Goal: Communication & Community: Answer question/provide support

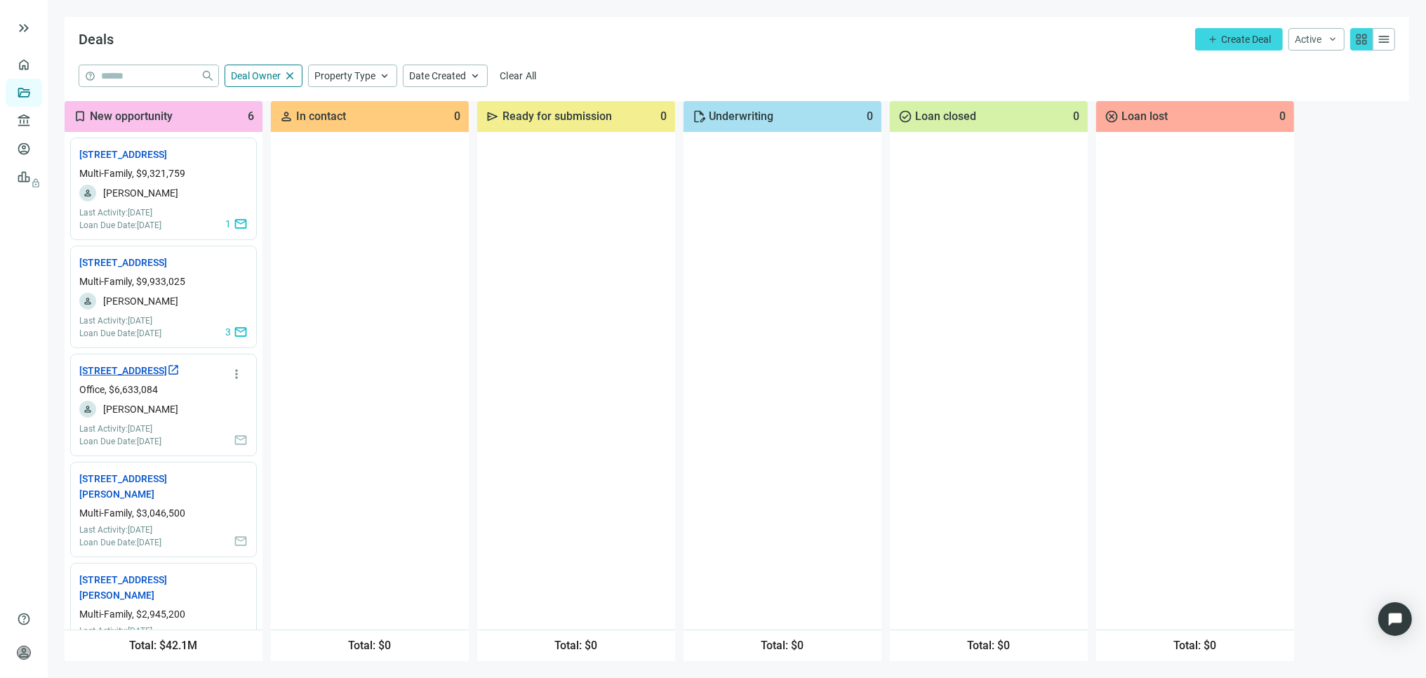
click at [135, 378] on link "1771 E Flamingo Rd, Las Vegas, NV 89119 open_in_new" at bounding box center [129, 370] width 100 height 15
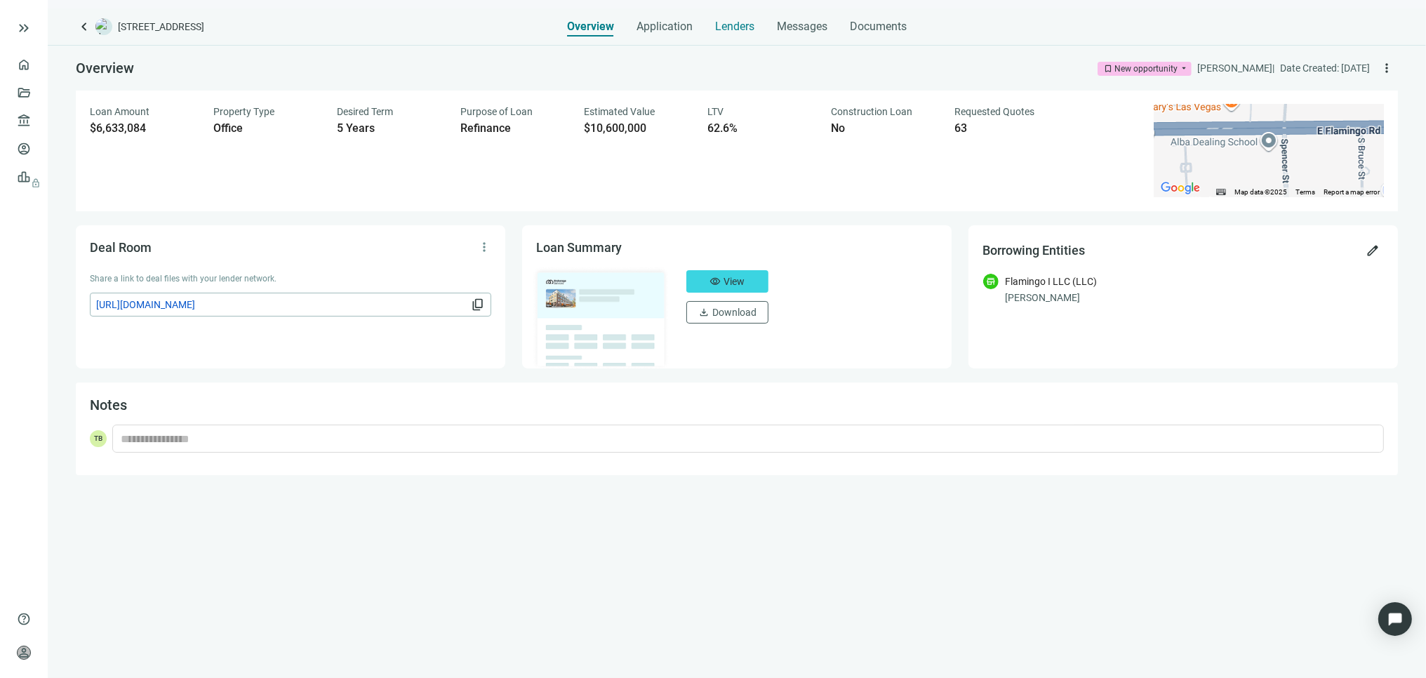
click at [737, 20] on span "Lenders" at bounding box center [734, 27] width 39 height 14
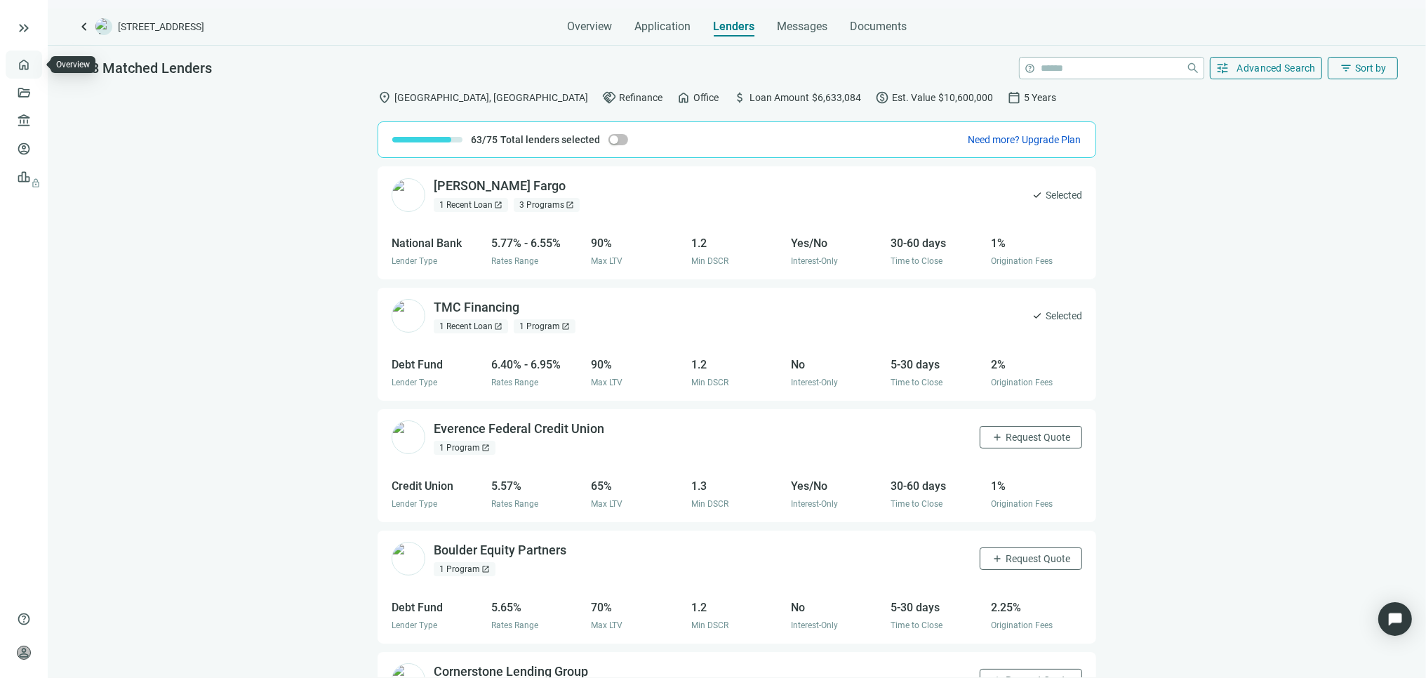
click at [35, 62] on link "Overview" at bounding box center [55, 64] width 41 height 11
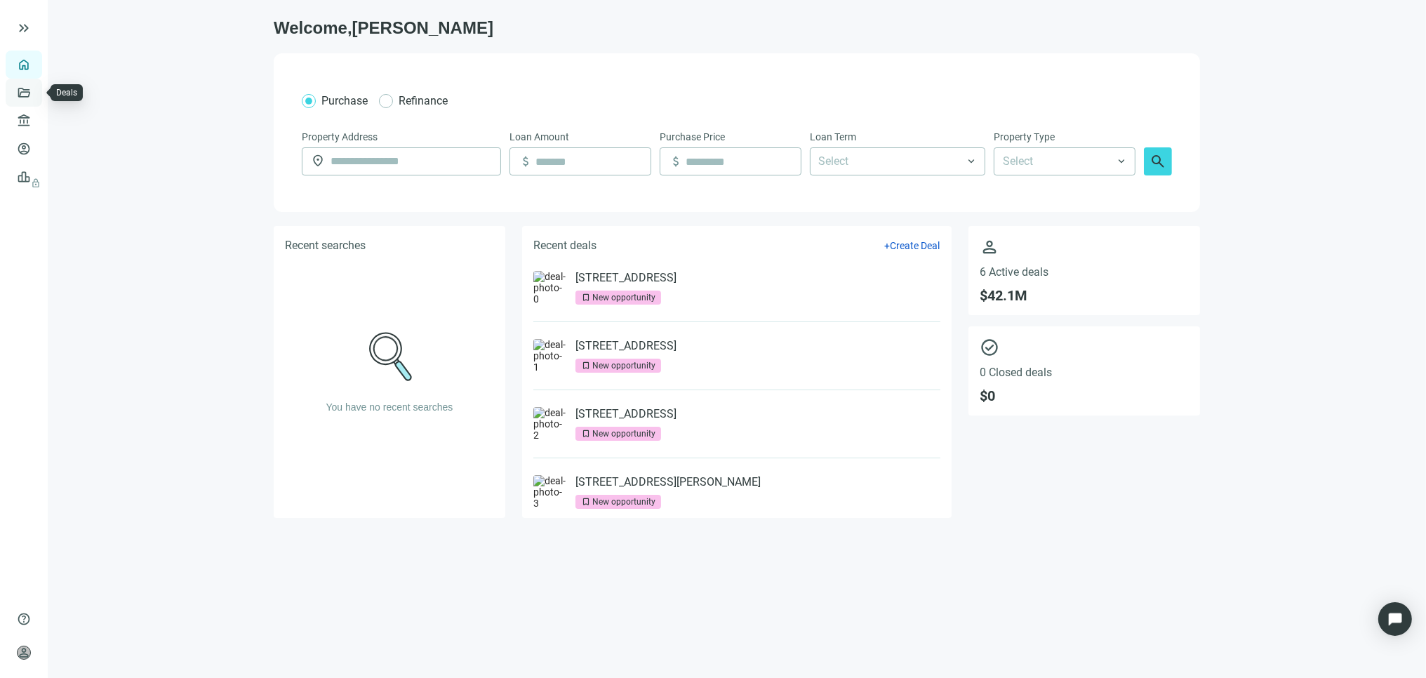
click at [35, 88] on link "Deals" at bounding box center [47, 92] width 25 height 11
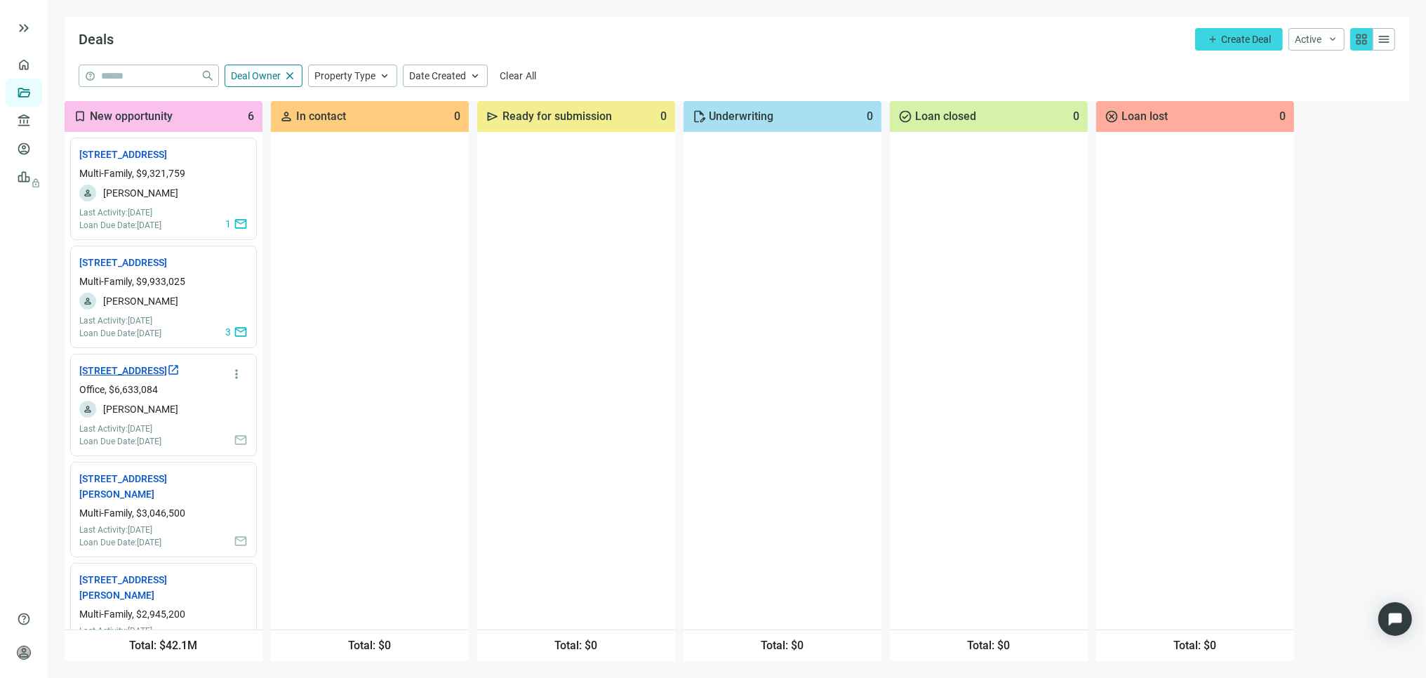
click at [142, 378] on link "1771 E Flamingo Rd, Las Vegas, NV 89119 open_in_new" at bounding box center [129, 370] width 100 height 15
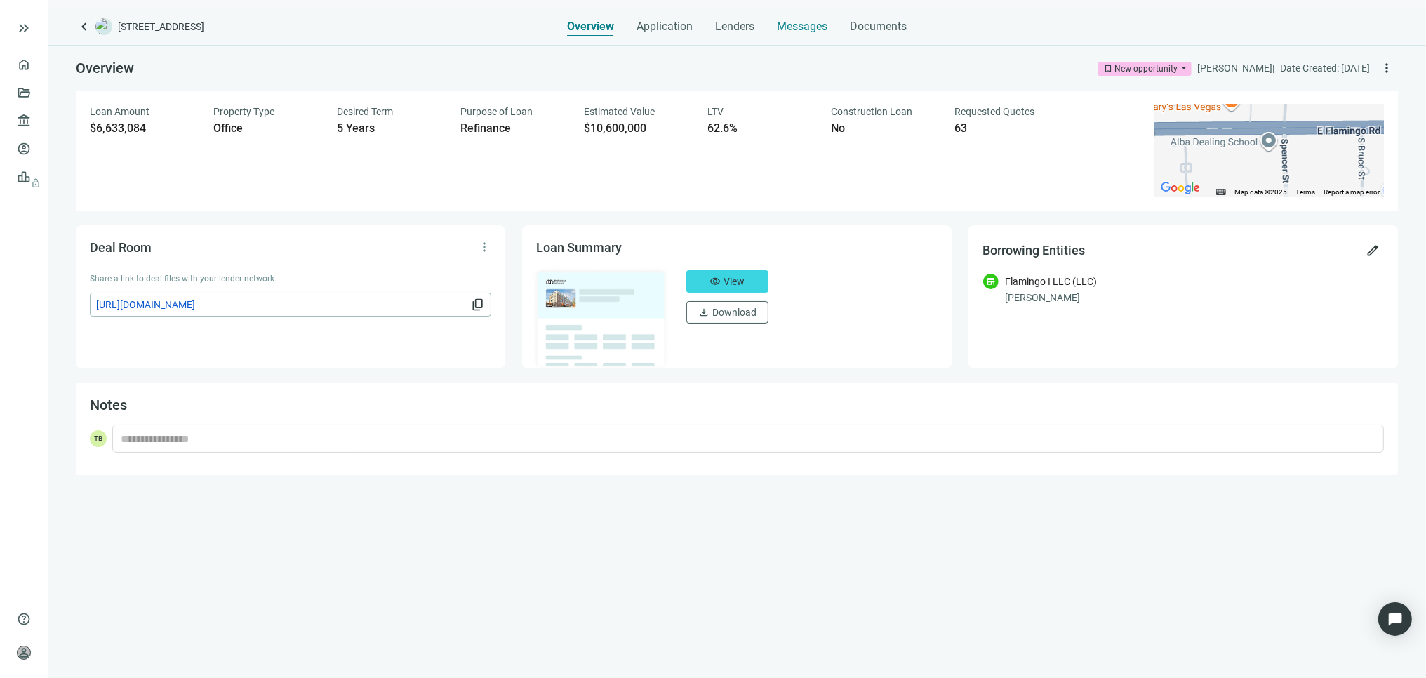
click at [796, 25] on span "Messages" at bounding box center [802, 26] width 51 height 13
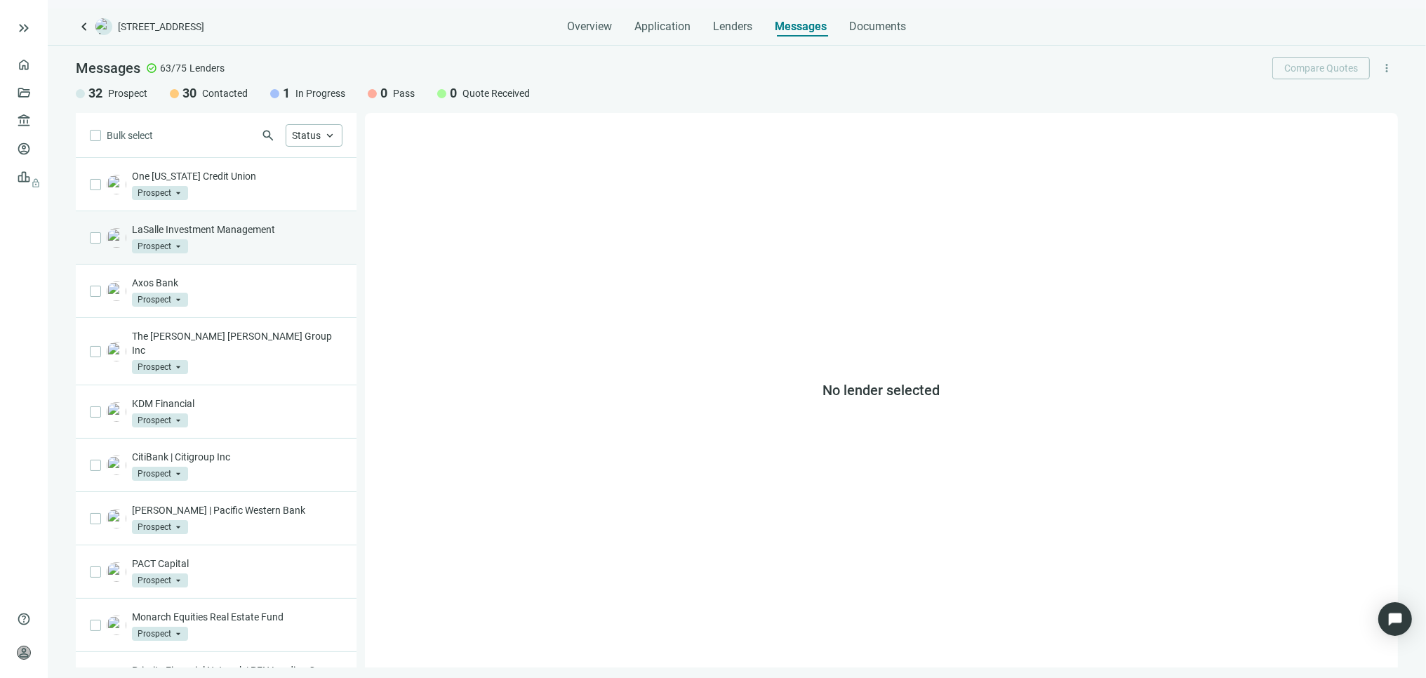
click at [221, 236] on div "LaSalle Investment Management Prospect arrow_drop_down" at bounding box center [237, 237] width 210 height 31
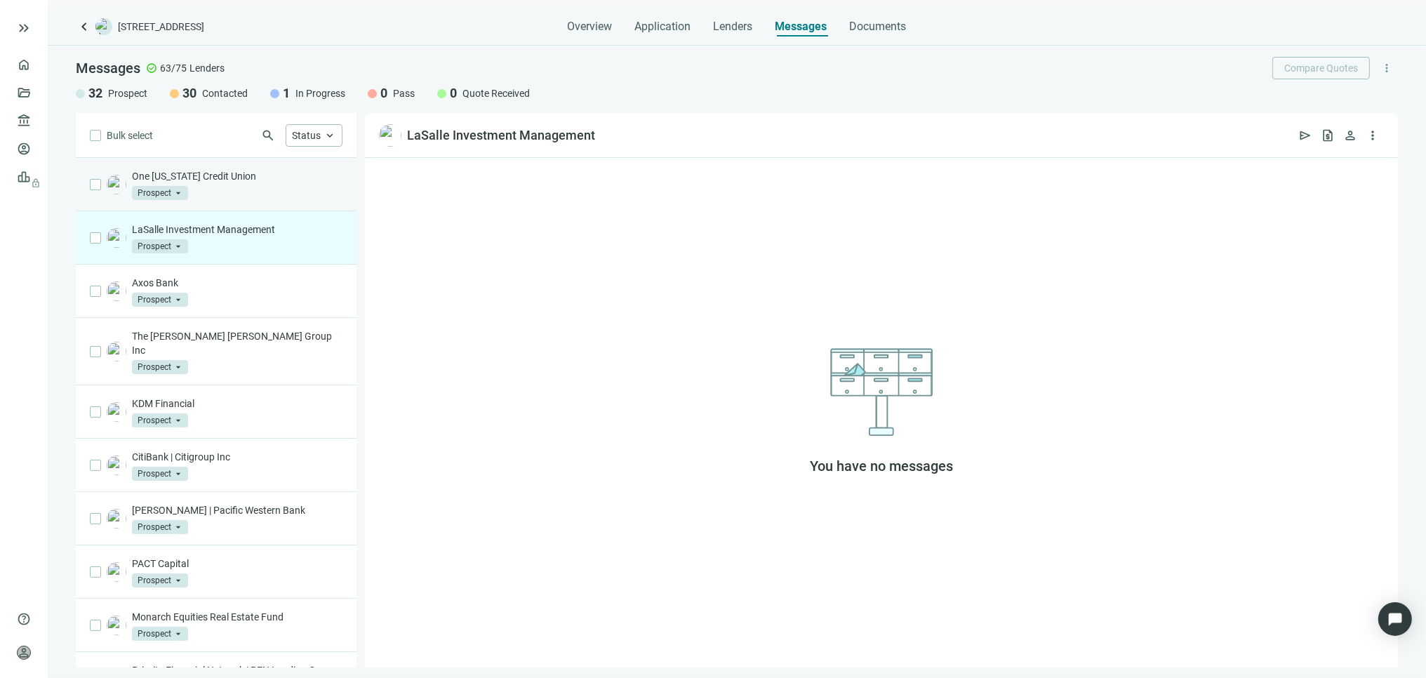
click at [154, 176] on p "One Nevada Credit Union" at bounding box center [237, 176] width 210 height 14
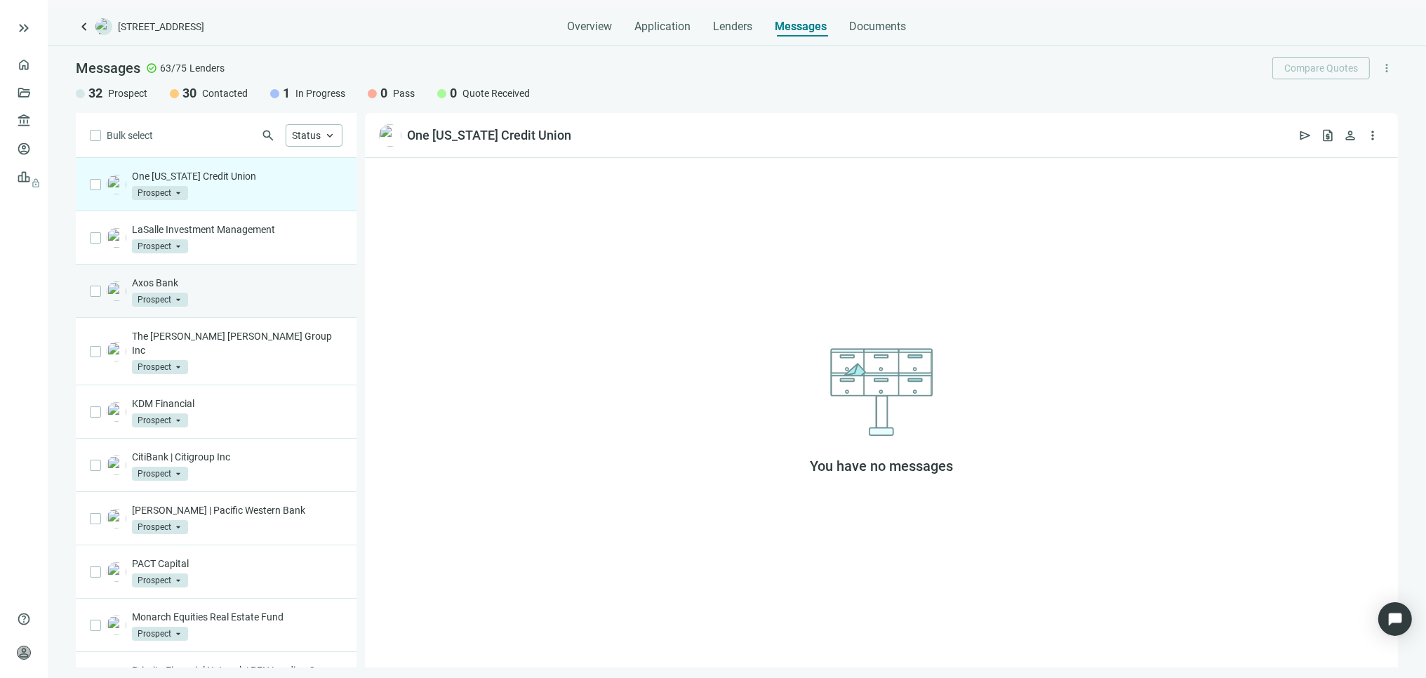
click at [175, 295] on span "Prospect" at bounding box center [160, 300] width 56 height 14
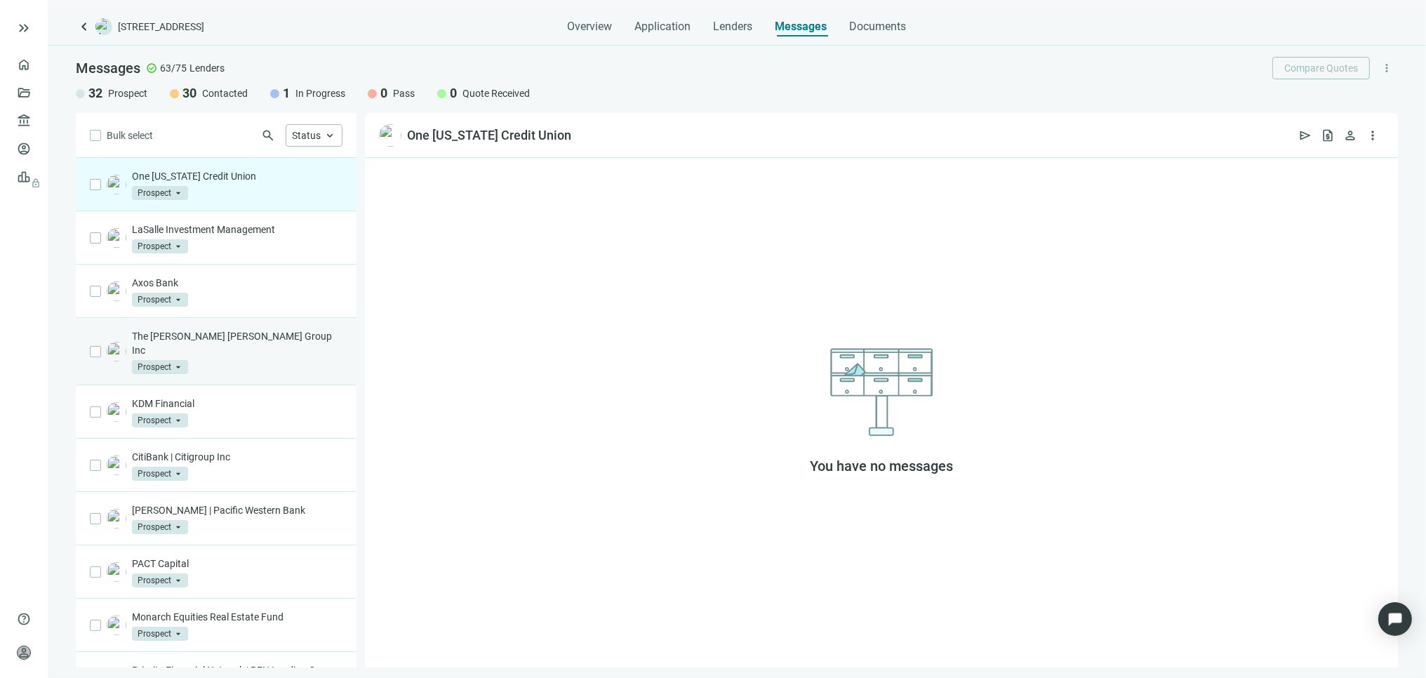
click at [272, 347] on div "The Goldman Sachs Group Inc Prospect arrow_drop_down" at bounding box center [237, 351] width 210 height 45
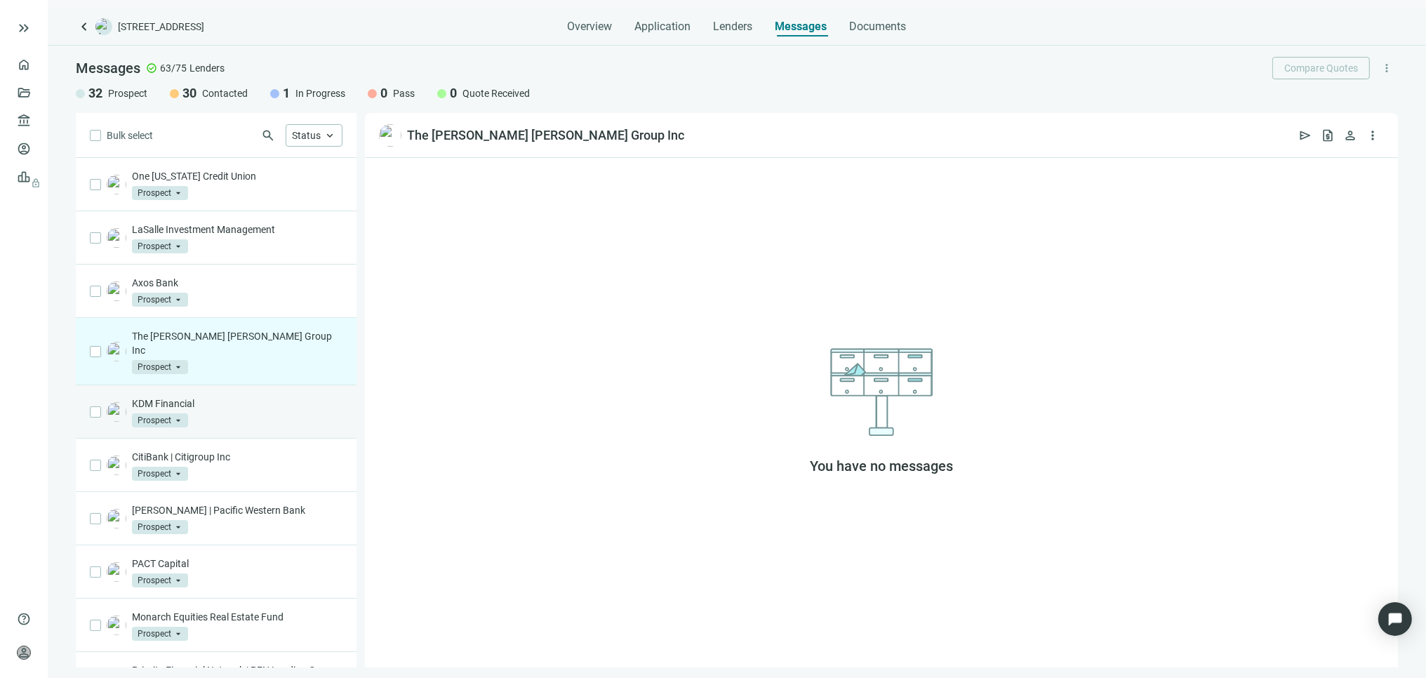
click at [193, 401] on div "KDM Financial Prospect arrow_drop_down" at bounding box center [237, 411] width 210 height 31
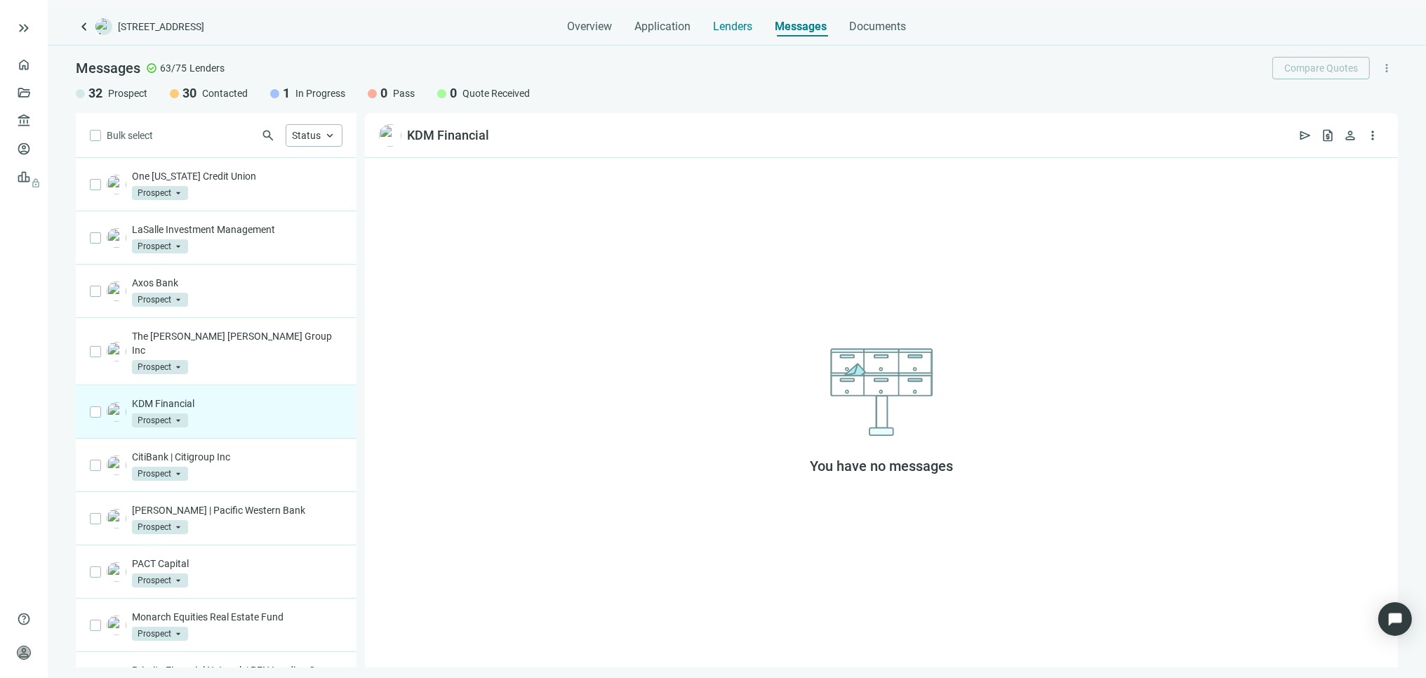
click at [745, 26] on span "Lenders" at bounding box center [733, 27] width 39 height 14
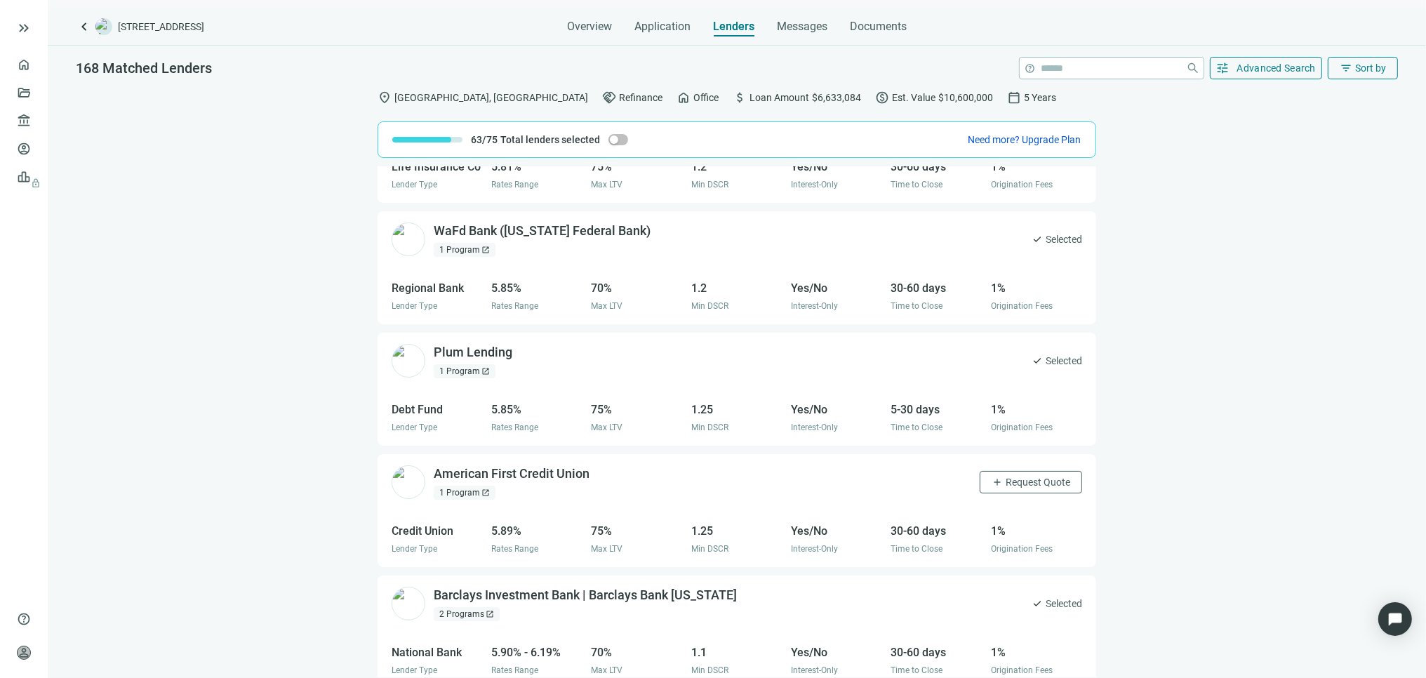
scroll to position [1440, 0]
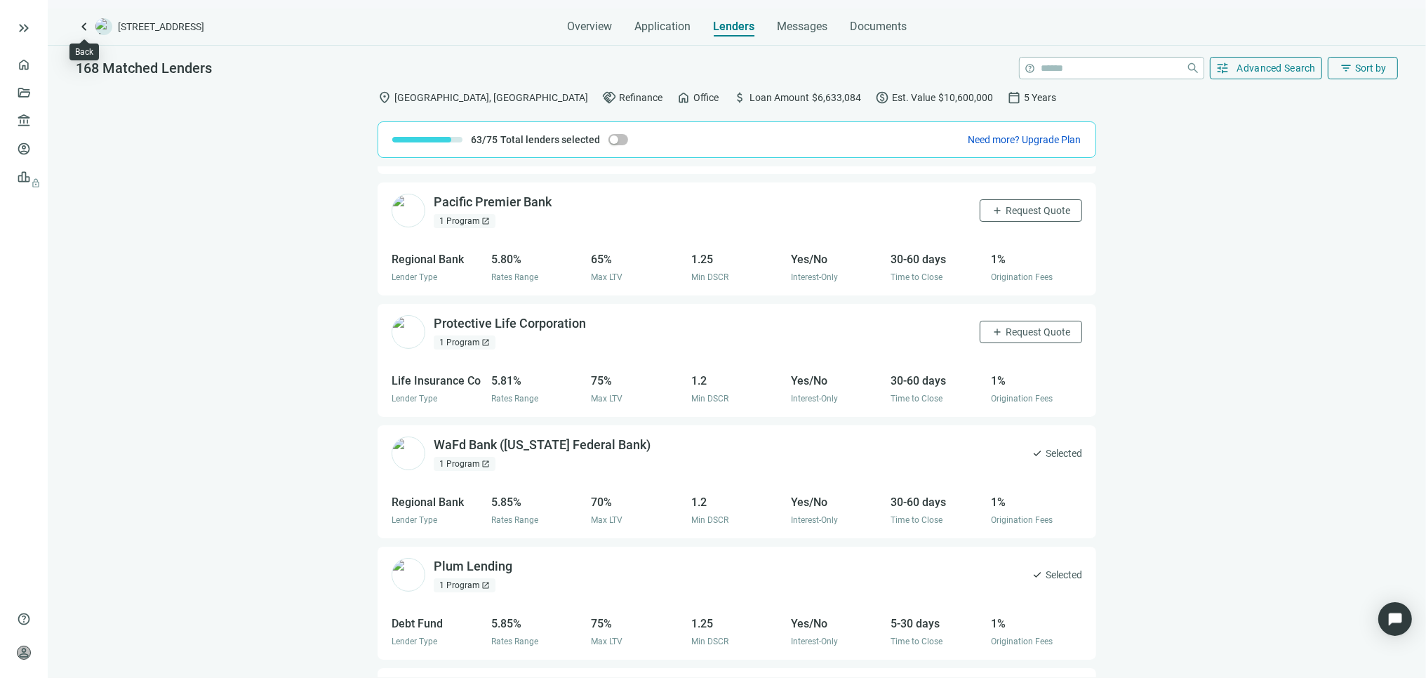
click at [83, 20] on span "keyboard_arrow_left" at bounding box center [84, 26] width 17 height 17
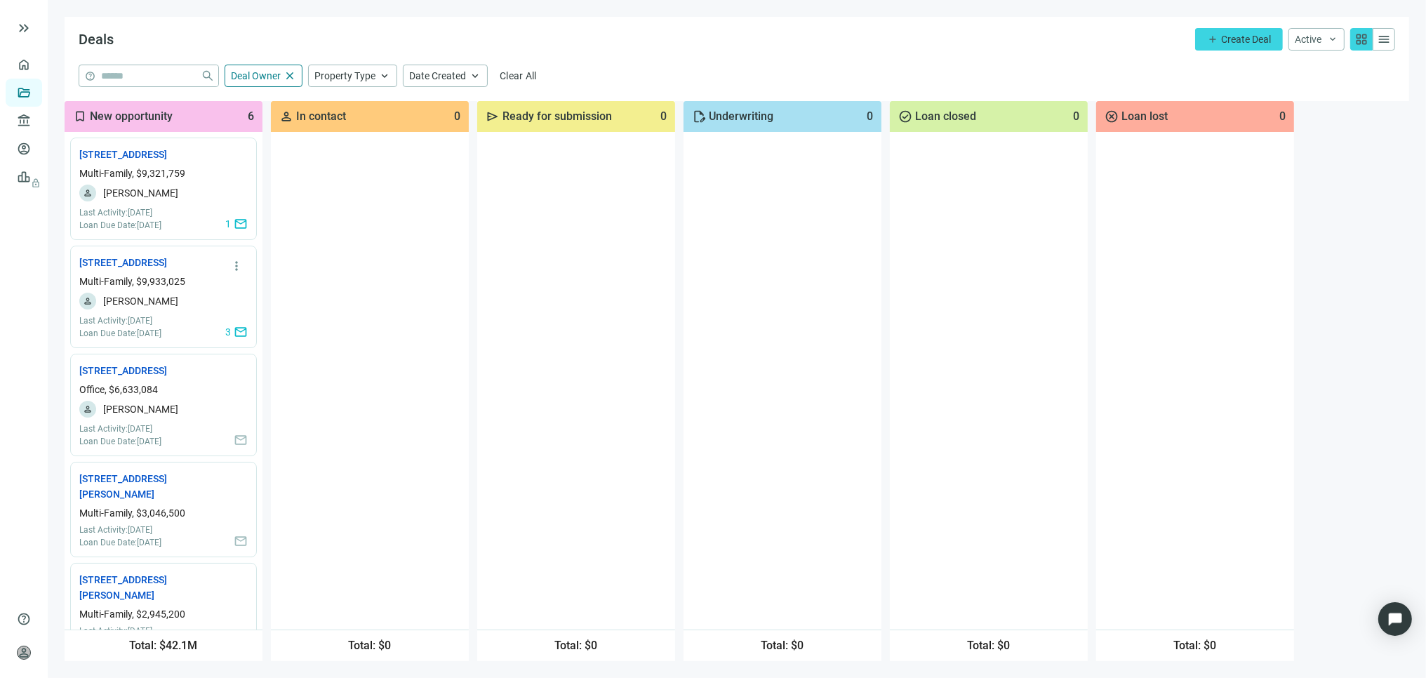
click at [234, 339] on span "mail" at bounding box center [241, 332] width 14 height 14
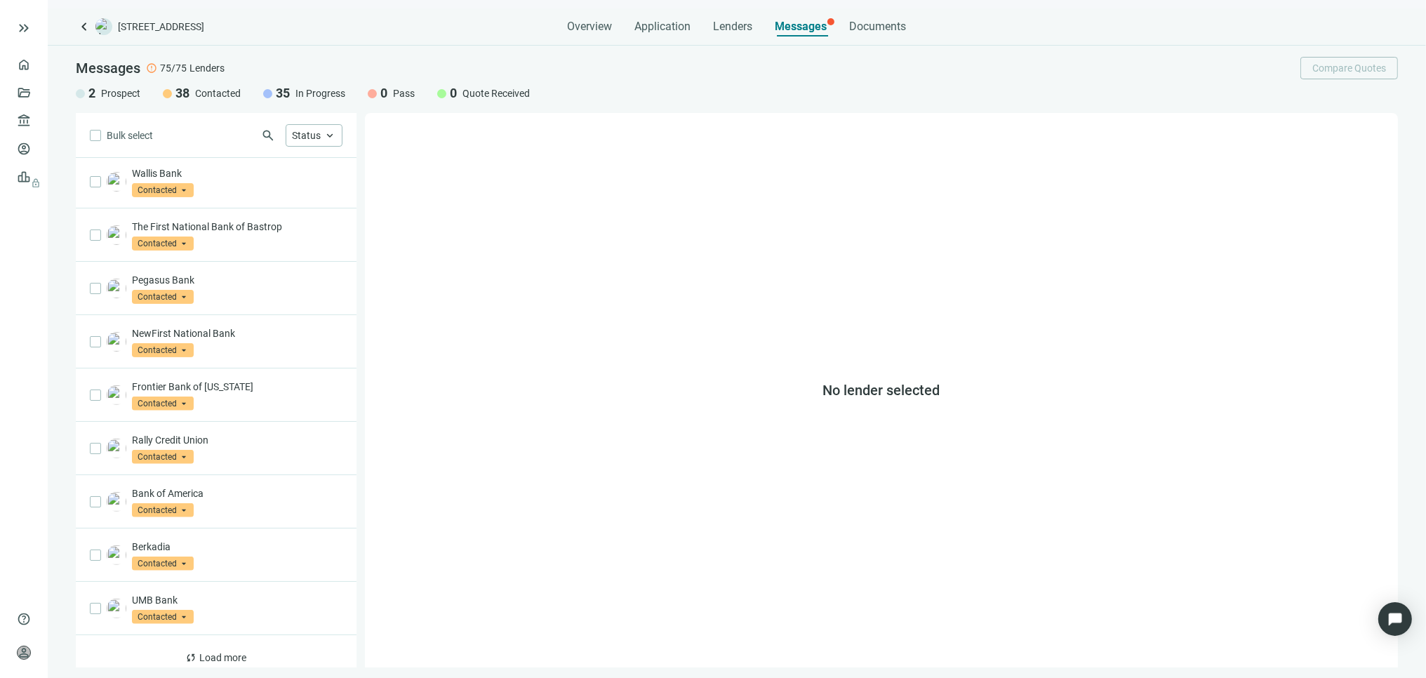
scroll to position [602, 0]
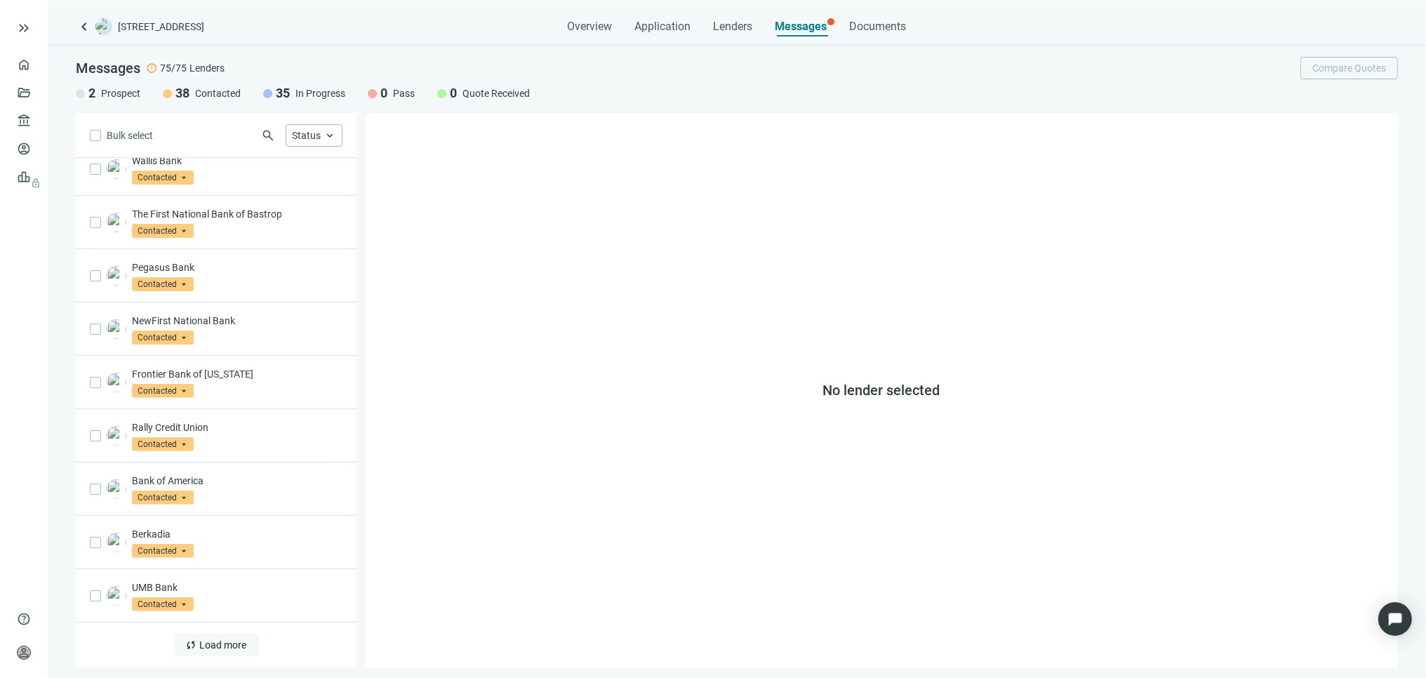
click at [200, 646] on span "Load more" at bounding box center [223, 644] width 47 height 11
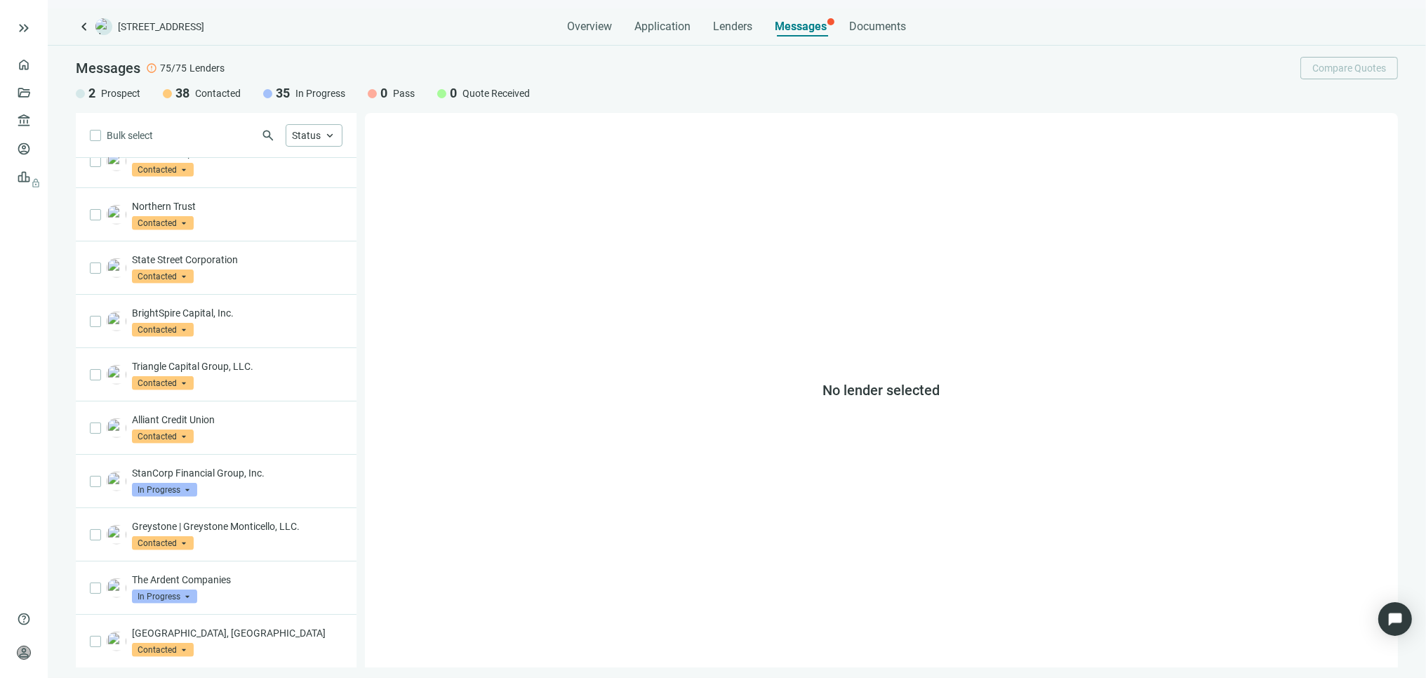
scroll to position [1685, 0]
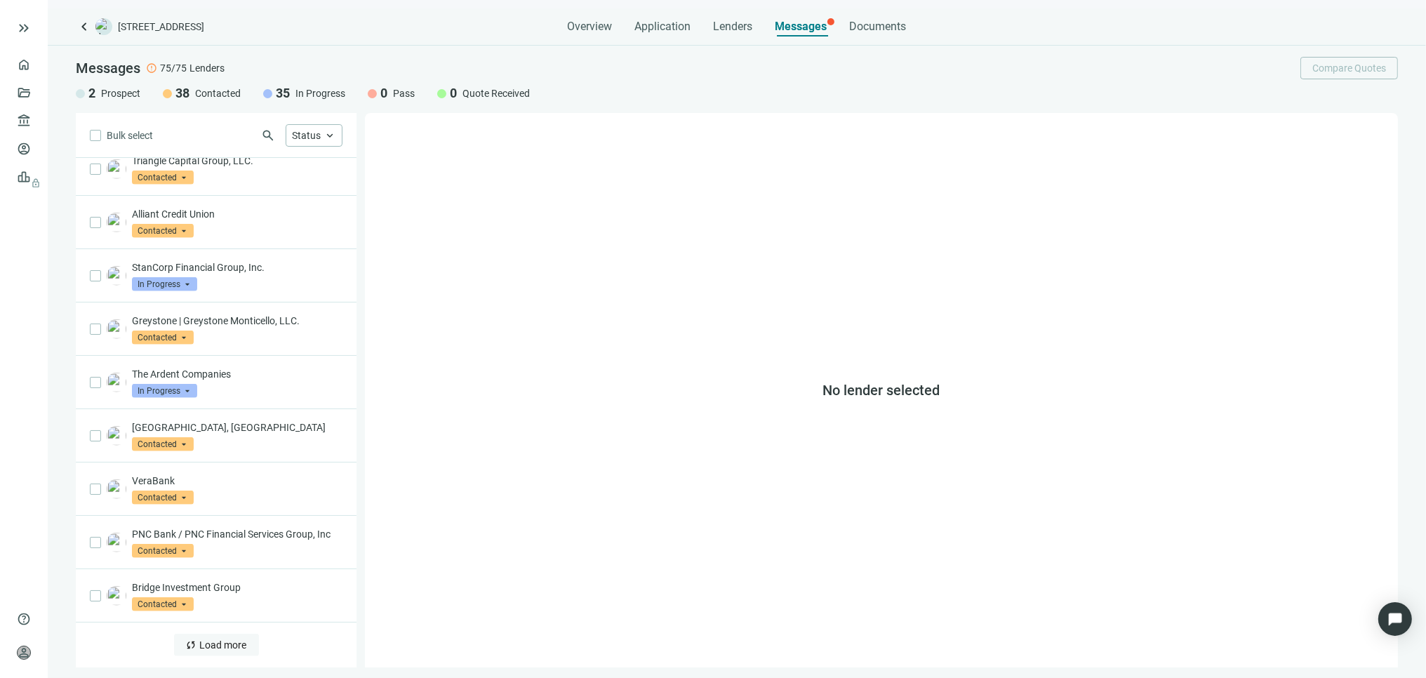
click at [204, 642] on span "Load more" at bounding box center [223, 644] width 47 height 11
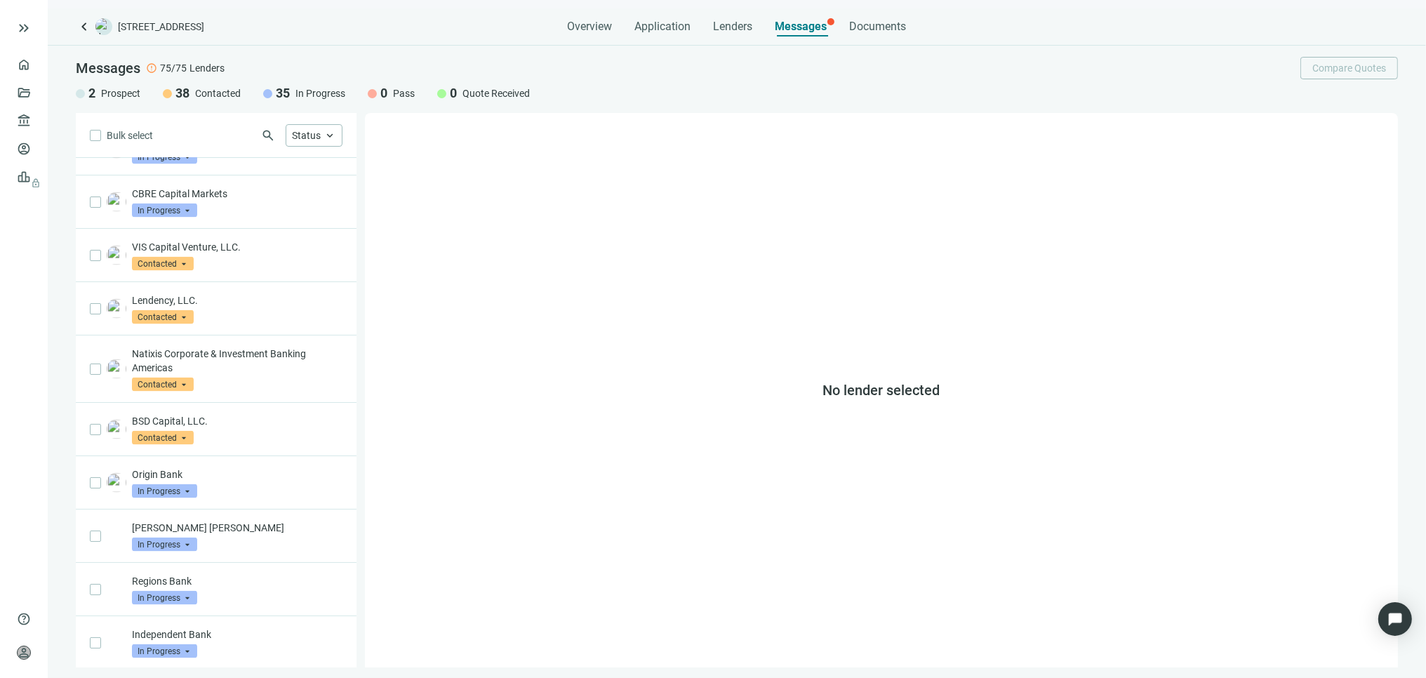
scroll to position [2794, 0]
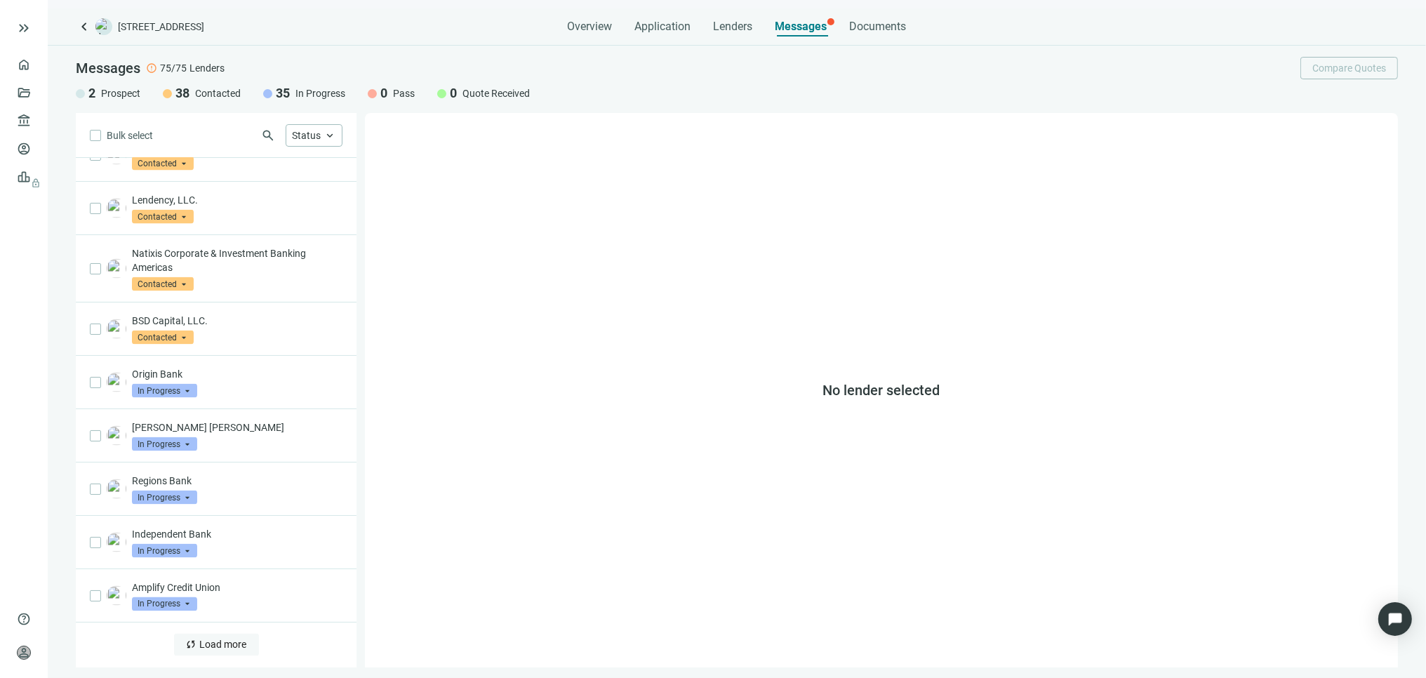
click at [187, 647] on span "sync" at bounding box center [191, 644] width 11 height 11
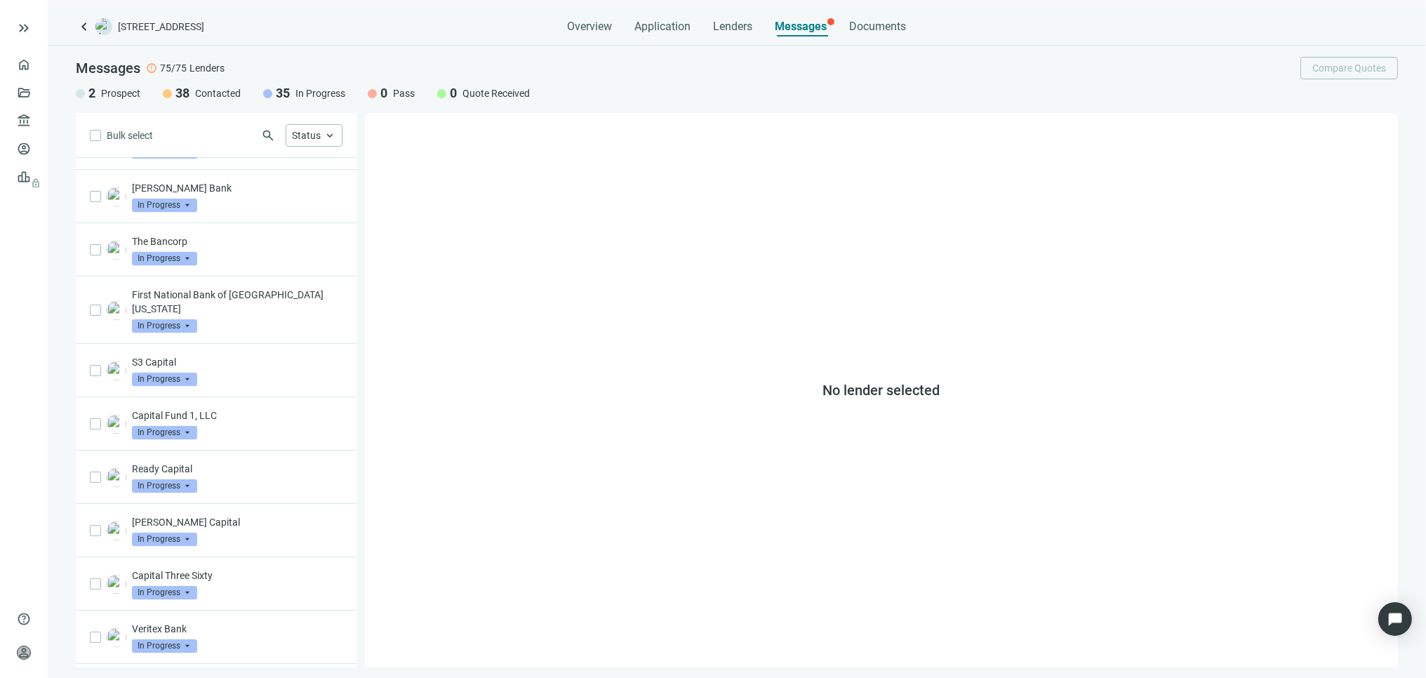
scroll to position [3564, 0]
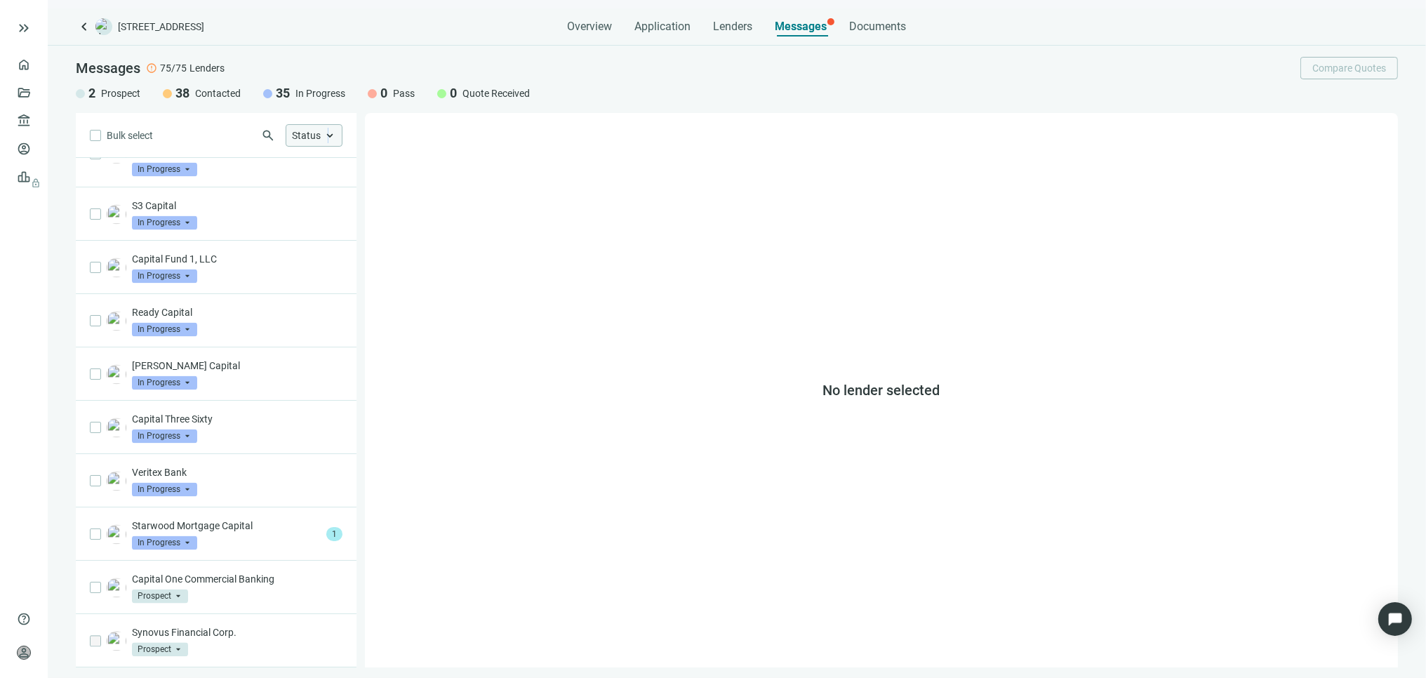
click at [328, 136] on span "keyboard_arrow_up" at bounding box center [329, 135] width 13 height 13
click at [490, 165] on span "Only" at bounding box center [491, 166] width 20 height 11
click at [489, 166] on span "Only" at bounding box center [491, 166] width 20 height 11
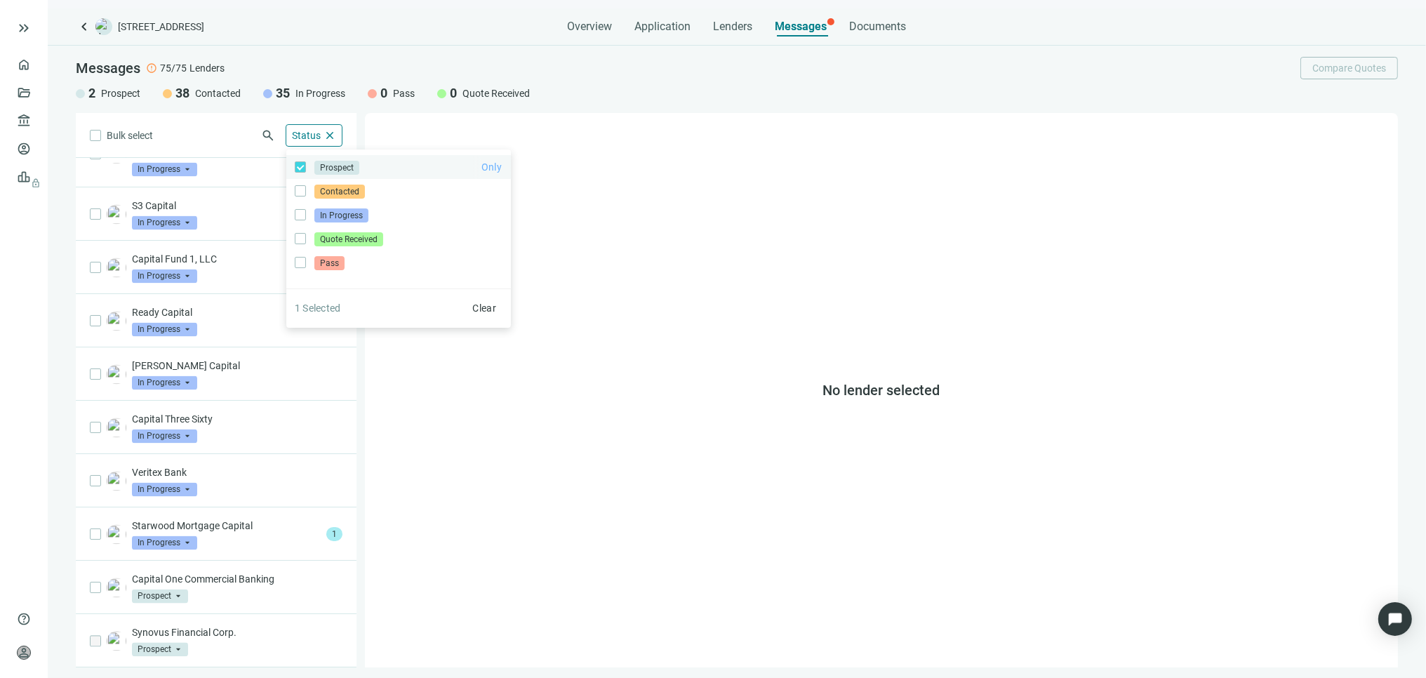
click at [489, 166] on span "Only" at bounding box center [491, 166] width 20 height 11
click at [492, 170] on span "Only" at bounding box center [491, 166] width 20 height 11
click at [323, 126] on div "Status close" at bounding box center [314, 135] width 57 height 22
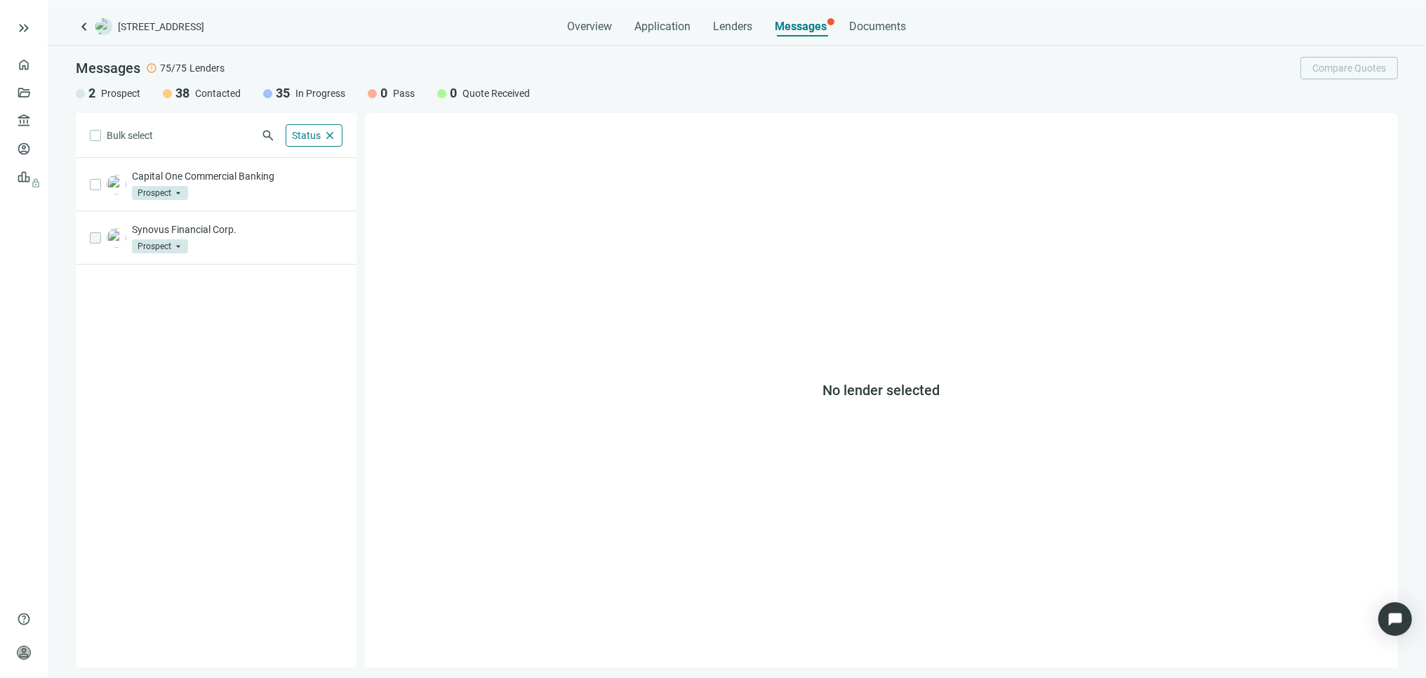
scroll to position [0, 0]
click at [333, 135] on span "close" at bounding box center [329, 135] width 13 height 13
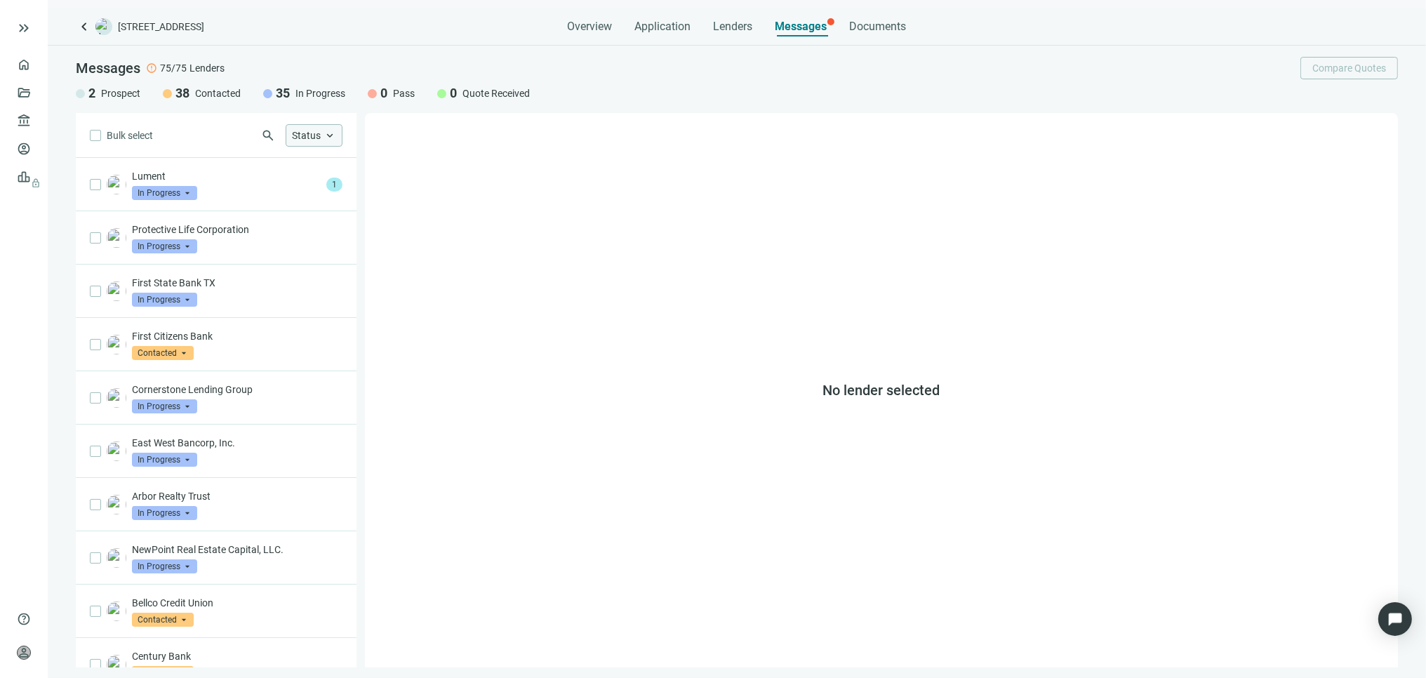
click at [333, 135] on span "keyboard_arrow_up" at bounding box center [329, 135] width 13 height 13
click at [497, 169] on span "Only" at bounding box center [491, 166] width 20 height 11
click at [494, 163] on span "Only" at bounding box center [491, 166] width 20 height 11
click at [320, 131] on span "Status" at bounding box center [306, 135] width 29 height 11
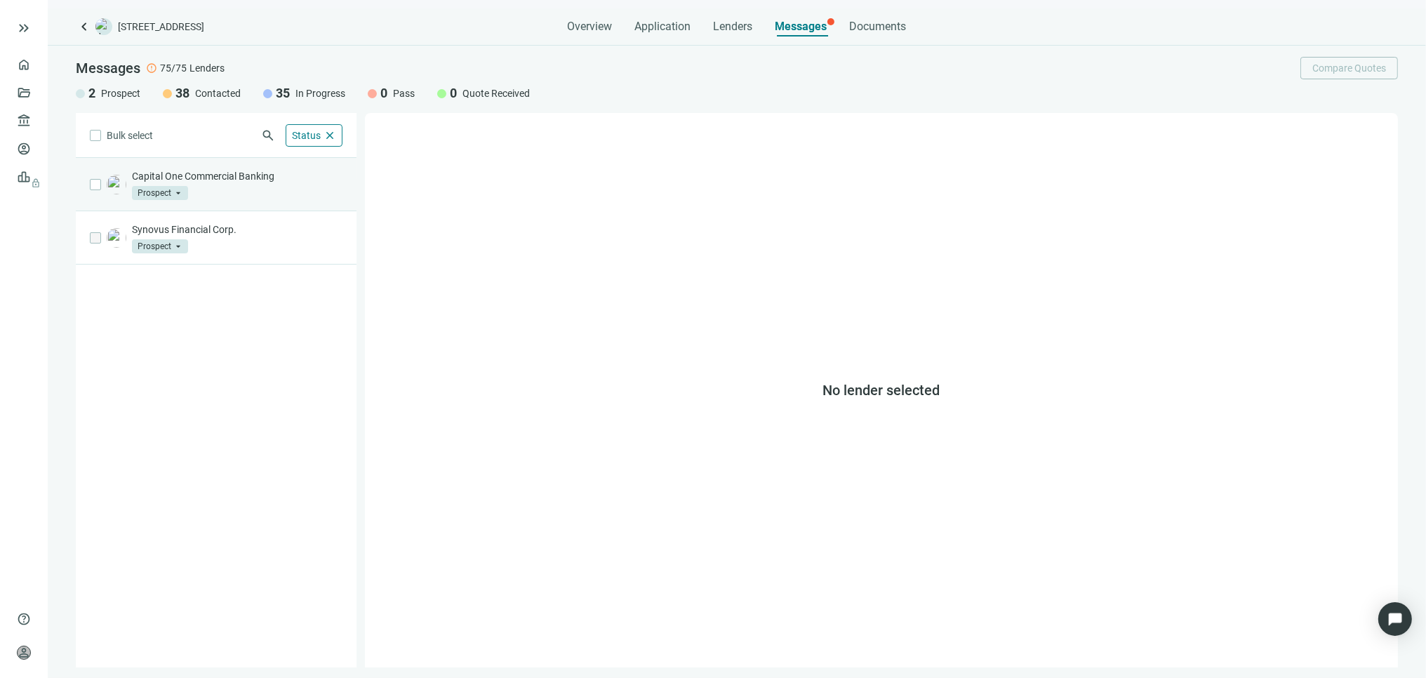
click at [208, 173] on p "Capital One Commercial Banking" at bounding box center [237, 176] width 210 height 14
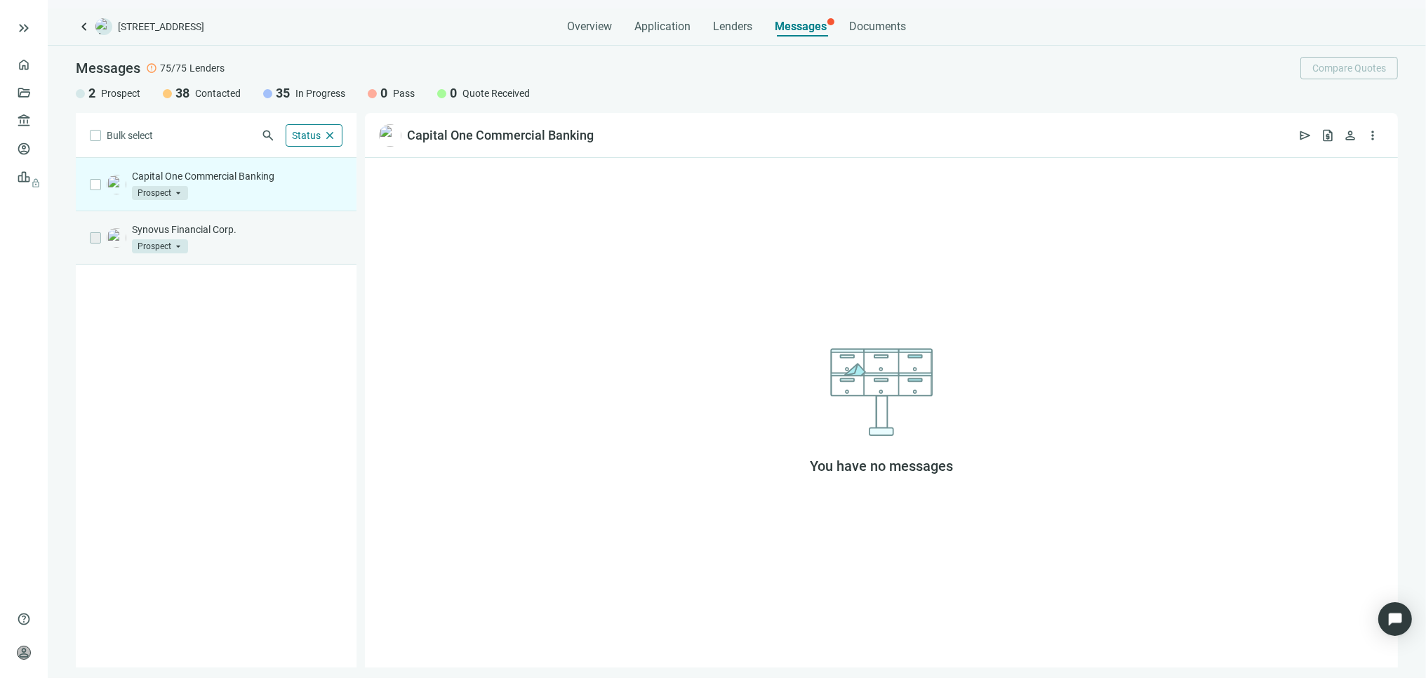
click at [236, 225] on p "Synovus Financial Corp." at bounding box center [237, 229] width 210 height 14
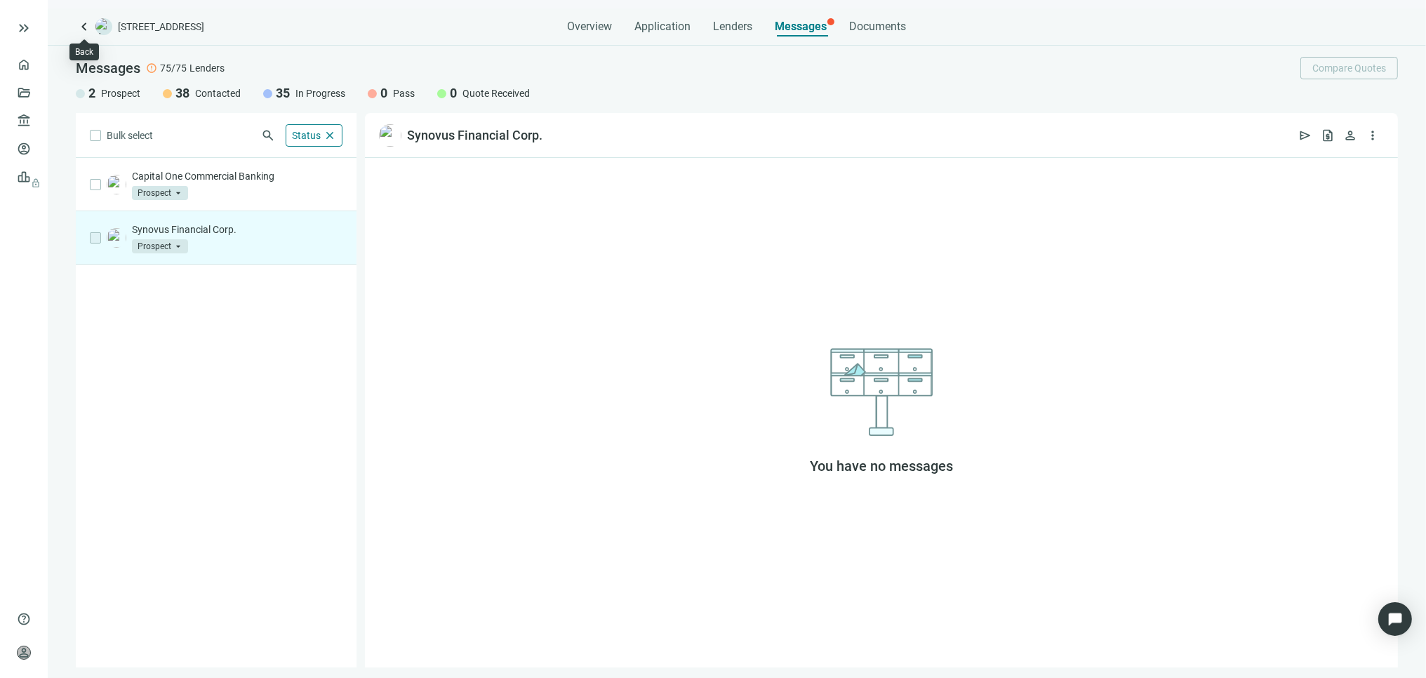
click at [81, 22] on span "keyboard_arrow_left" at bounding box center [84, 26] width 17 height 17
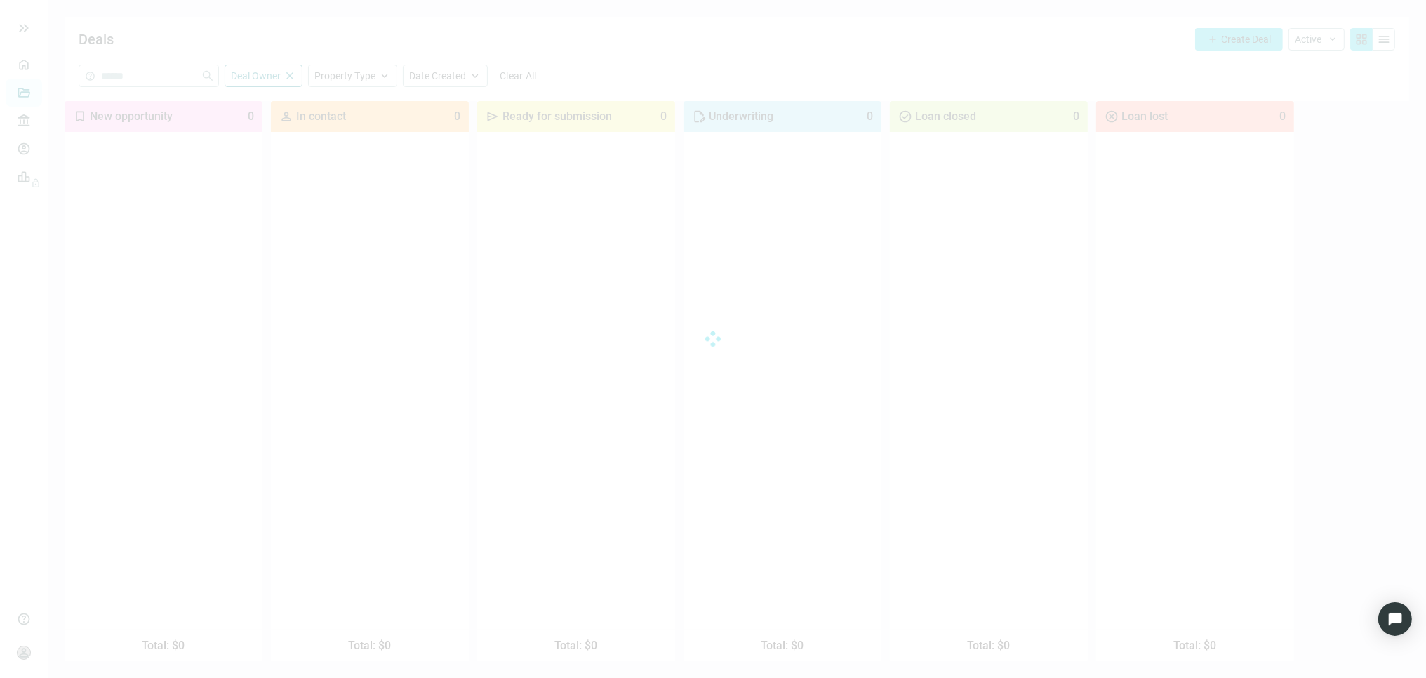
drag, startPoint x: 144, startPoint y: 281, endPoint x: 32, endPoint y: 223, distance: 126.1
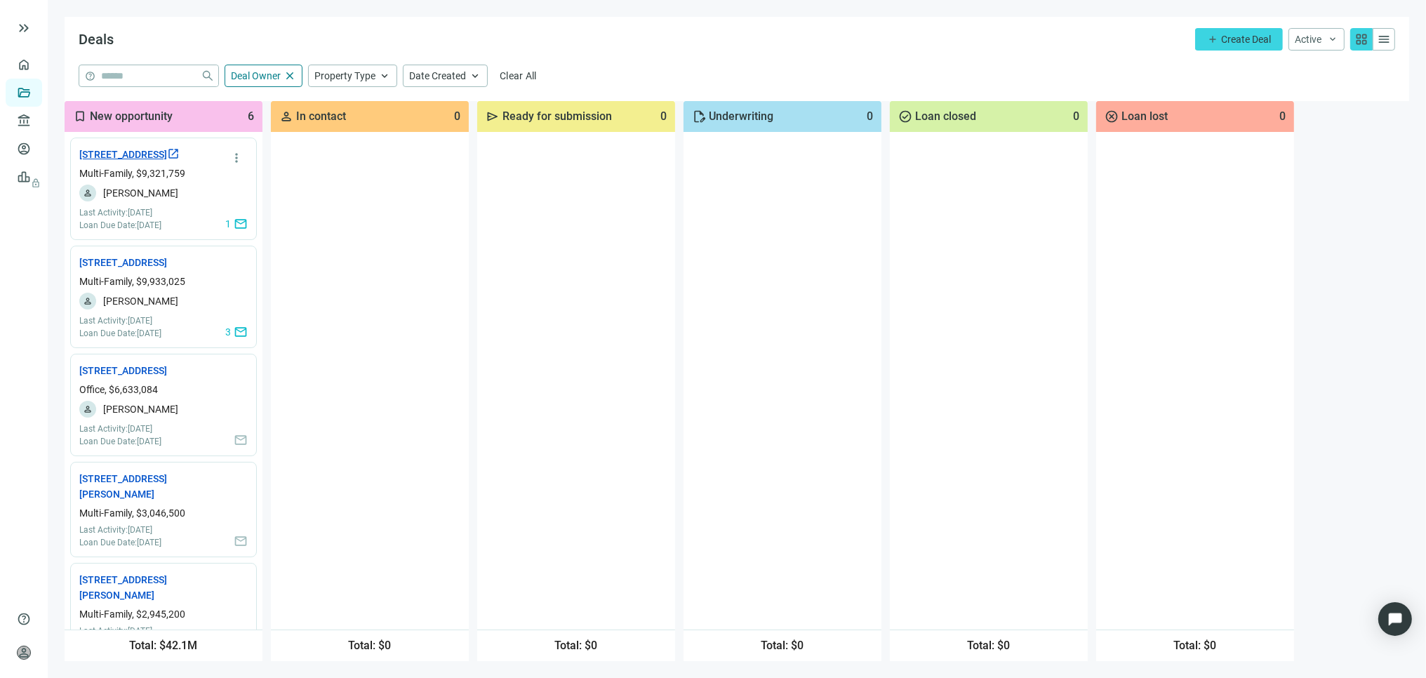
click at [109, 152] on link "[STREET_ADDRESS] open_in_new" at bounding box center [129, 154] width 100 height 15
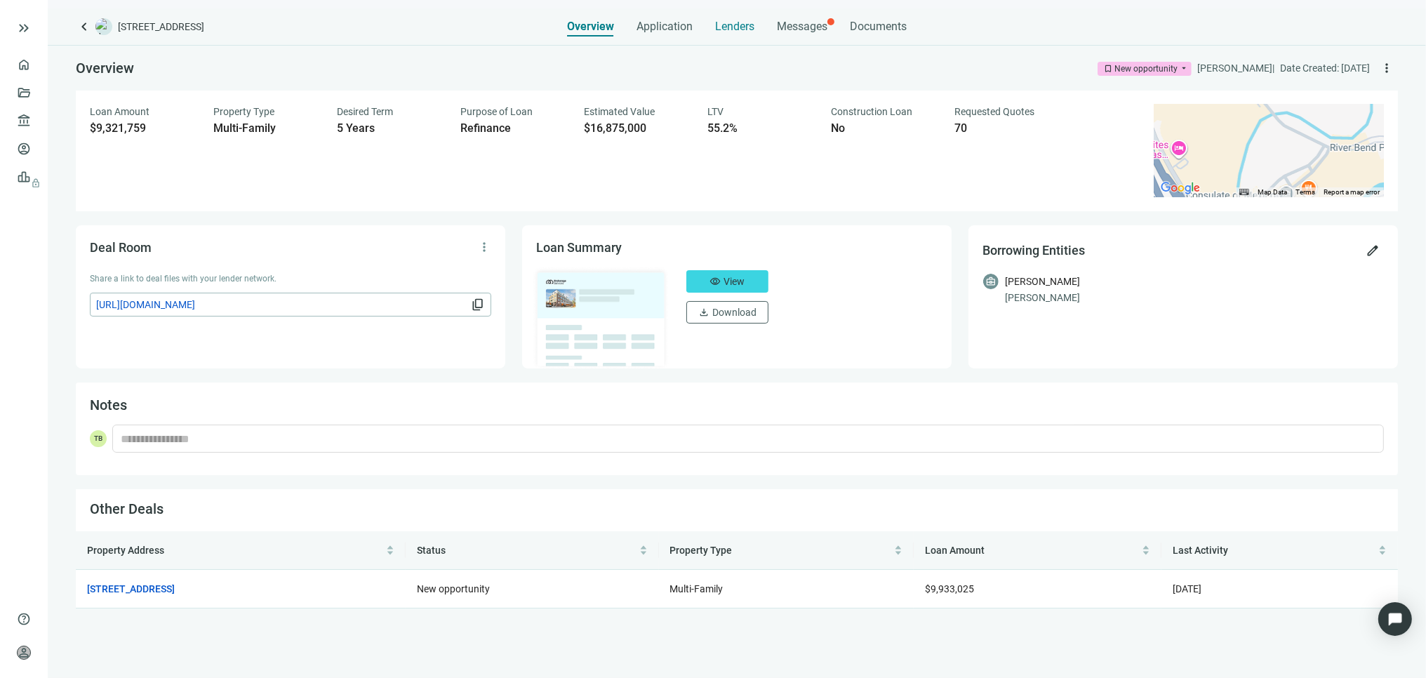
click at [739, 17] on div "Lenders" at bounding box center [734, 22] width 39 height 28
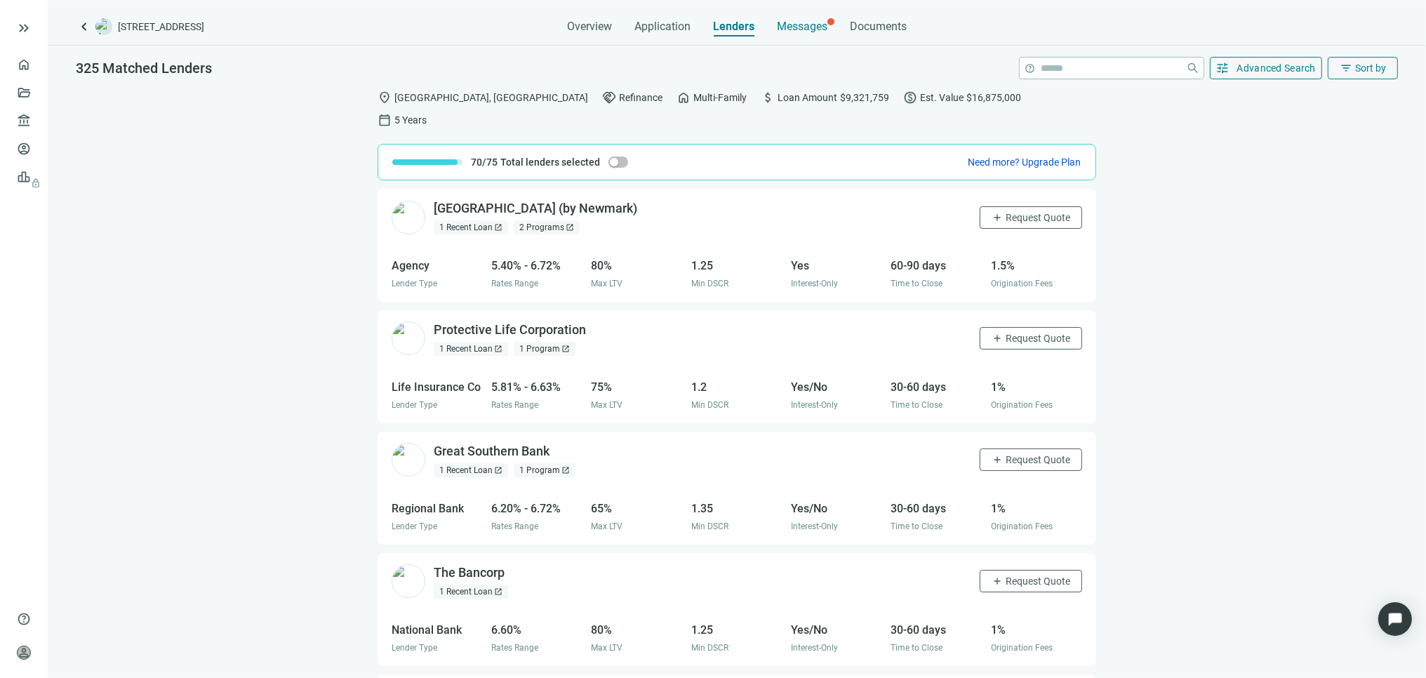
click at [804, 23] on span "Messages" at bounding box center [802, 26] width 51 height 13
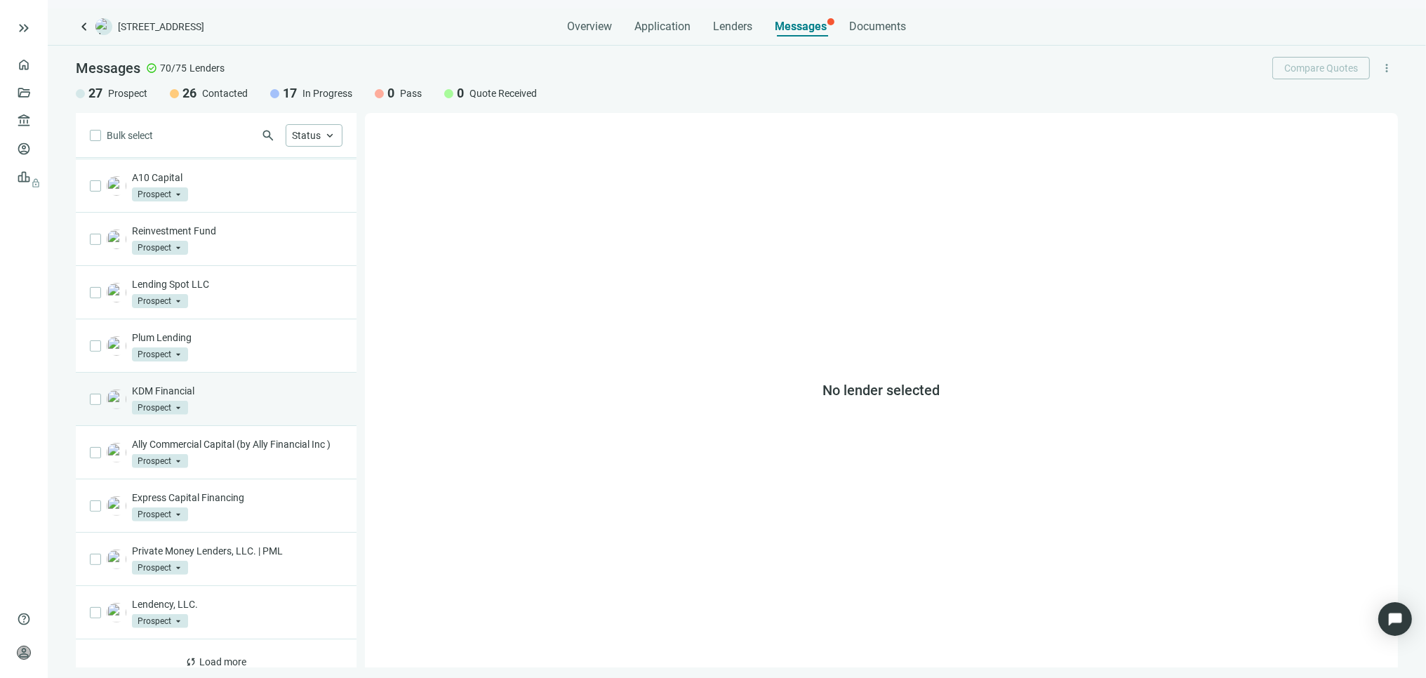
scroll to position [616, 0]
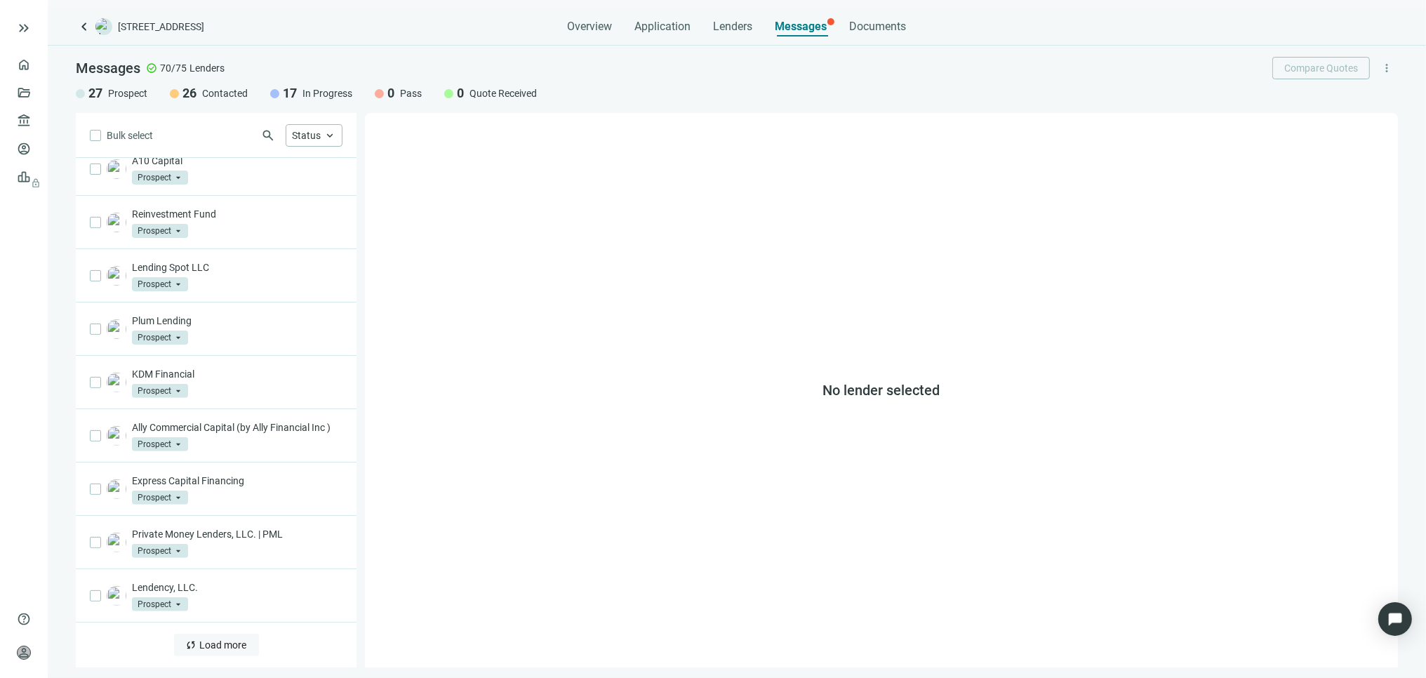
click at [213, 646] on span "Load more" at bounding box center [223, 644] width 47 height 11
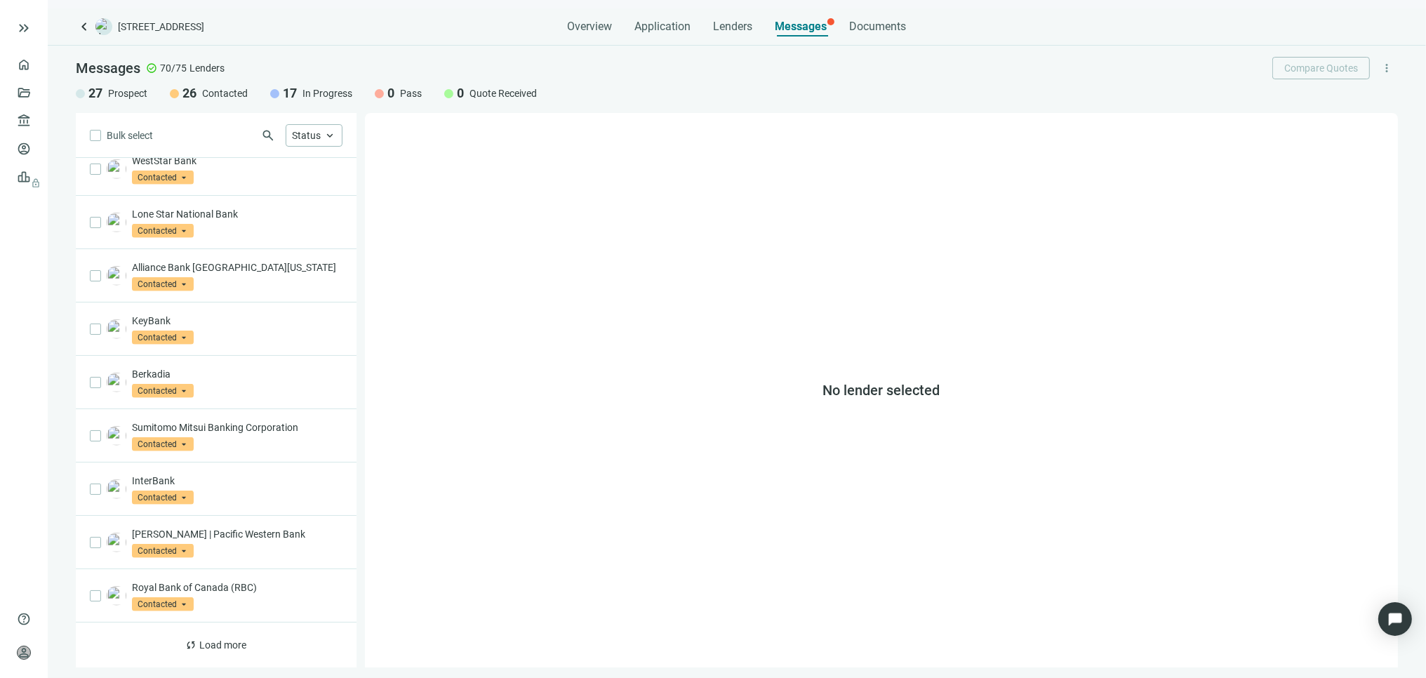
scroll to position [1699, 0]
click at [212, 646] on span "Load more" at bounding box center [223, 644] width 47 height 11
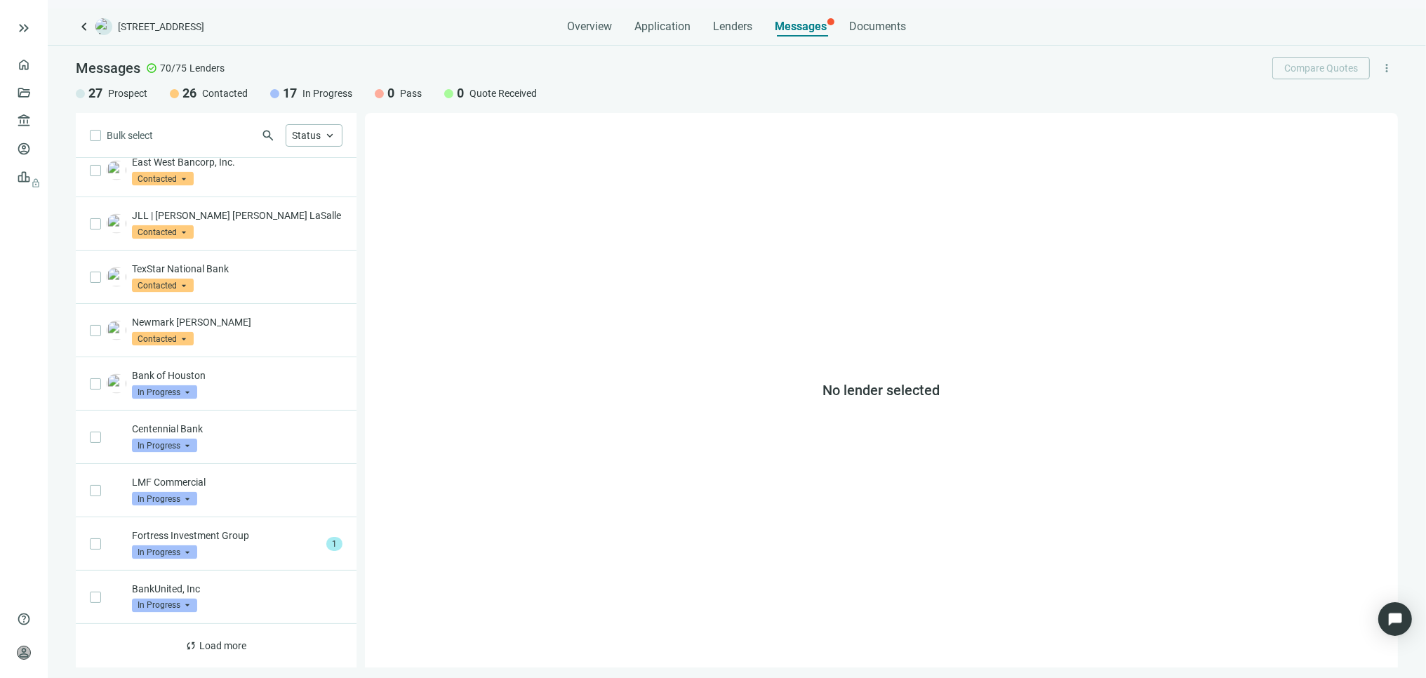
scroll to position [2766, 0]
click at [276, 550] on div "Fortress Investment Group In Progress arrow_drop_down" at bounding box center [226, 542] width 189 height 31
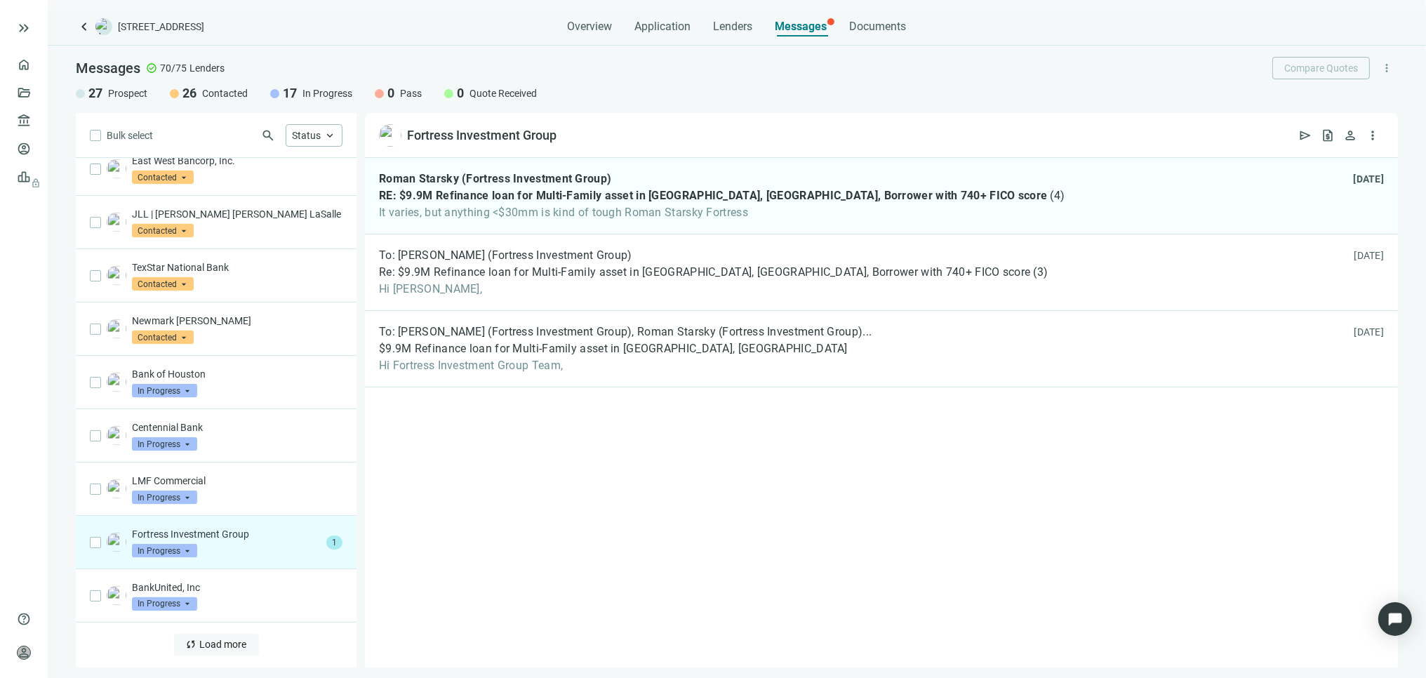
click at [222, 641] on span "Load more" at bounding box center [223, 644] width 47 height 11
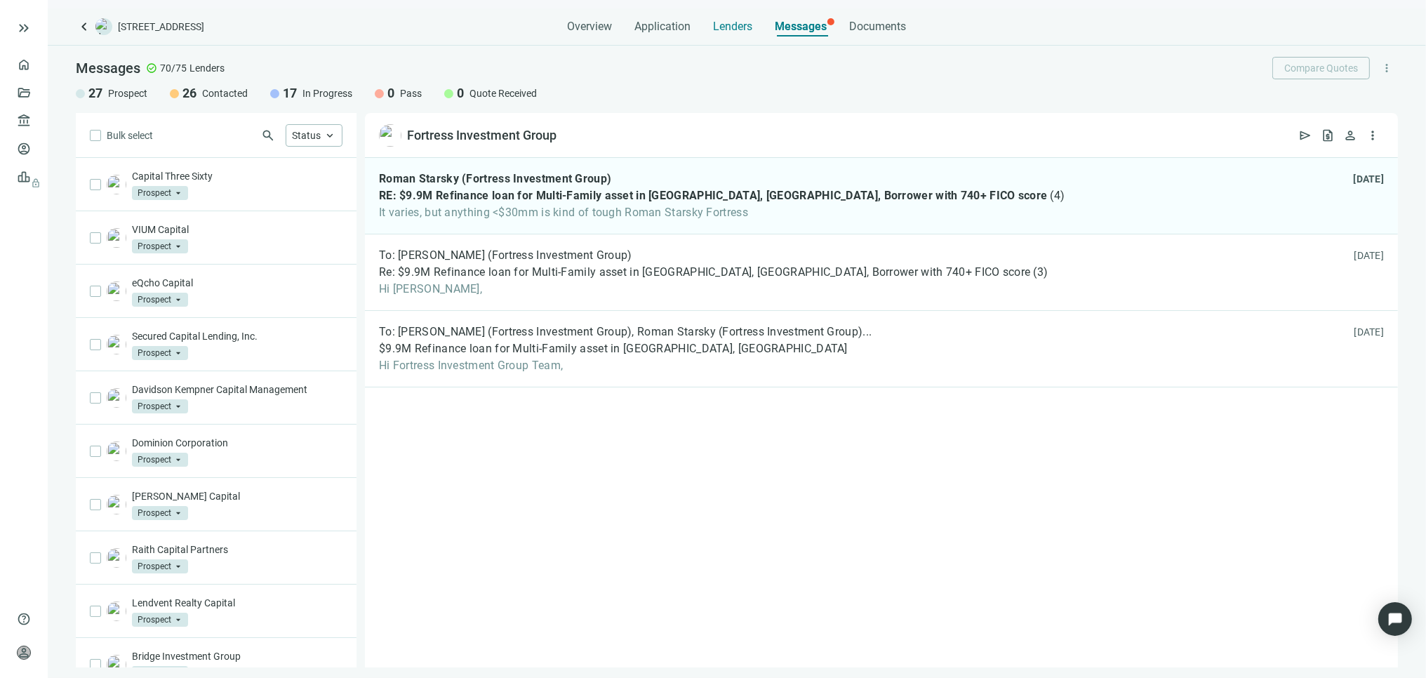
click at [742, 27] on span "Lenders" at bounding box center [733, 27] width 39 height 14
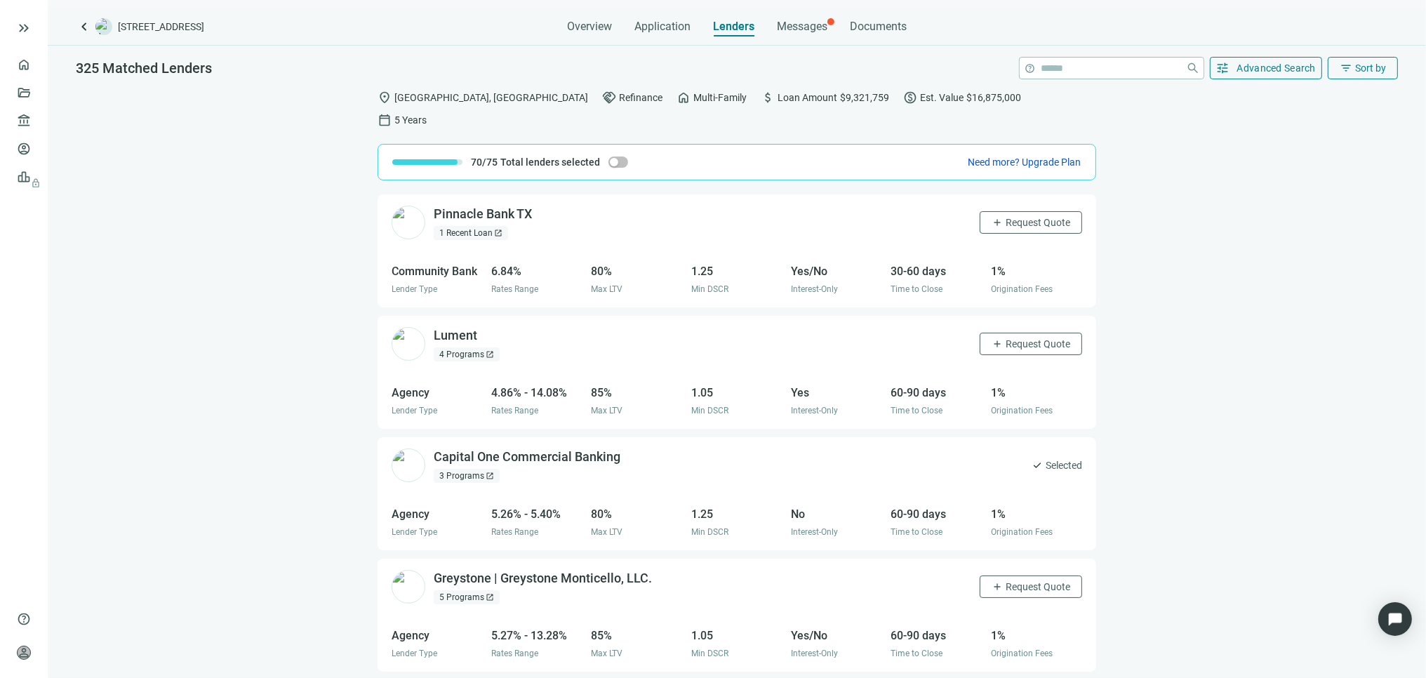
scroll to position [693, 0]
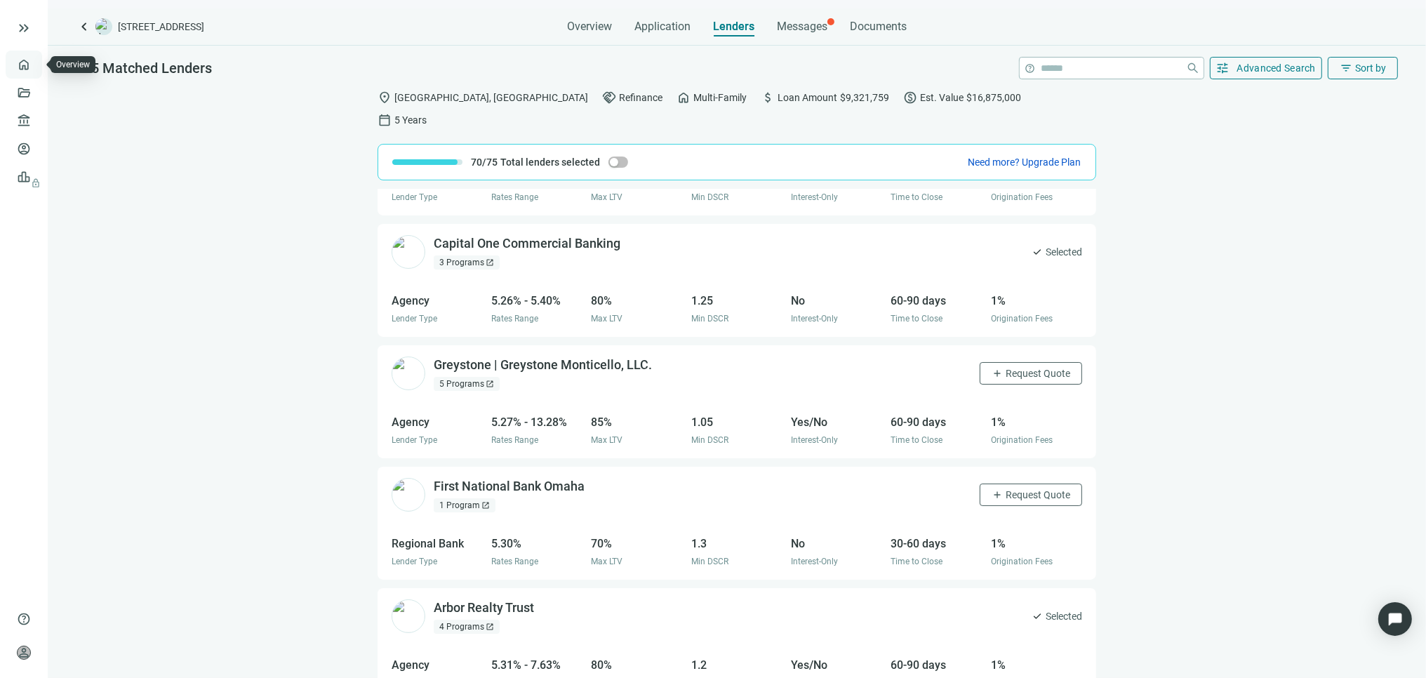
click at [35, 64] on link "Overview" at bounding box center [55, 64] width 41 height 11
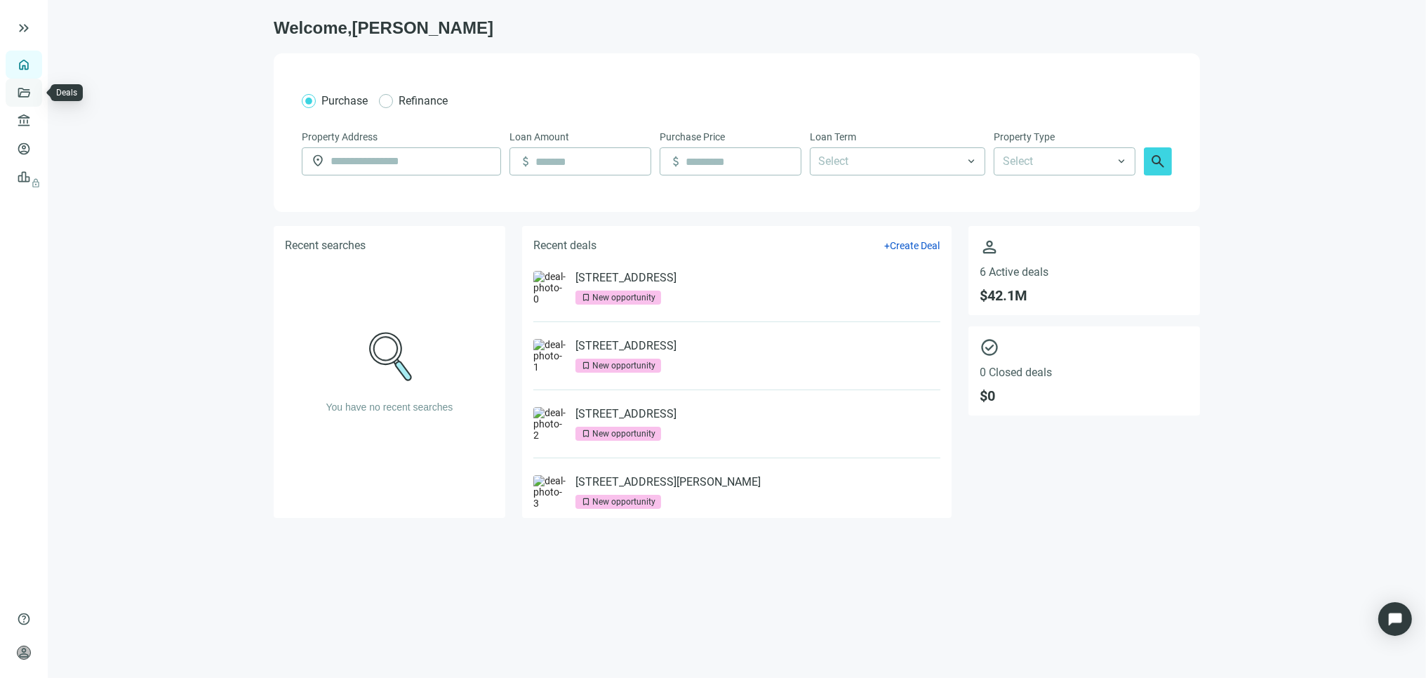
click at [35, 93] on link "Deals" at bounding box center [47, 92] width 25 height 11
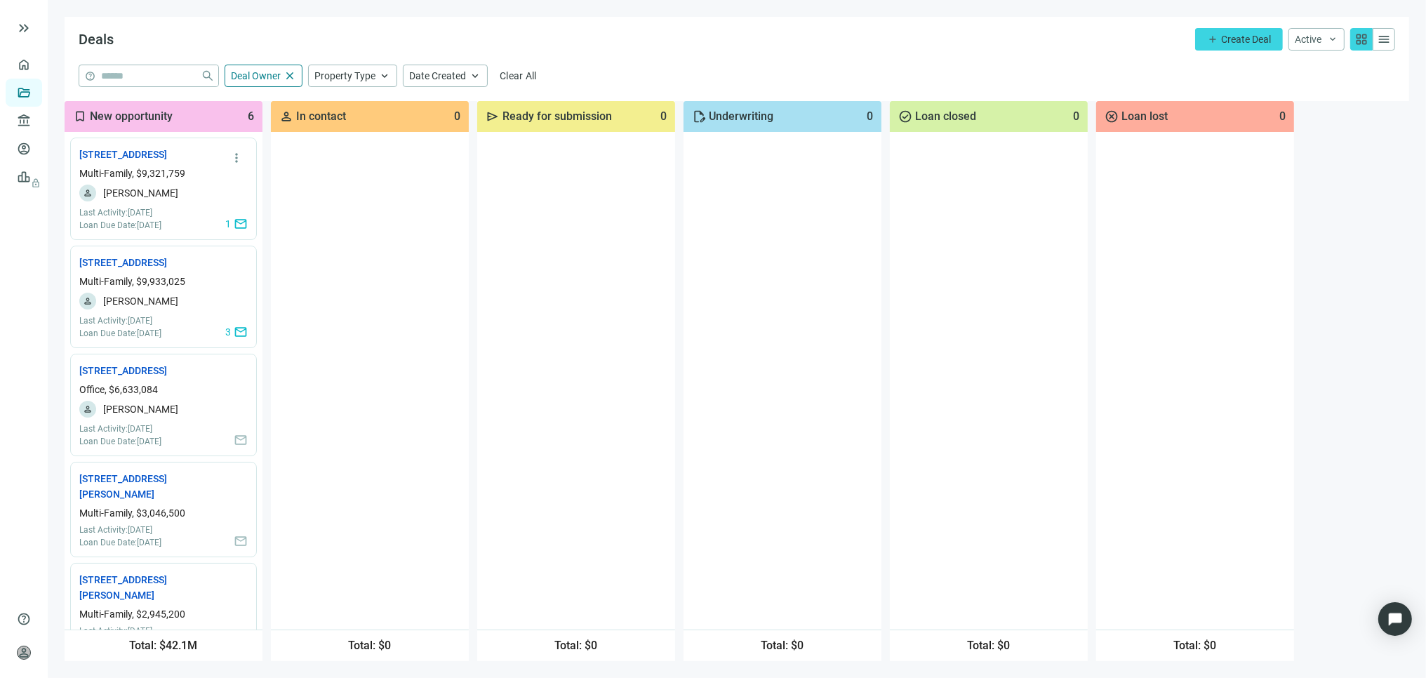
click at [145, 178] on div "more_vert 7901 Brookriver Dr, Dallas, TX 75247 open_in_new Multi-Family, $9,321…" at bounding box center [163, 189] width 187 height 102
click at [229, 273] on span "more_vert" at bounding box center [236, 266] width 14 height 14
click at [158, 270] on link "7900 Brookriver Dr, Dallas, TX 75247 open_in_new" at bounding box center [129, 262] width 100 height 15
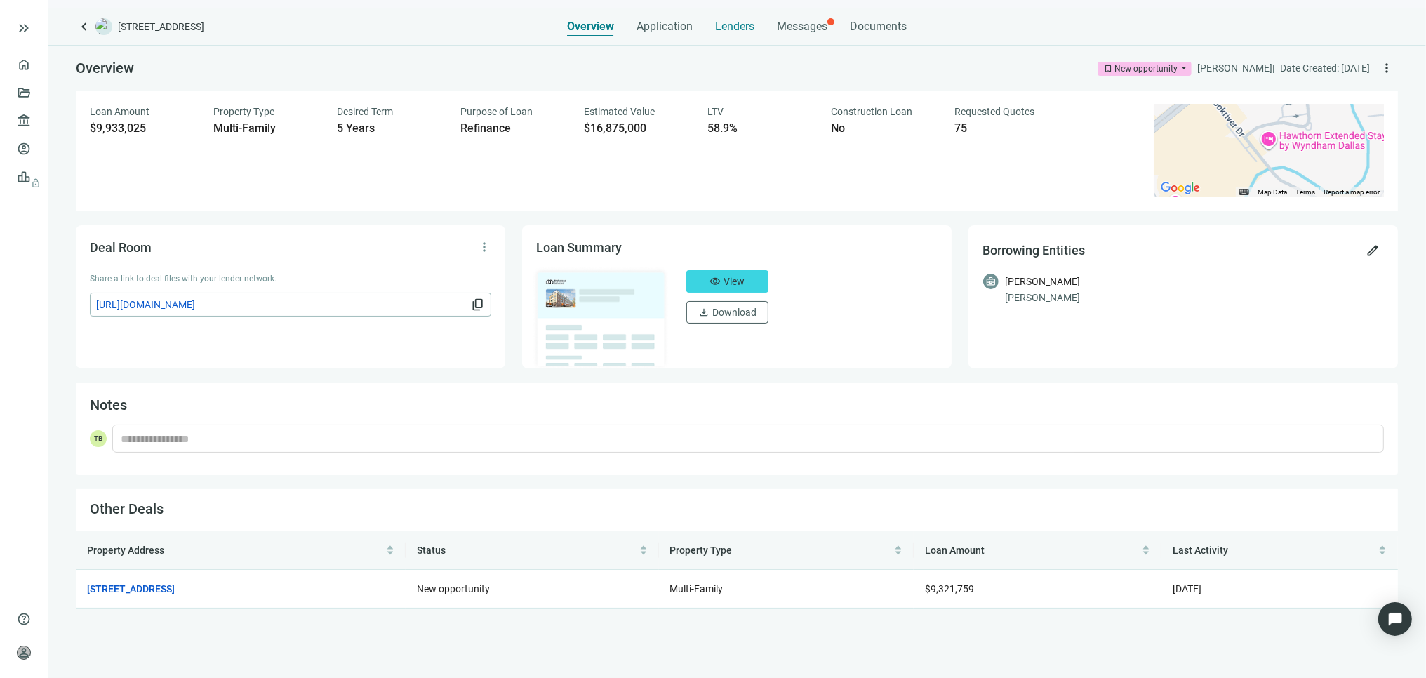
click at [741, 25] on span "Lenders" at bounding box center [734, 27] width 39 height 14
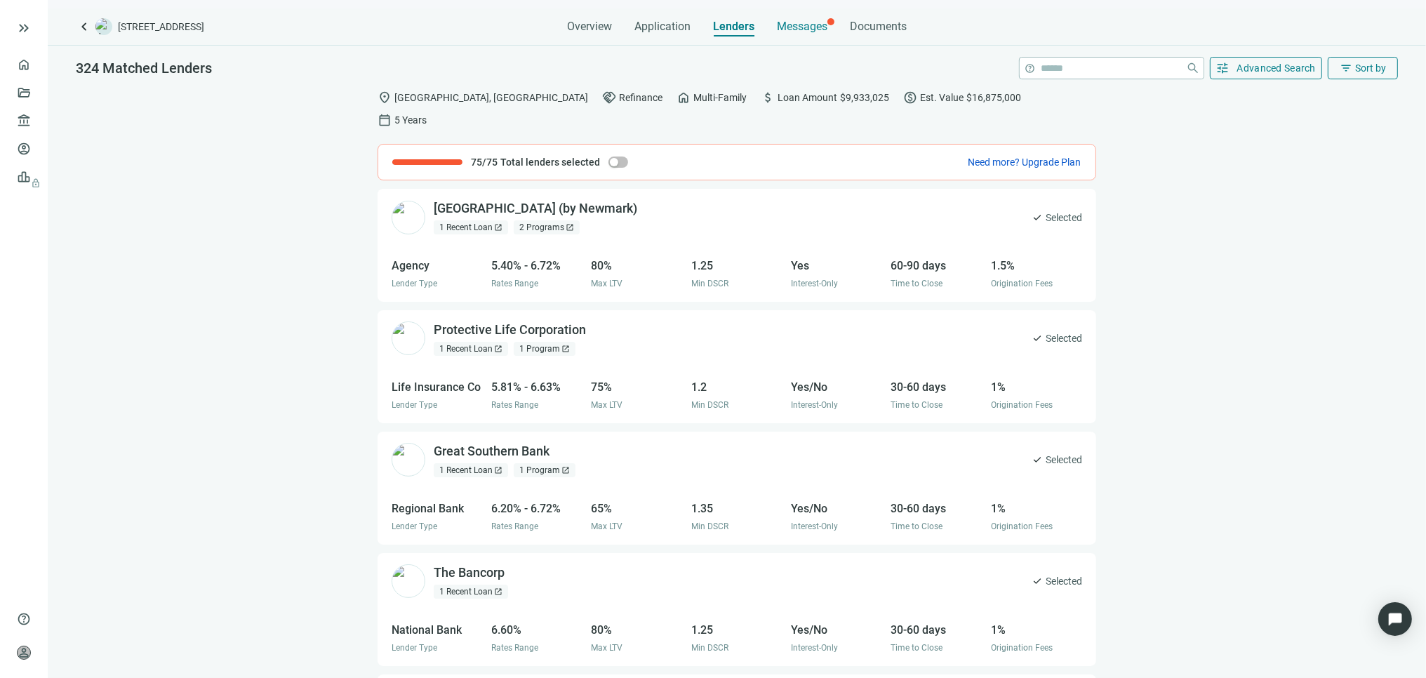
click at [811, 31] on span "Messages" at bounding box center [802, 26] width 51 height 13
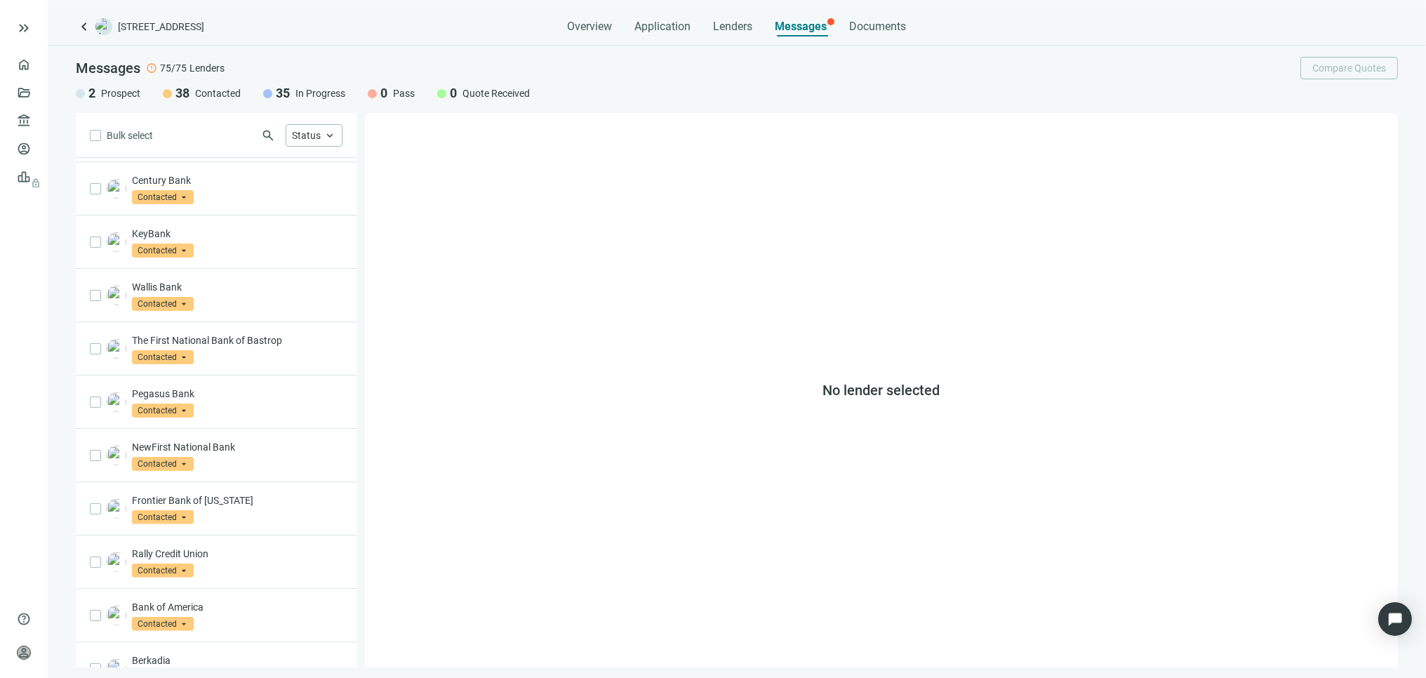
scroll to position [602, 0]
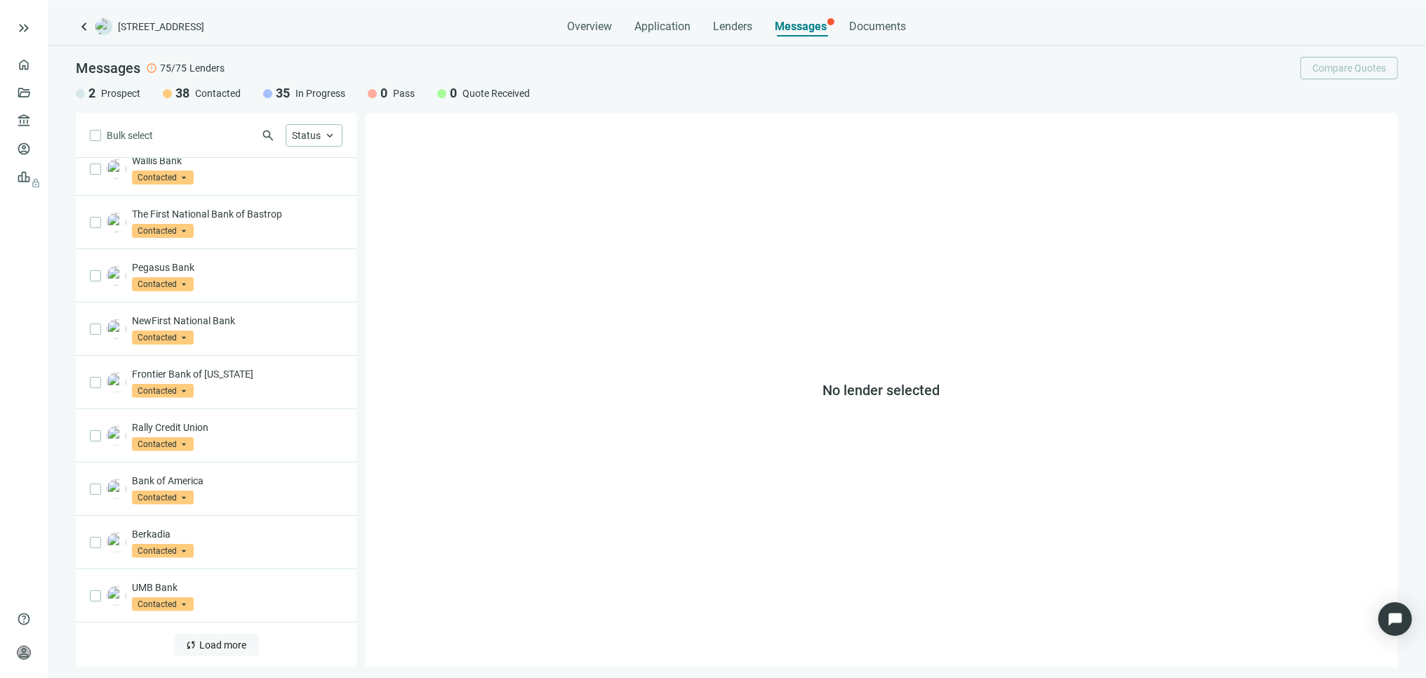
click at [218, 641] on span "Load more" at bounding box center [223, 644] width 47 height 11
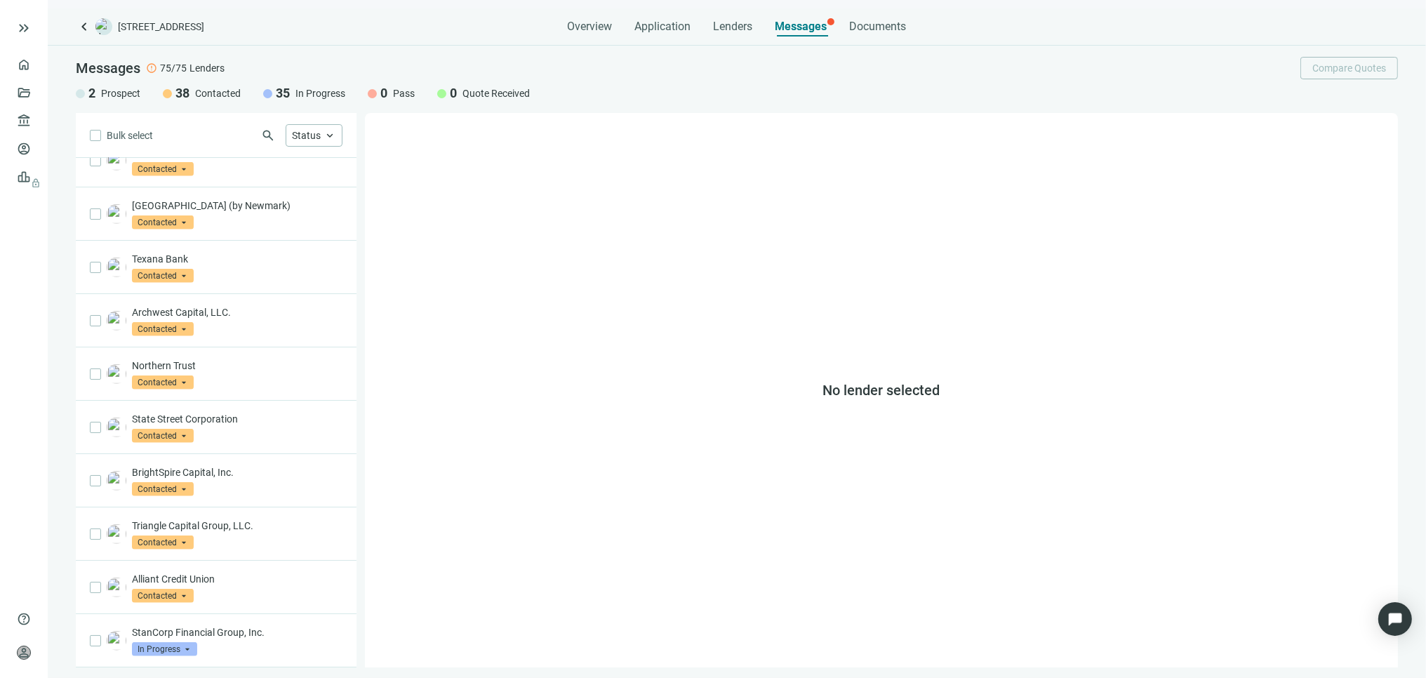
scroll to position [1685, 0]
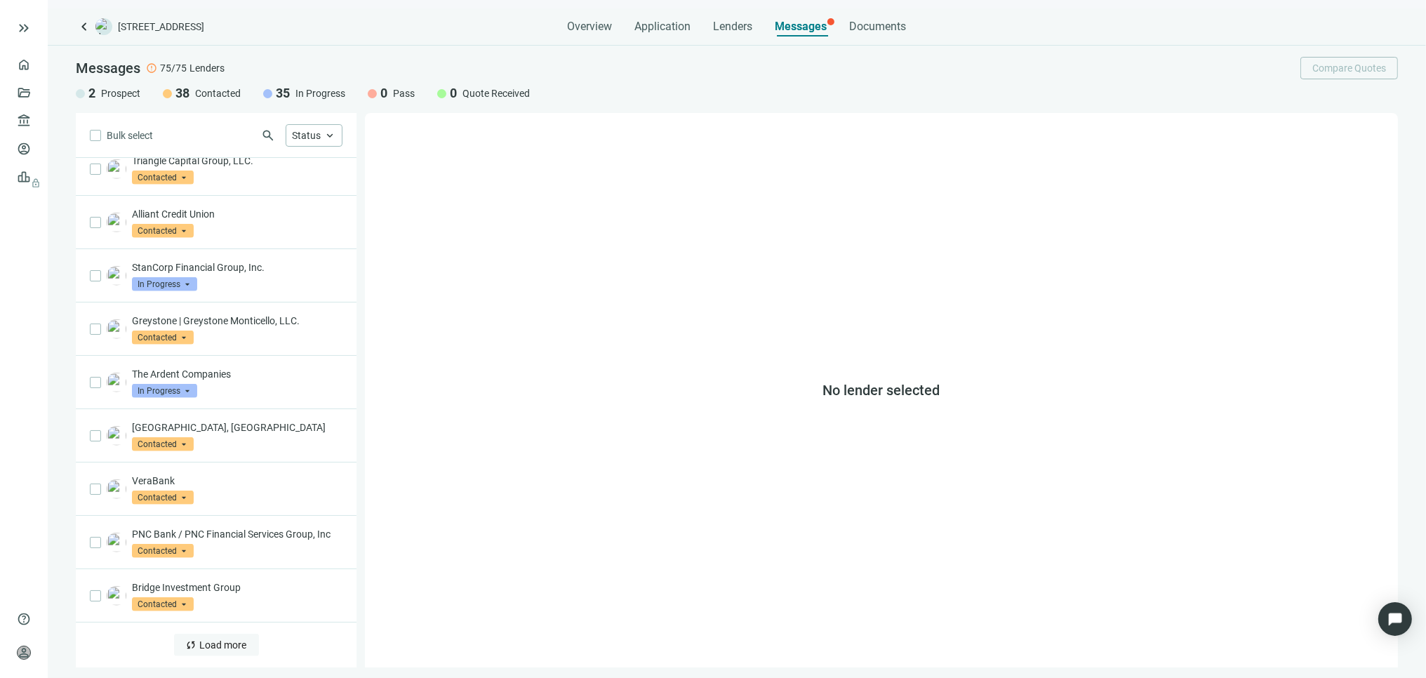
click at [209, 644] on span "Load more" at bounding box center [223, 644] width 47 height 11
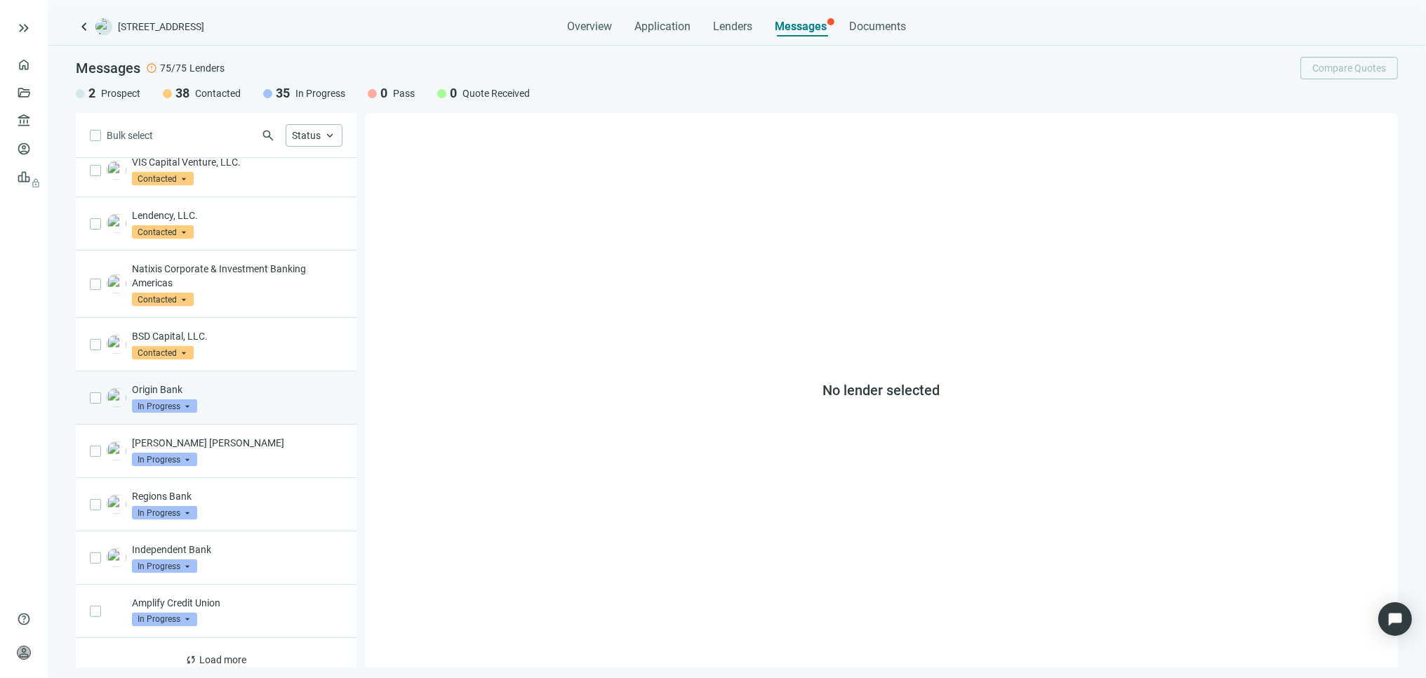
scroll to position [2794, 0]
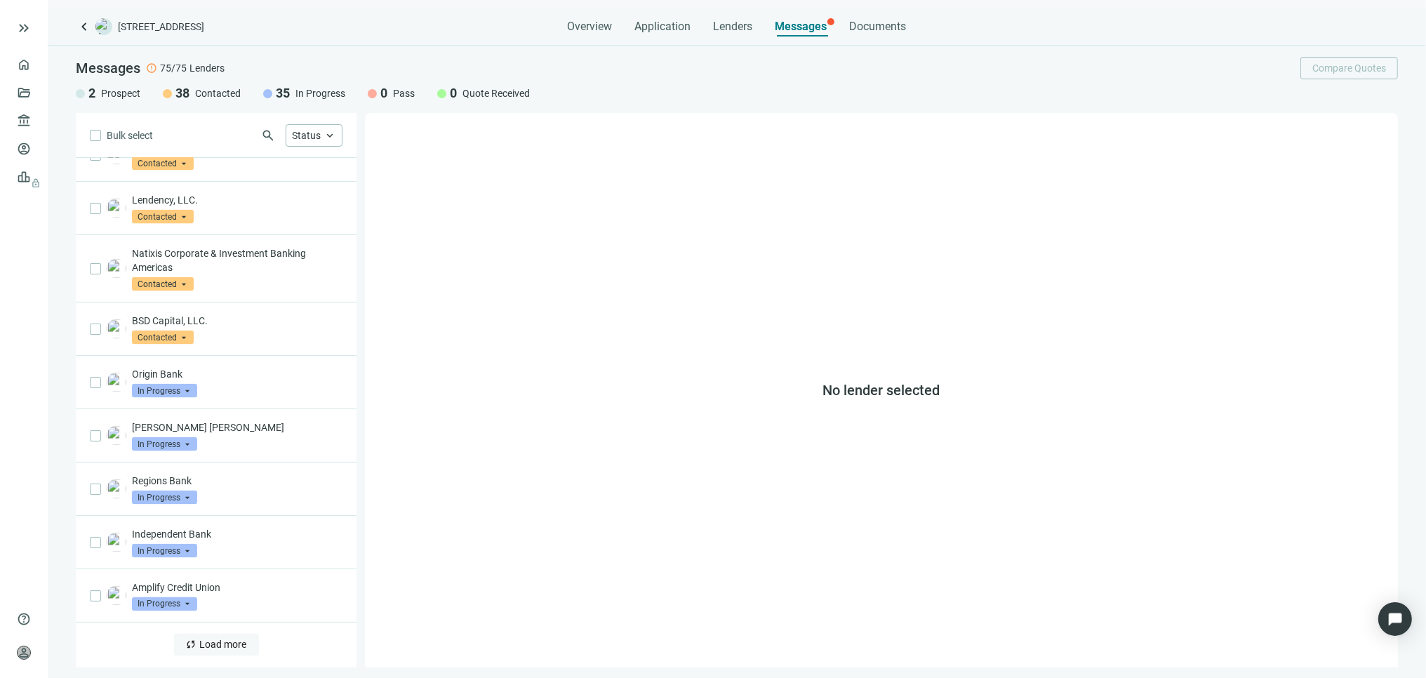
click at [206, 642] on span "Load more" at bounding box center [223, 644] width 47 height 11
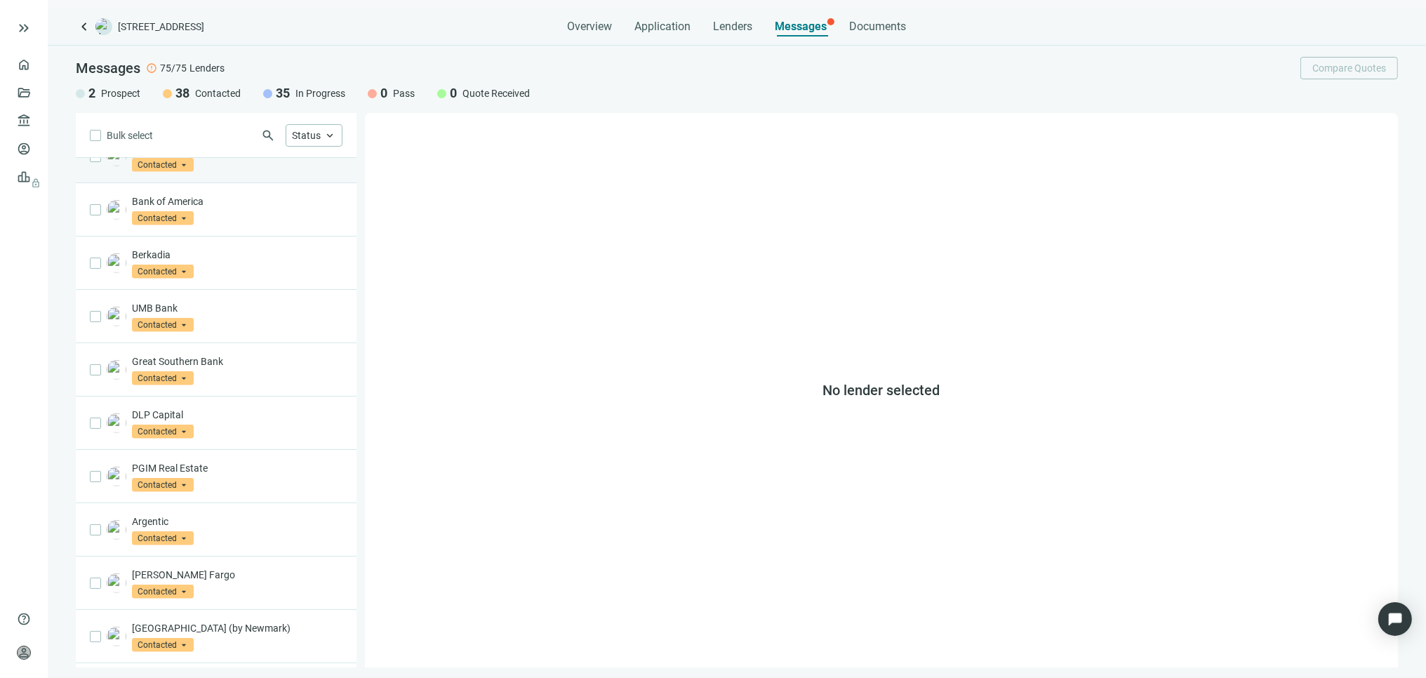
scroll to position [601, 0]
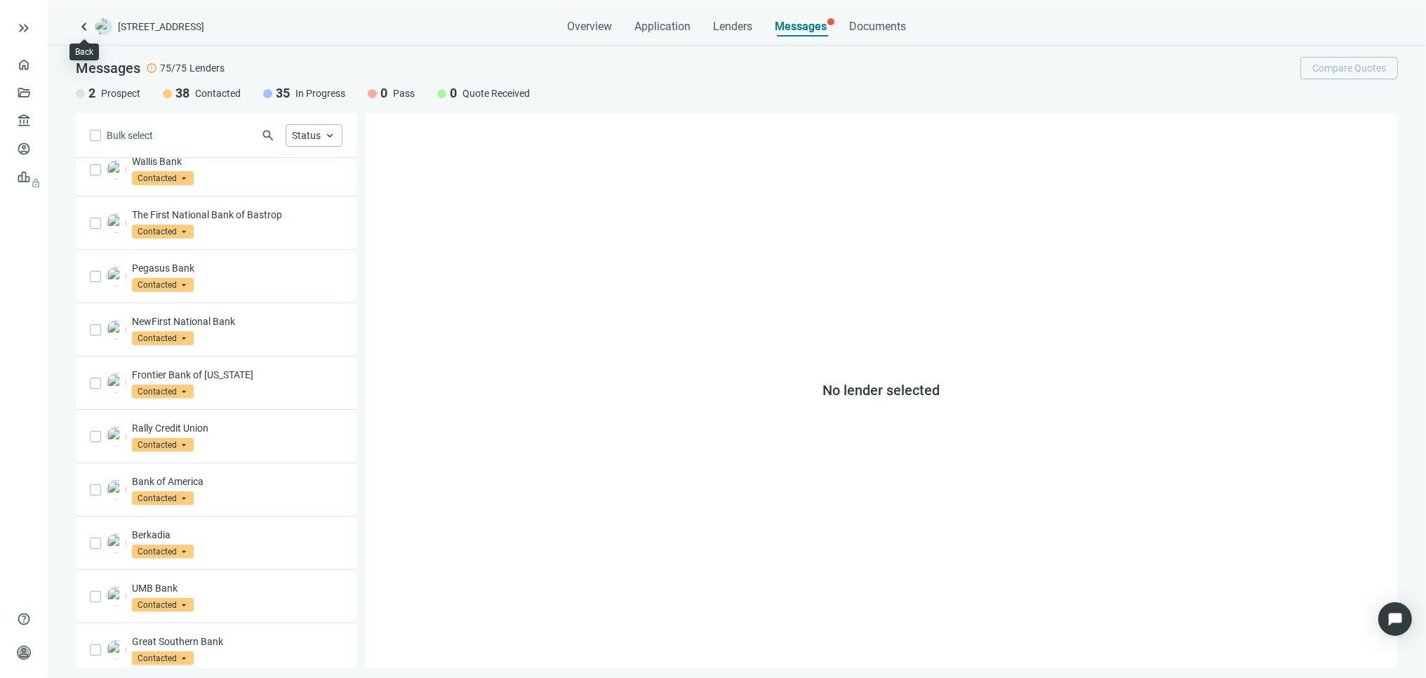
click at [85, 25] on span "keyboard_arrow_left" at bounding box center [84, 26] width 17 height 17
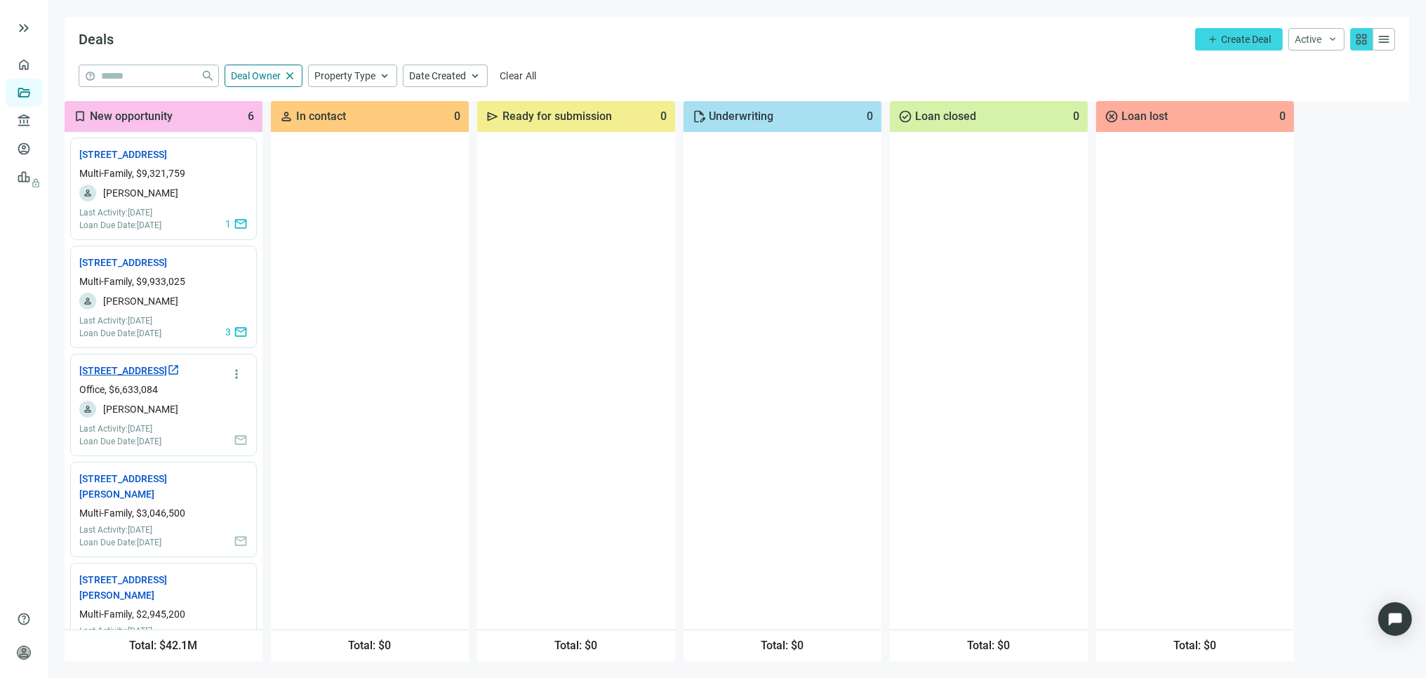
click at [138, 378] on link "1771 E Flamingo Rd, Las Vegas, NV 89119 open_in_new" at bounding box center [129, 370] width 100 height 15
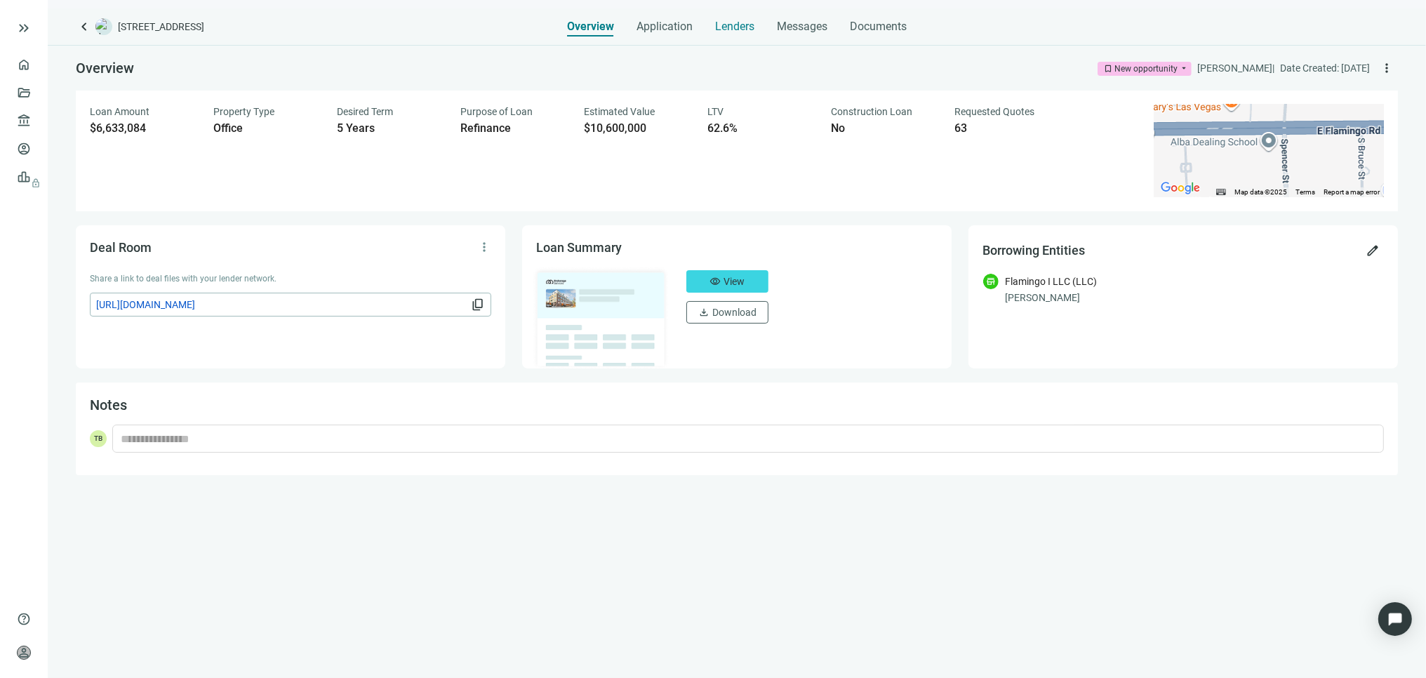
click at [737, 29] on span "Lenders" at bounding box center [734, 27] width 39 height 14
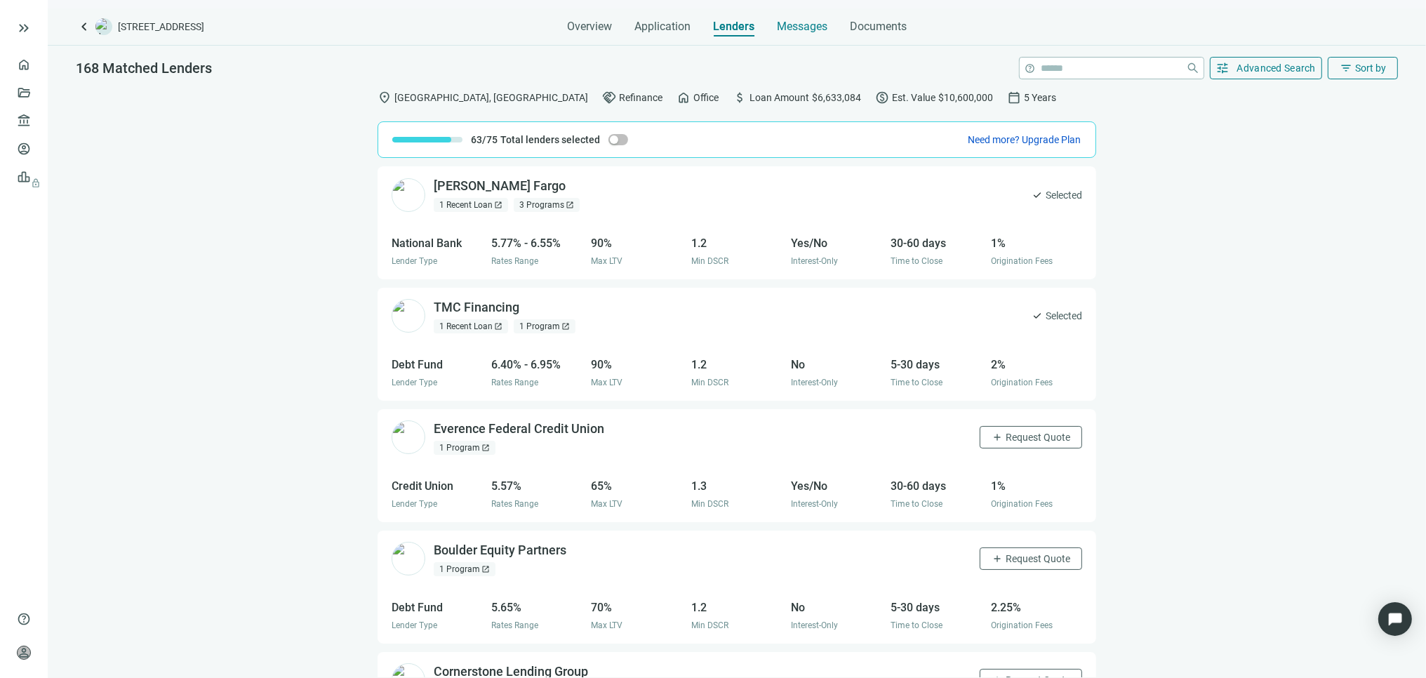
click at [801, 25] on span "Messages" at bounding box center [802, 26] width 51 height 13
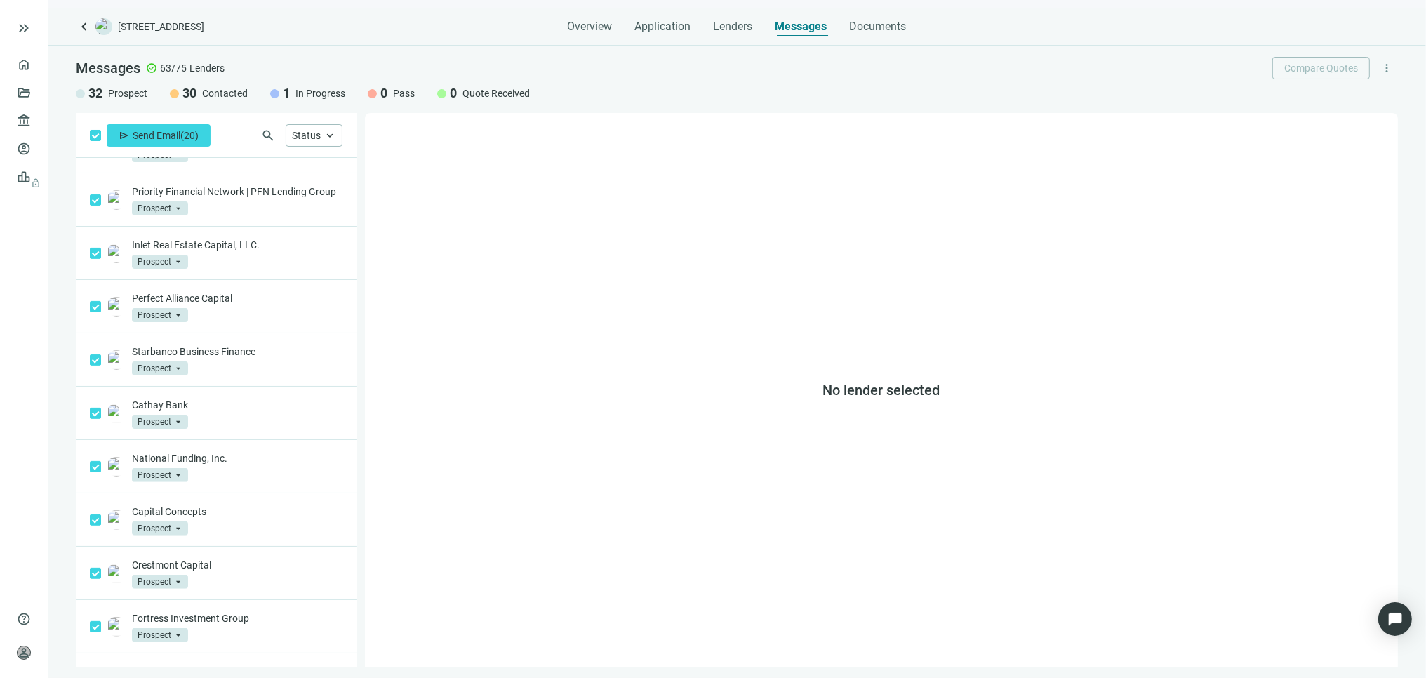
scroll to position [616, 0]
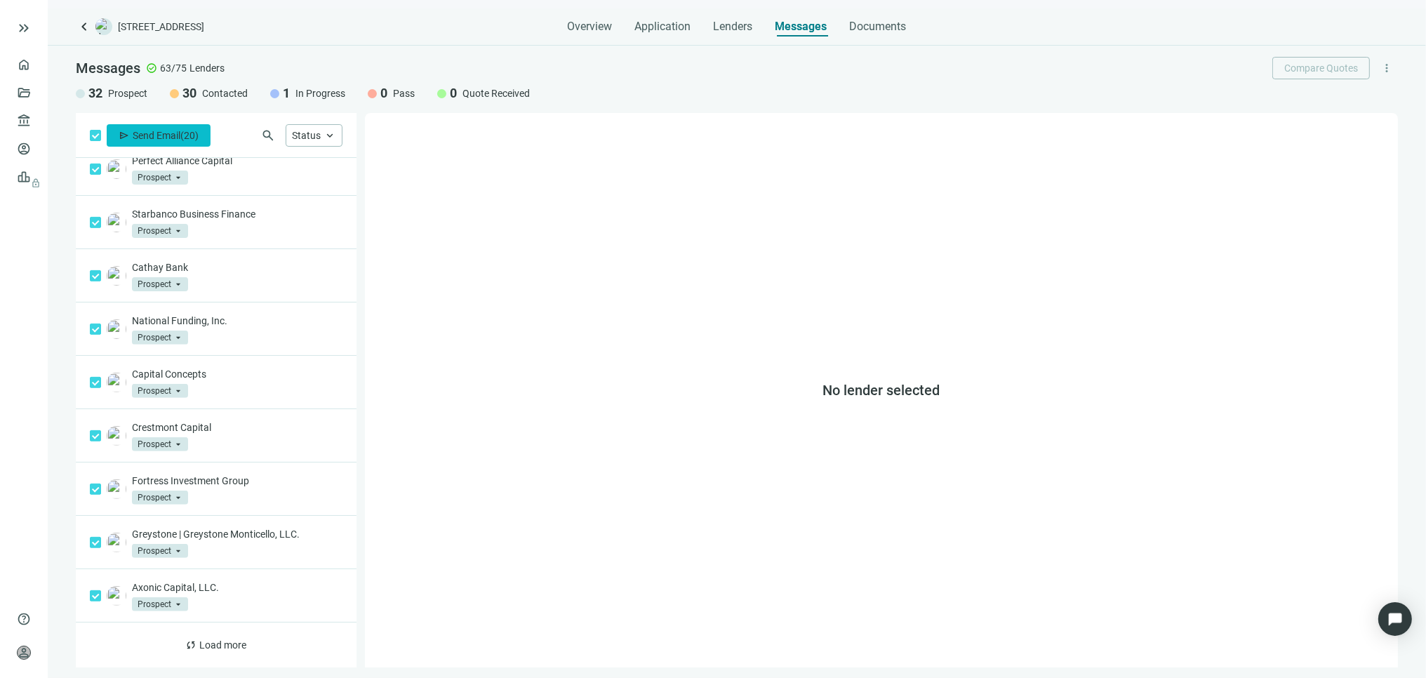
click at [173, 135] on span "Send Email" at bounding box center [157, 135] width 48 height 11
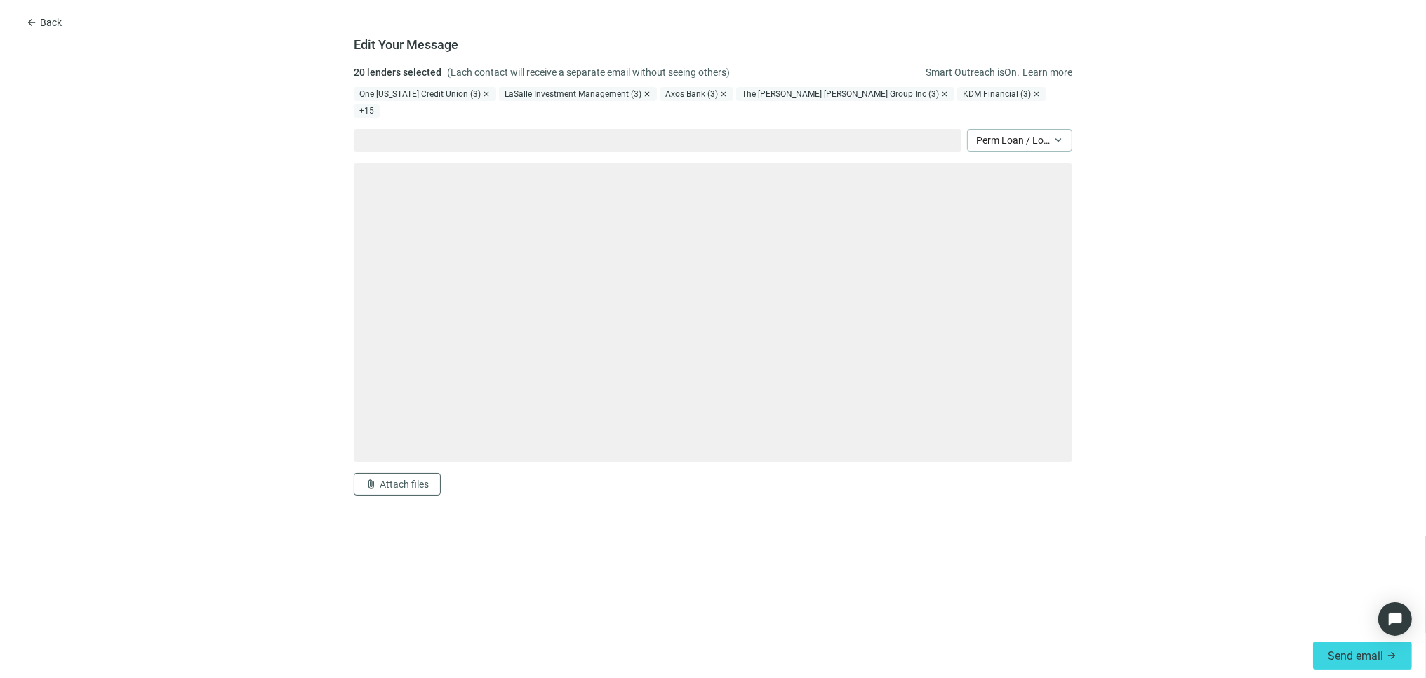
type textarea "**********"
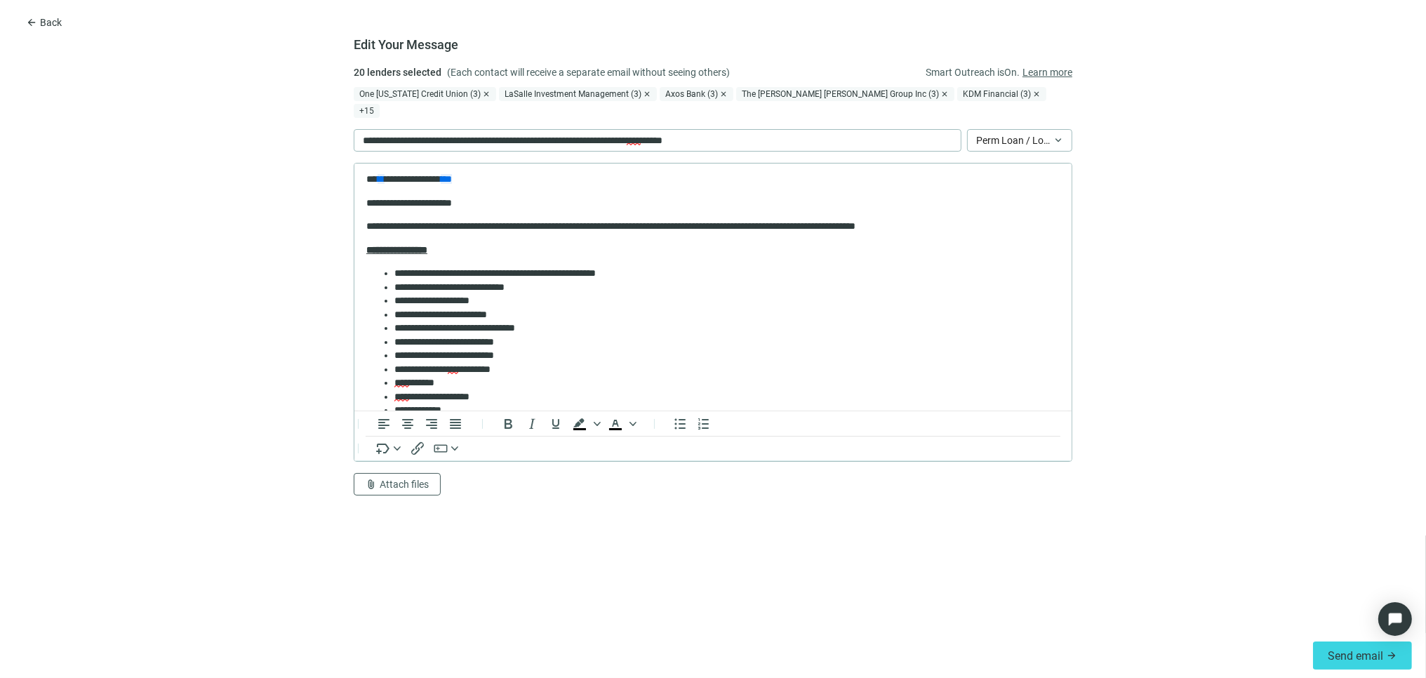
scroll to position [0, 0]
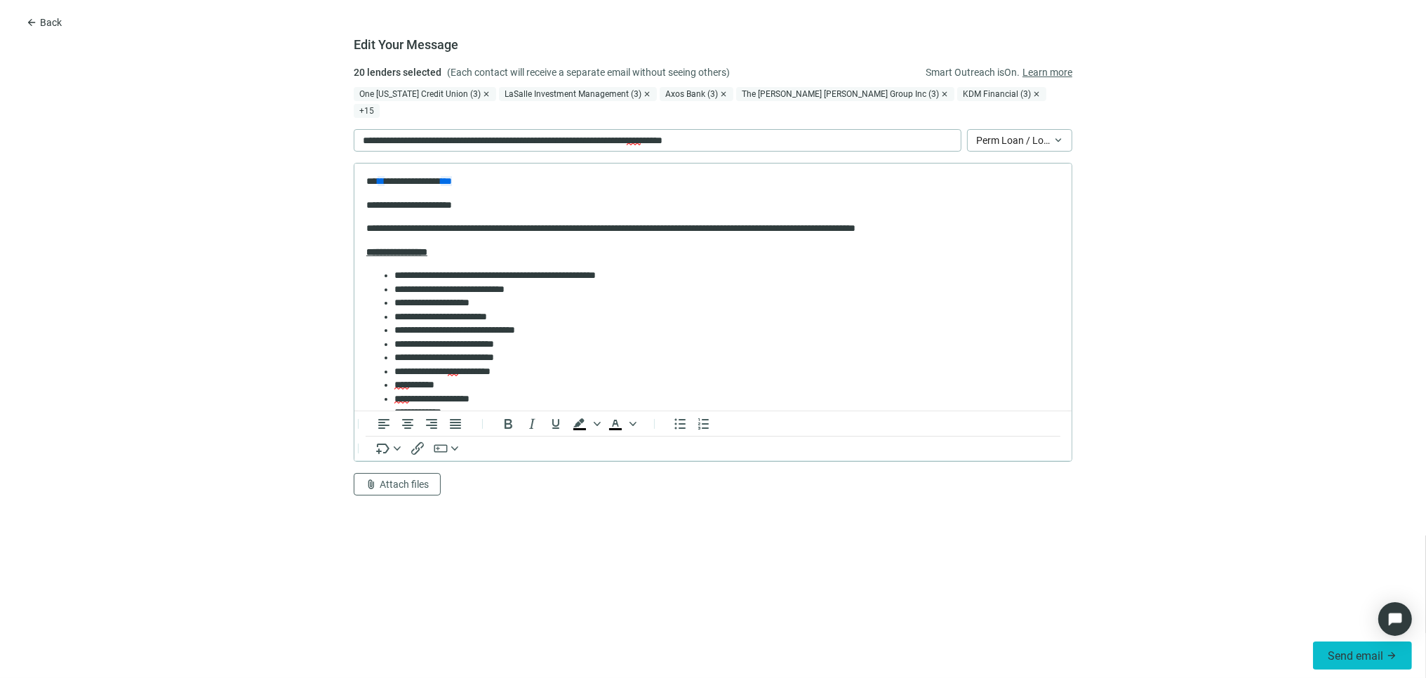
click at [1352, 646] on button "Send email arrow_forward" at bounding box center [1362, 655] width 99 height 28
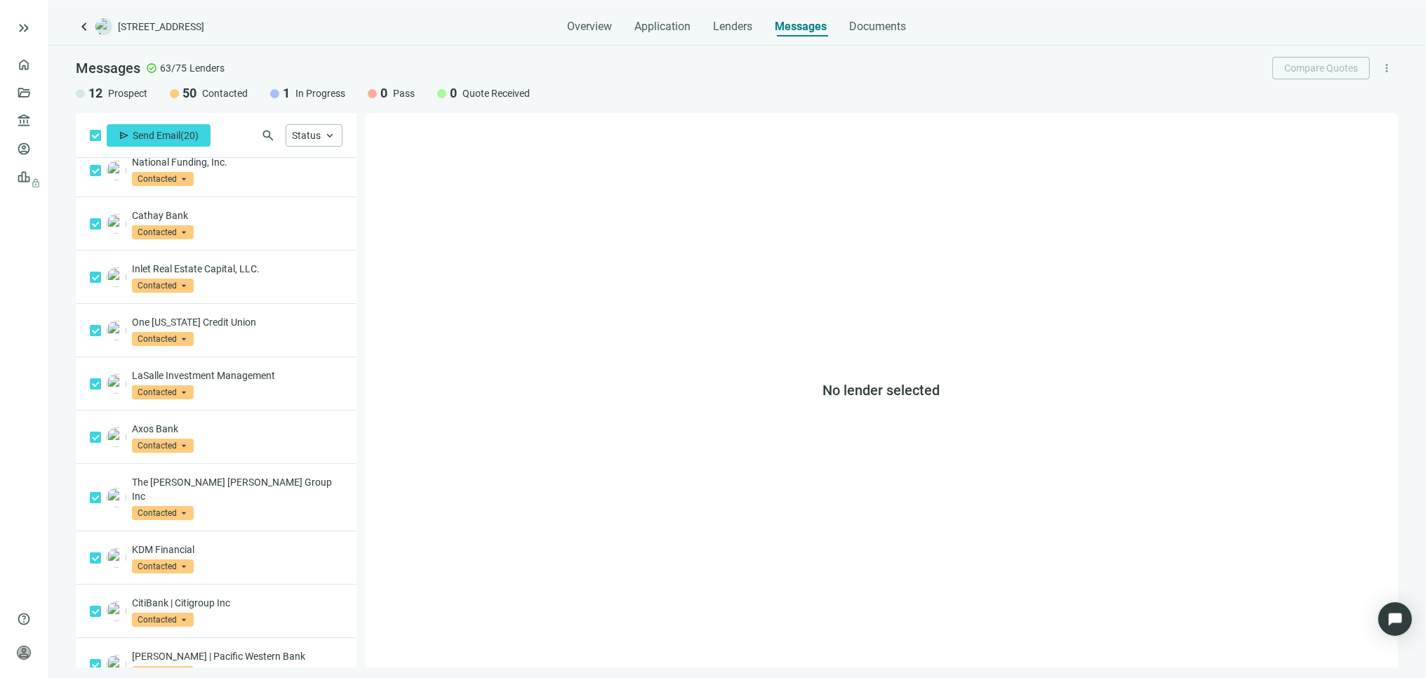
scroll to position [467, 0]
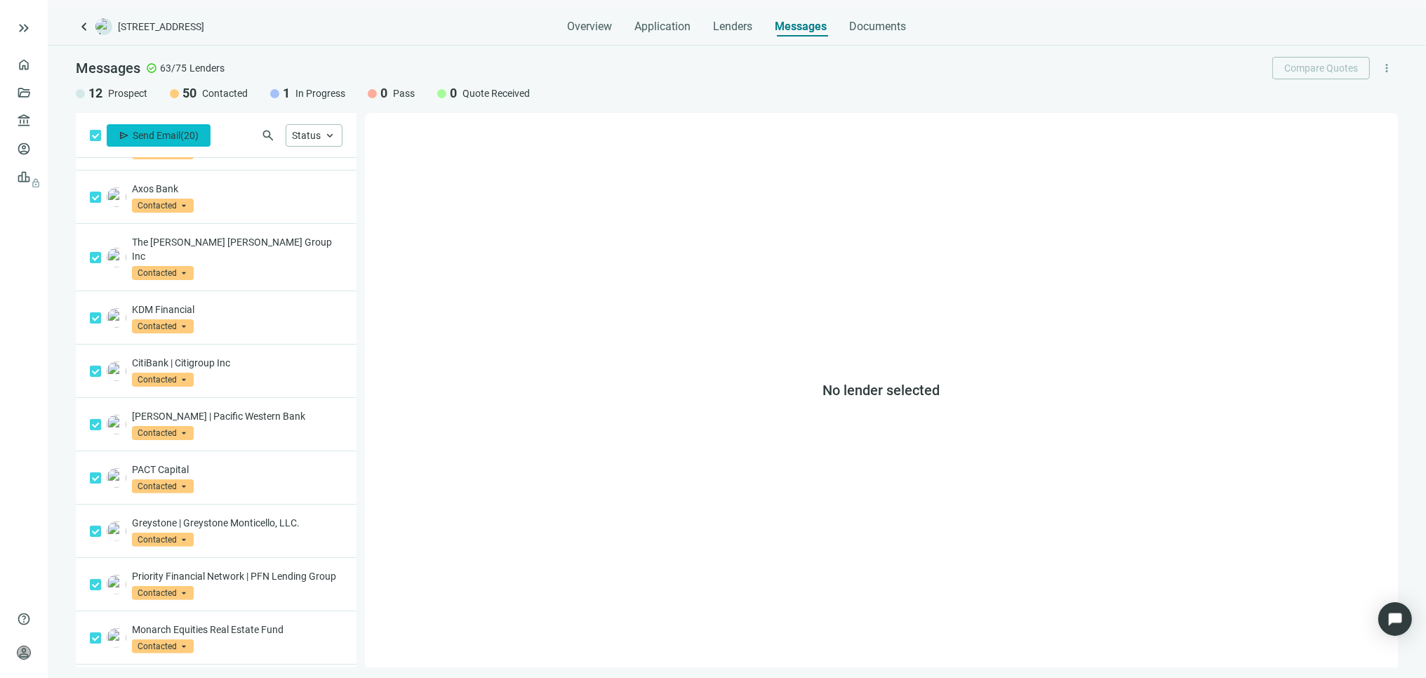
click at [148, 127] on button "send Send Email ( 20 )" at bounding box center [159, 135] width 104 height 22
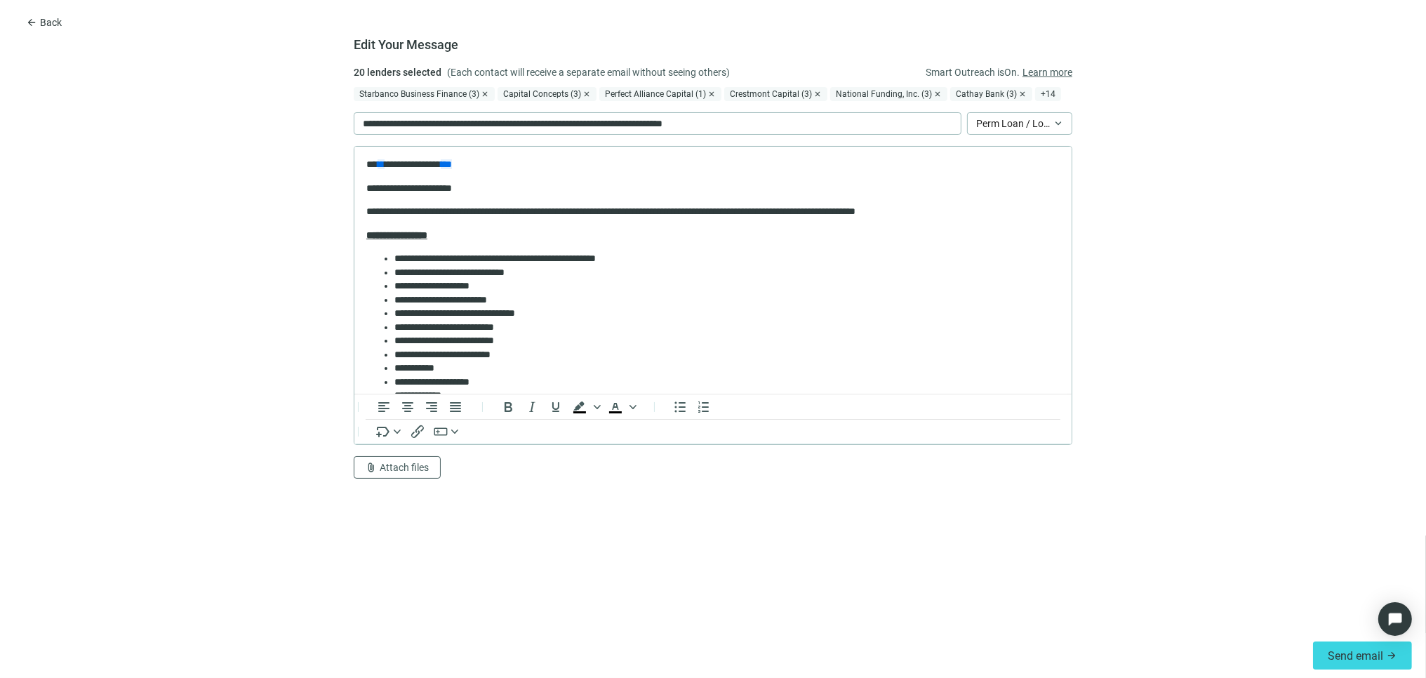
scroll to position [0, 0]
click at [1362, 654] on span "Send email" at bounding box center [1355, 655] width 55 height 13
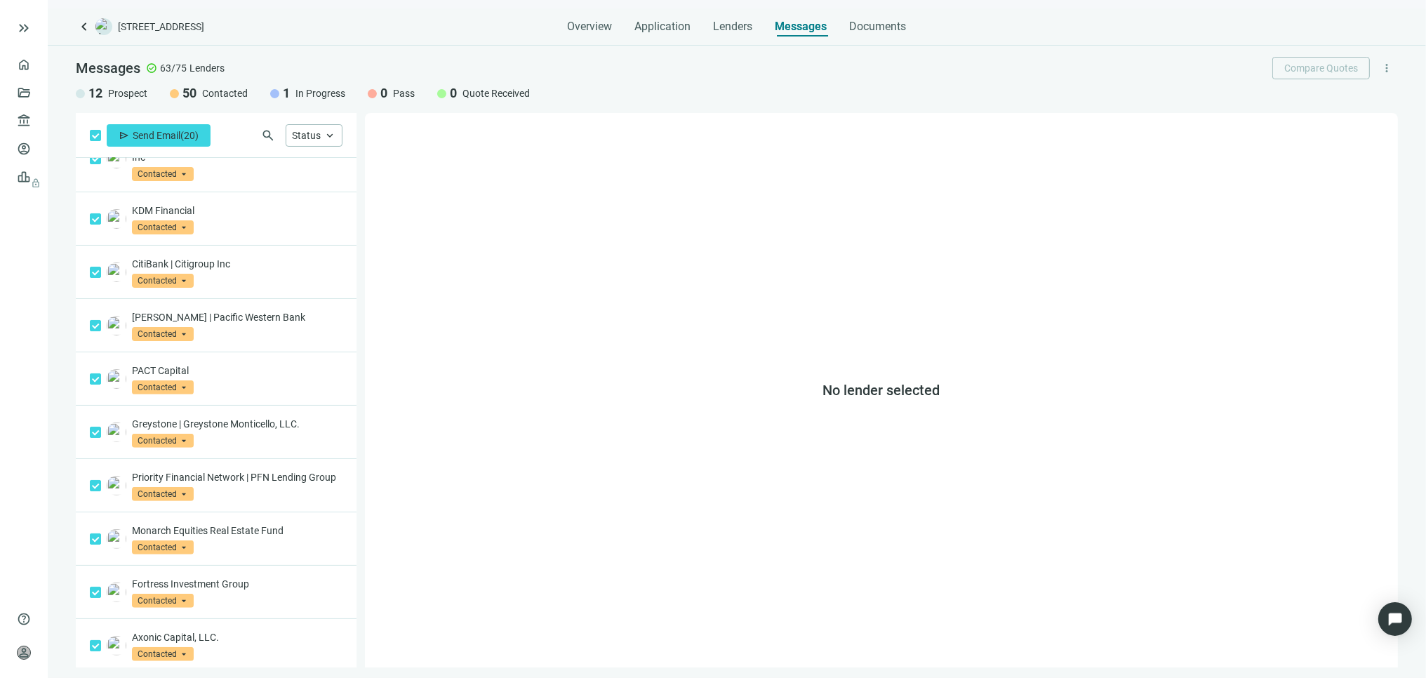
scroll to position [616, 0]
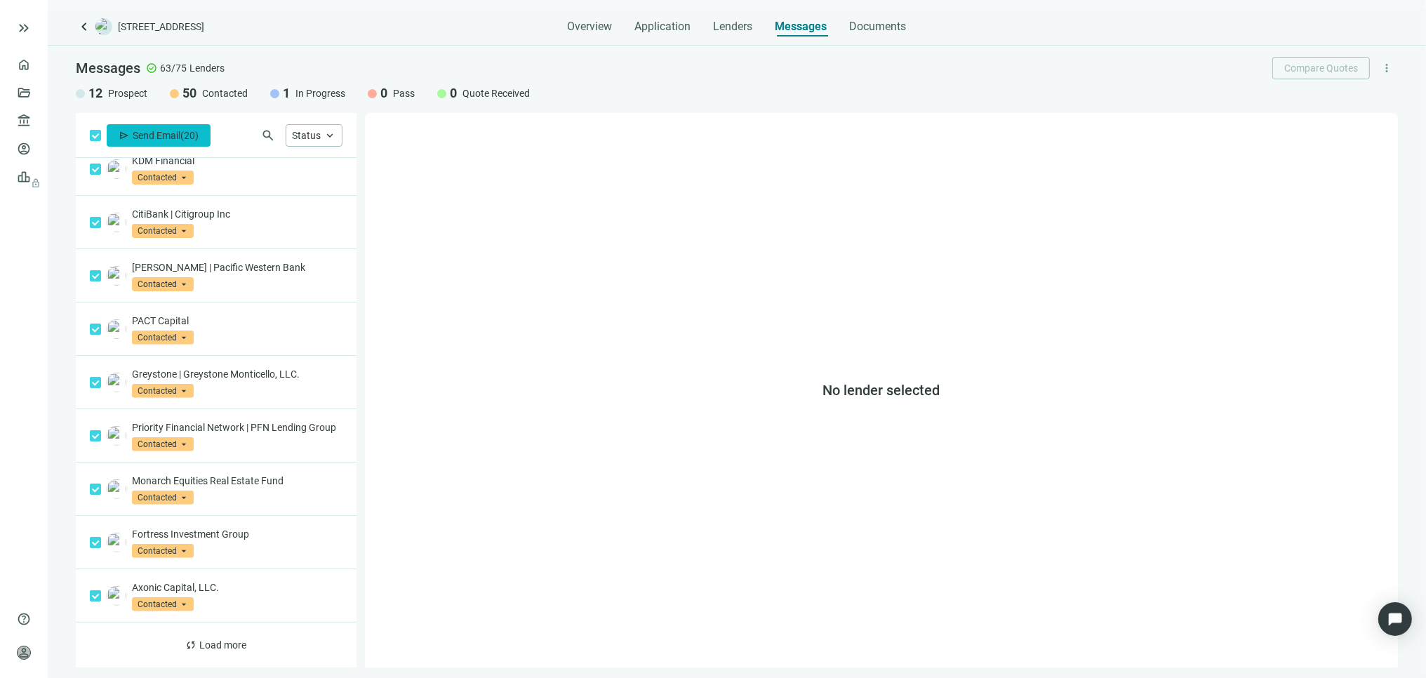
click at [157, 128] on button "send Send Email ( 20 )" at bounding box center [159, 135] width 104 height 22
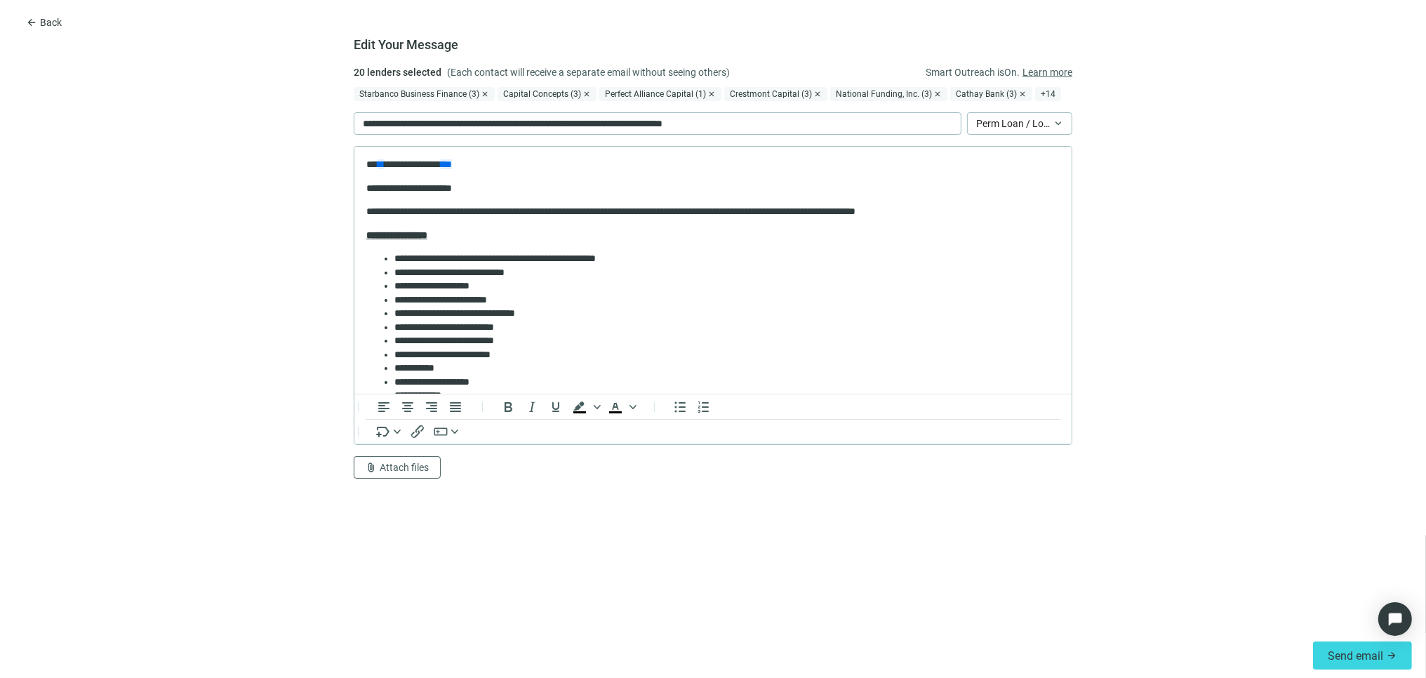
scroll to position [0, 0]
click at [1365, 653] on span "Send email" at bounding box center [1355, 655] width 55 height 13
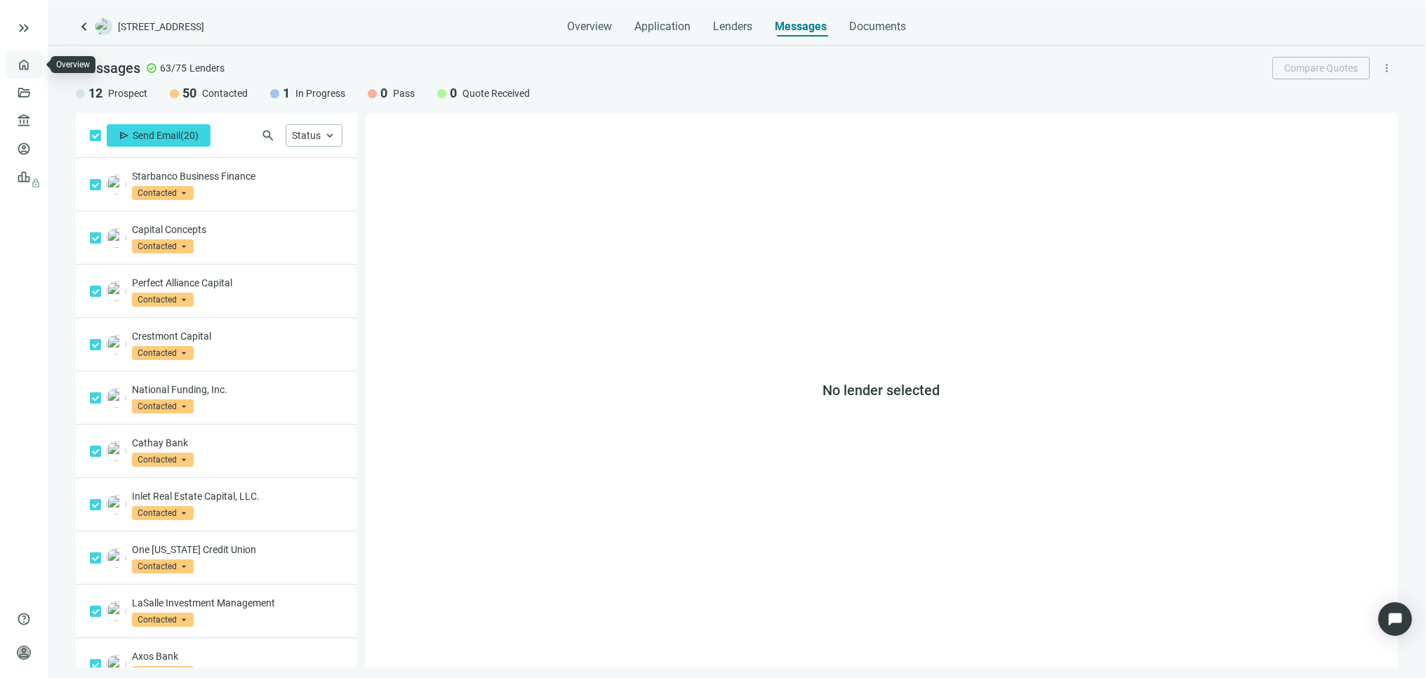
click at [35, 64] on link "Overview" at bounding box center [55, 64] width 41 height 11
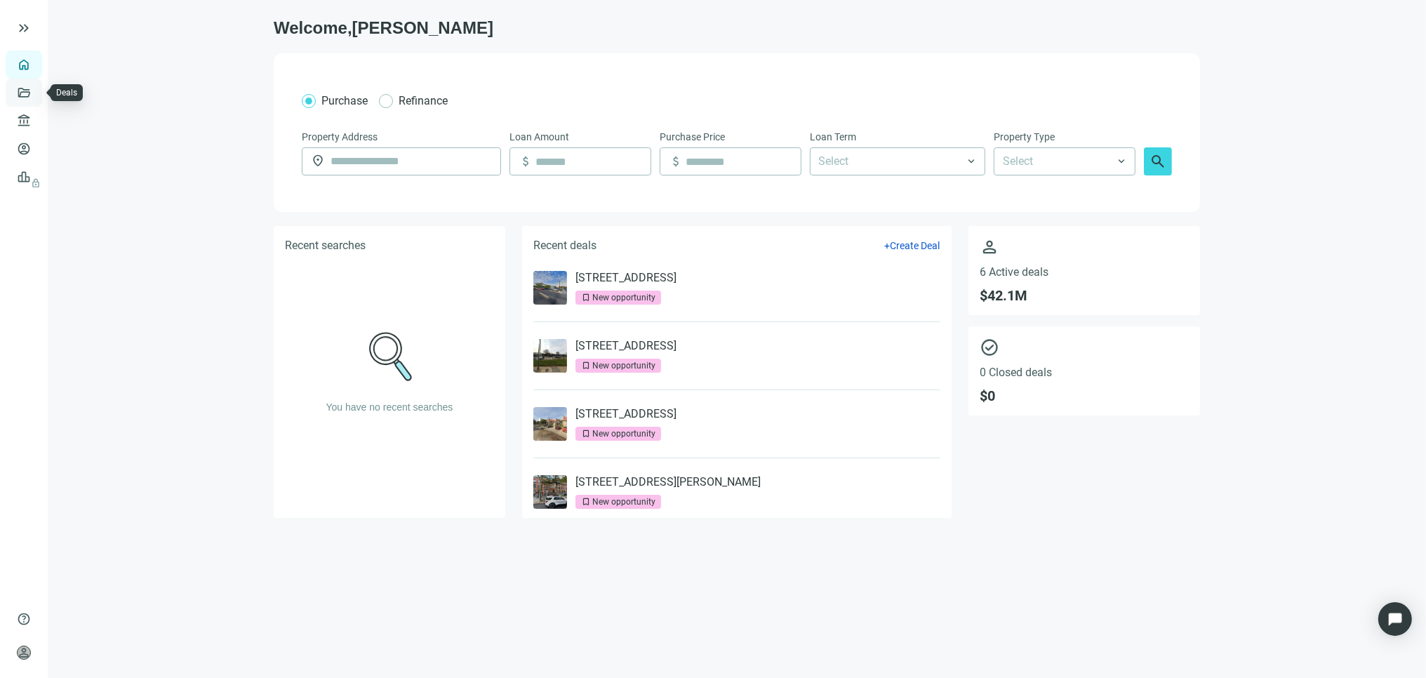
click at [35, 92] on link "Deals" at bounding box center [47, 92] width 25 height 11
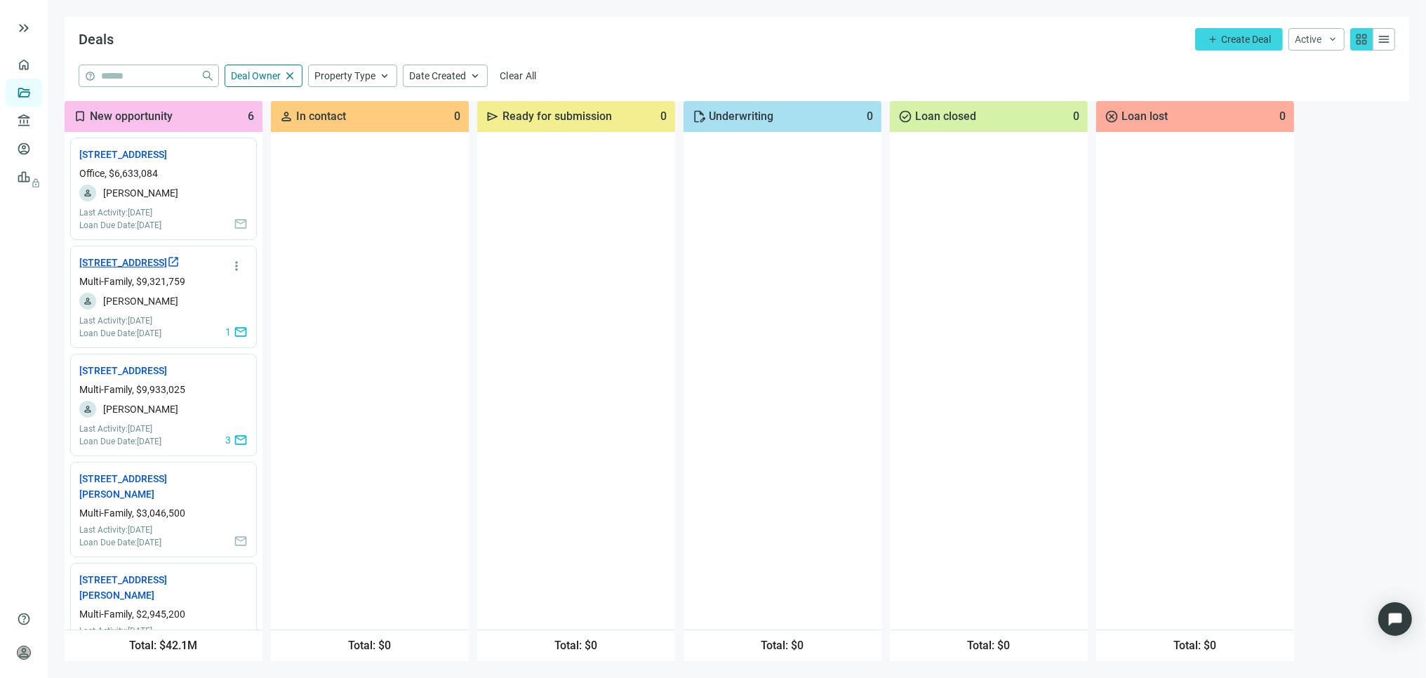
click at [145, 270] on link "7901 Brookriver Dr, Dallas, TX 75247 open_in_new" at bounding box center [129, 262] width 100 height 15
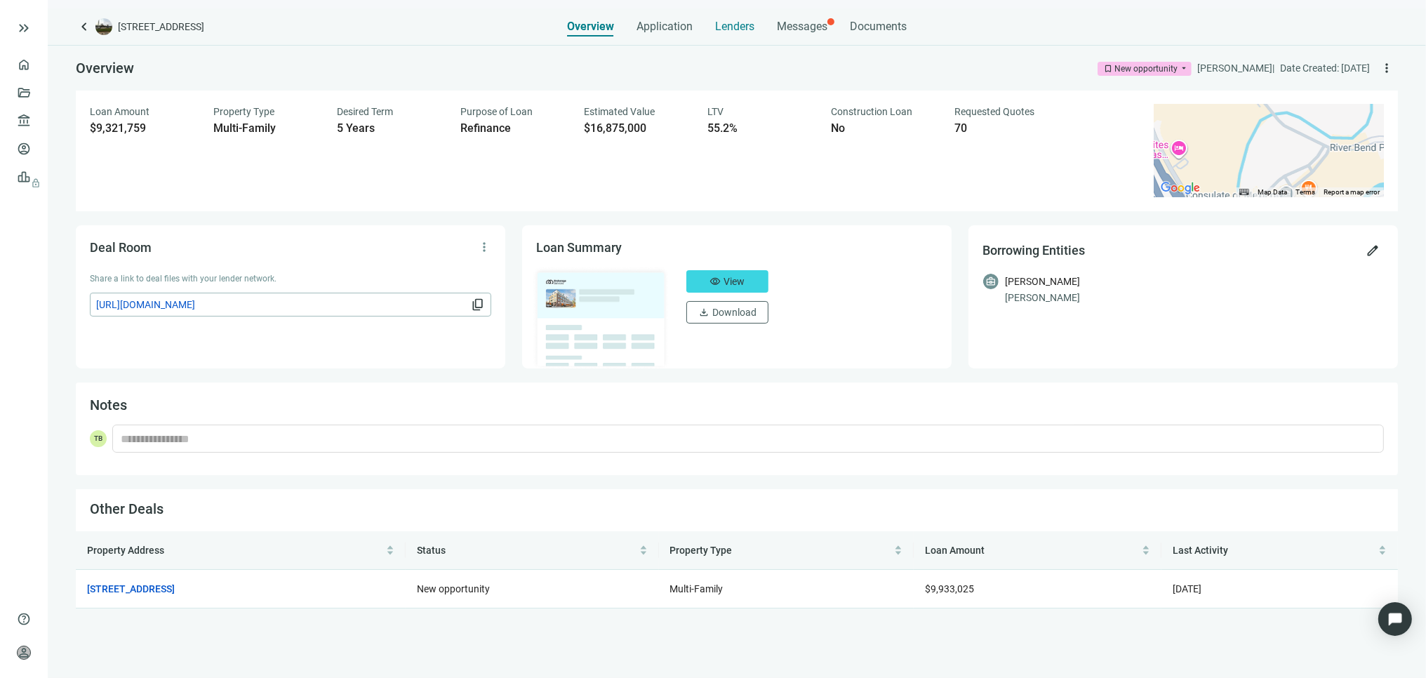
click at [744, 30] on span "Lenders" at bounding box center [734, 27] width 39 height 14
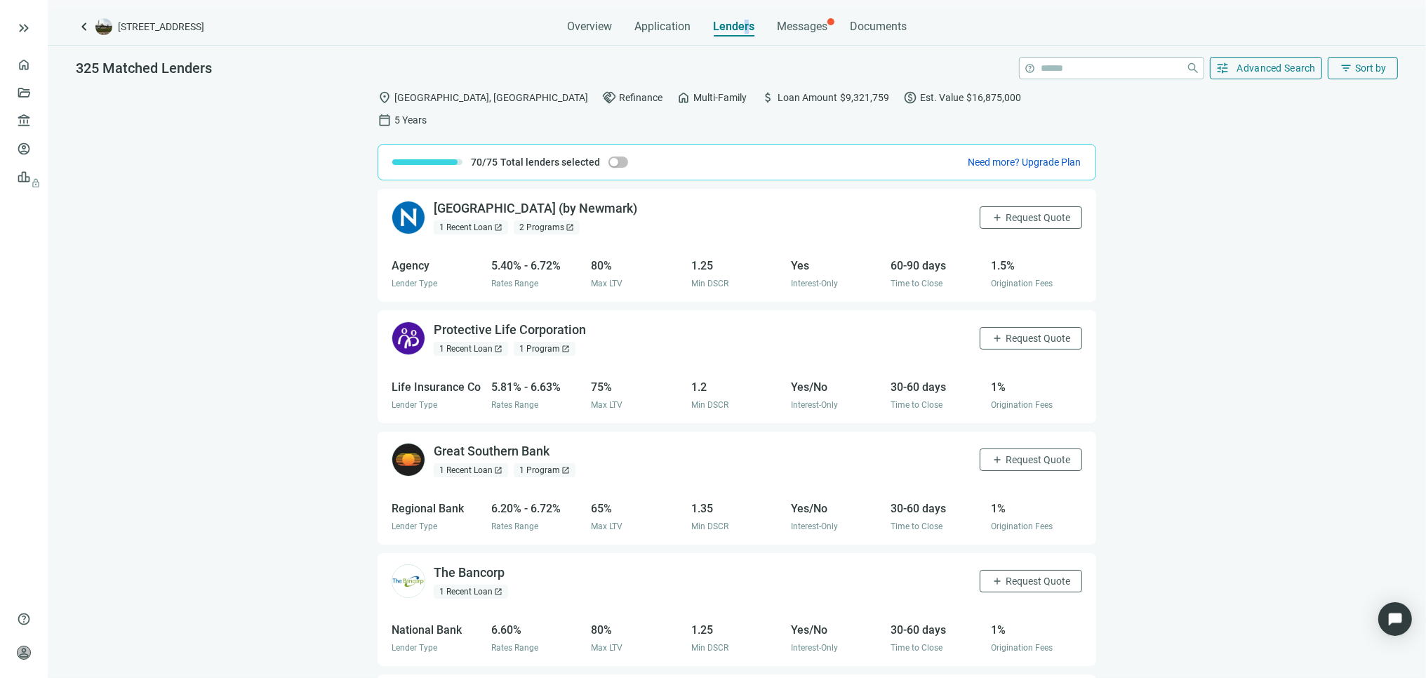
click at [747, 28] on span "Lenders" at bounding box center [733, 27] width 41 height 14
click at [793, 23] on span "Messages" at bounding box center [802, 26] width 51 height 13
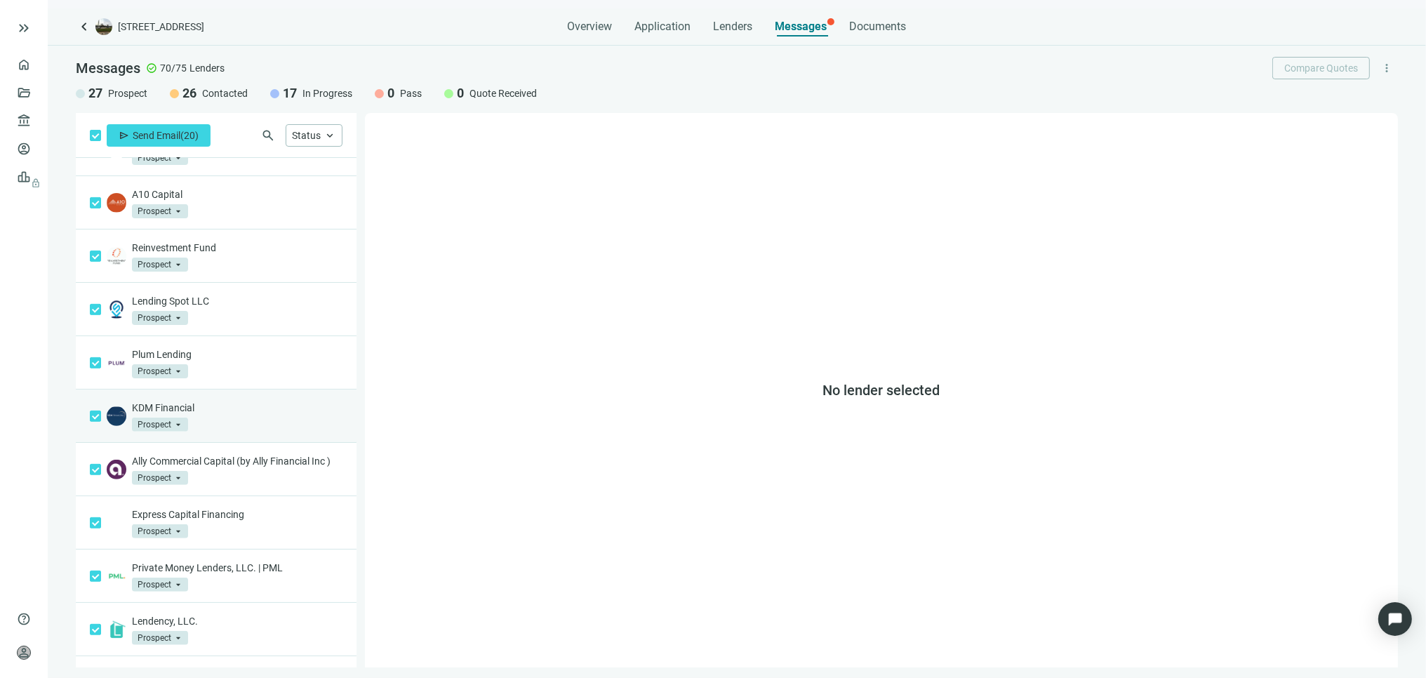
scroll to position [616, 0]
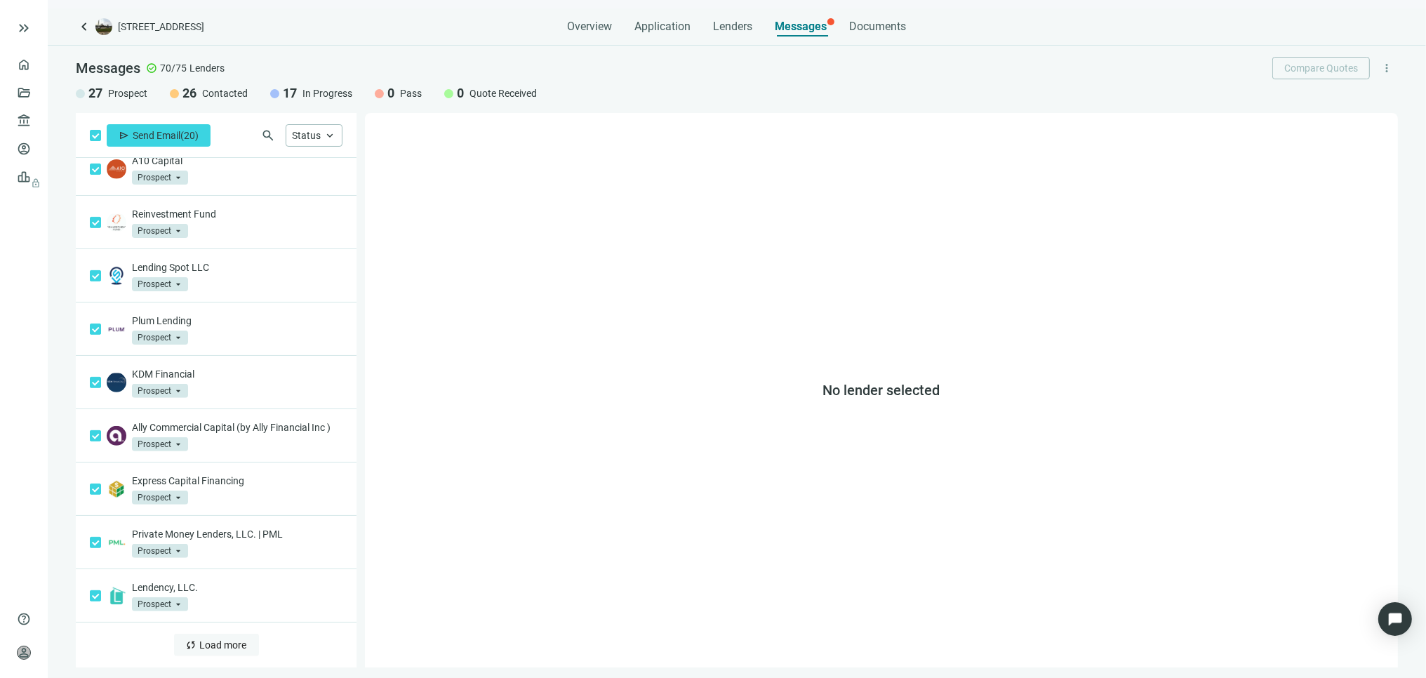
click at [208, 639] on span "Load more" at bounding box center [223, 644] width 47 height 11
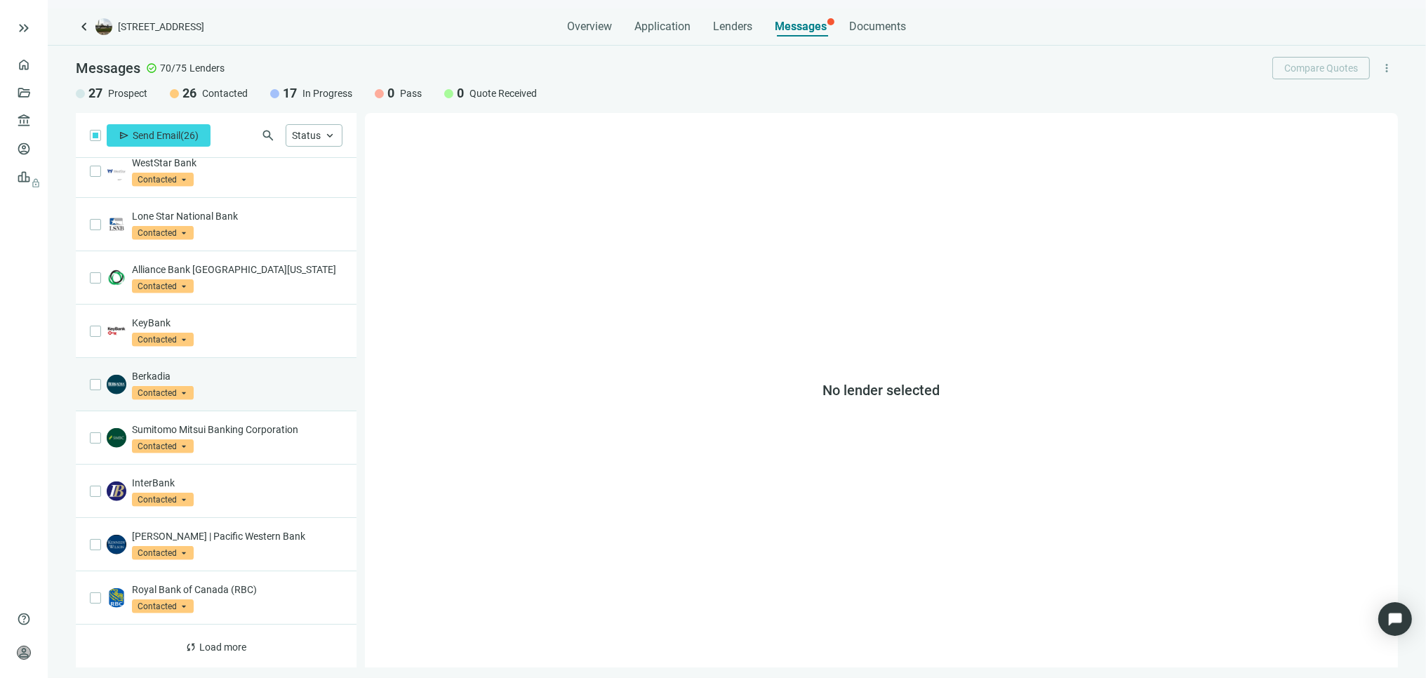
scroll to position [1699, 0]
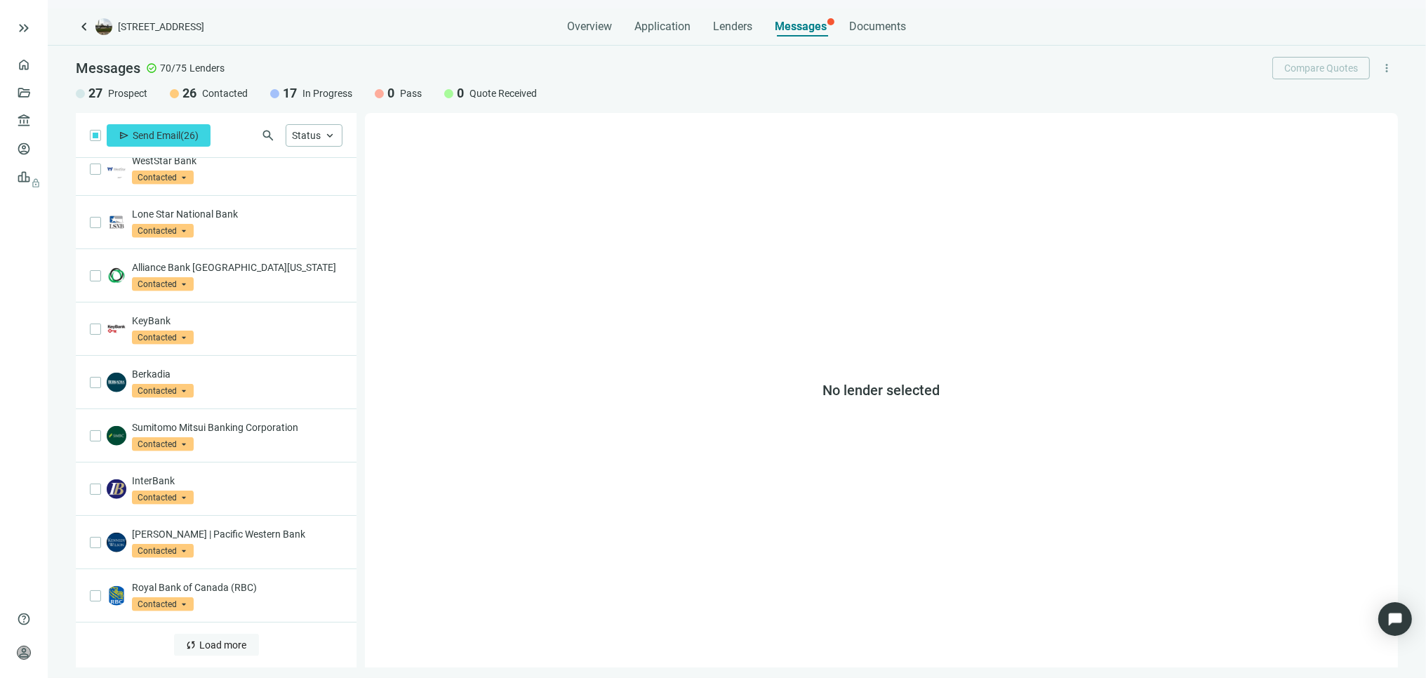
click at [214, 648] on span "Load more" at bounding box center [223, 644] width 47 height 11
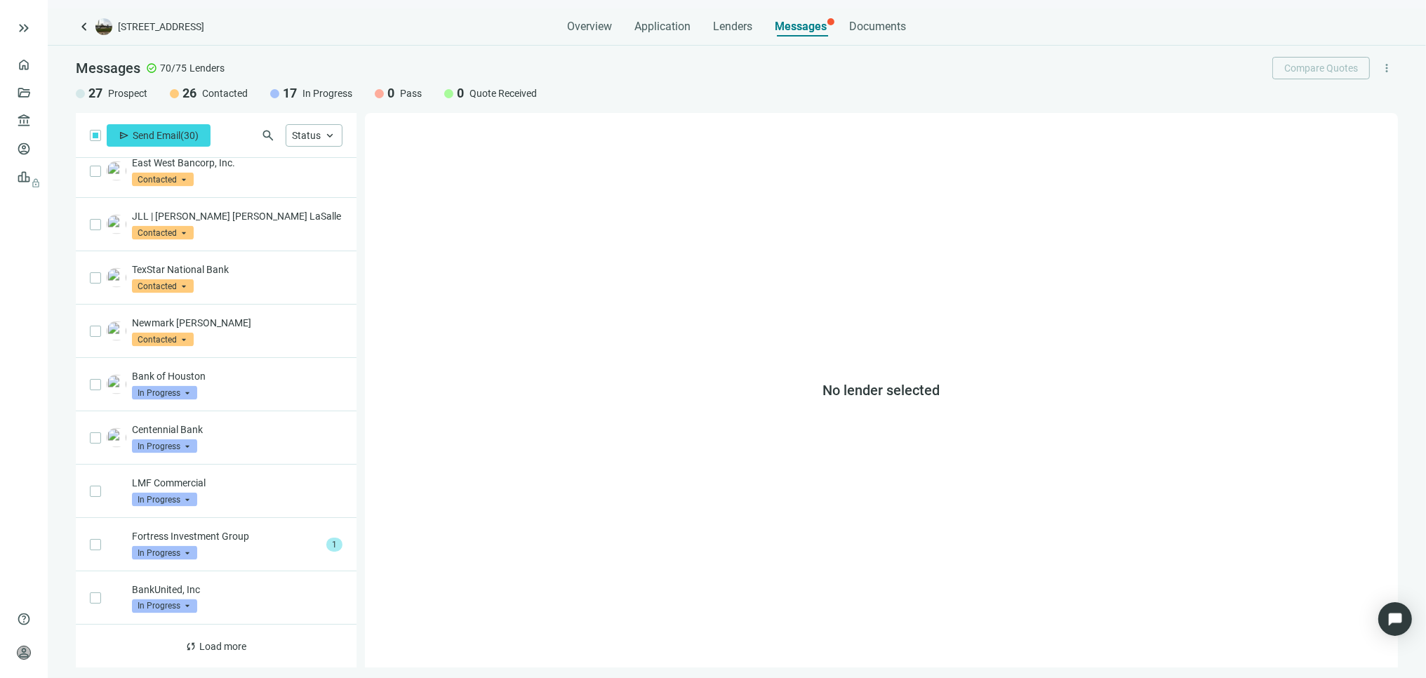
scroll to position [2766, 0]
click at [220, 644] on span "Load more" at bounding box center [223, 644] width 47 height 11
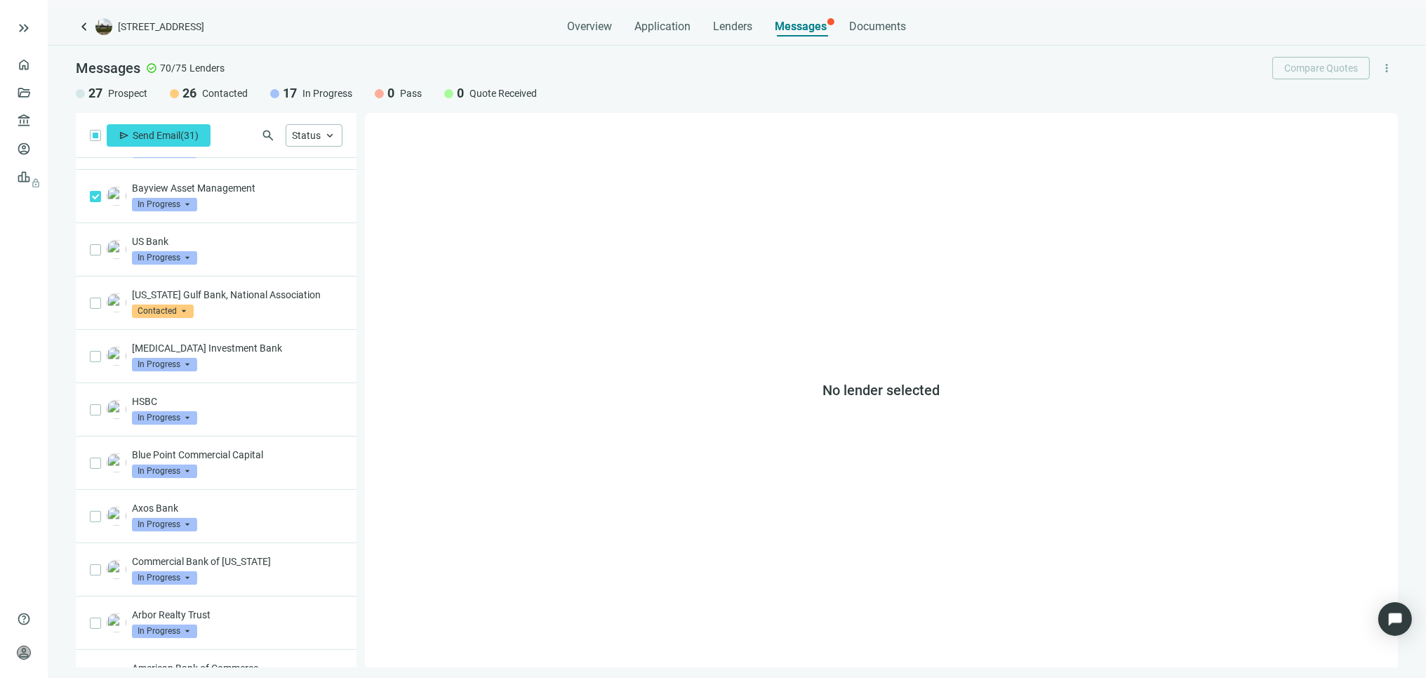
scroll to position [3256, 0]
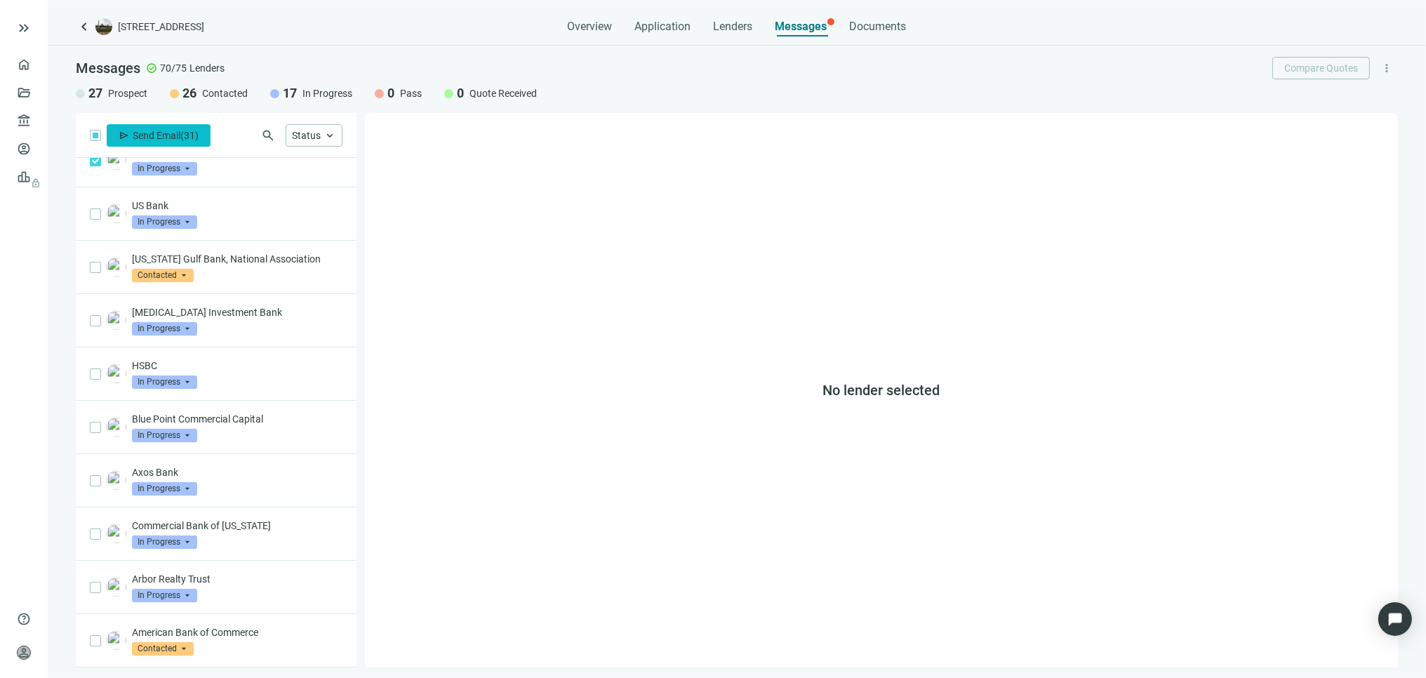
click at [147, 130] on span "Send Email" at bounding box center [157, 135] width 48 height 11
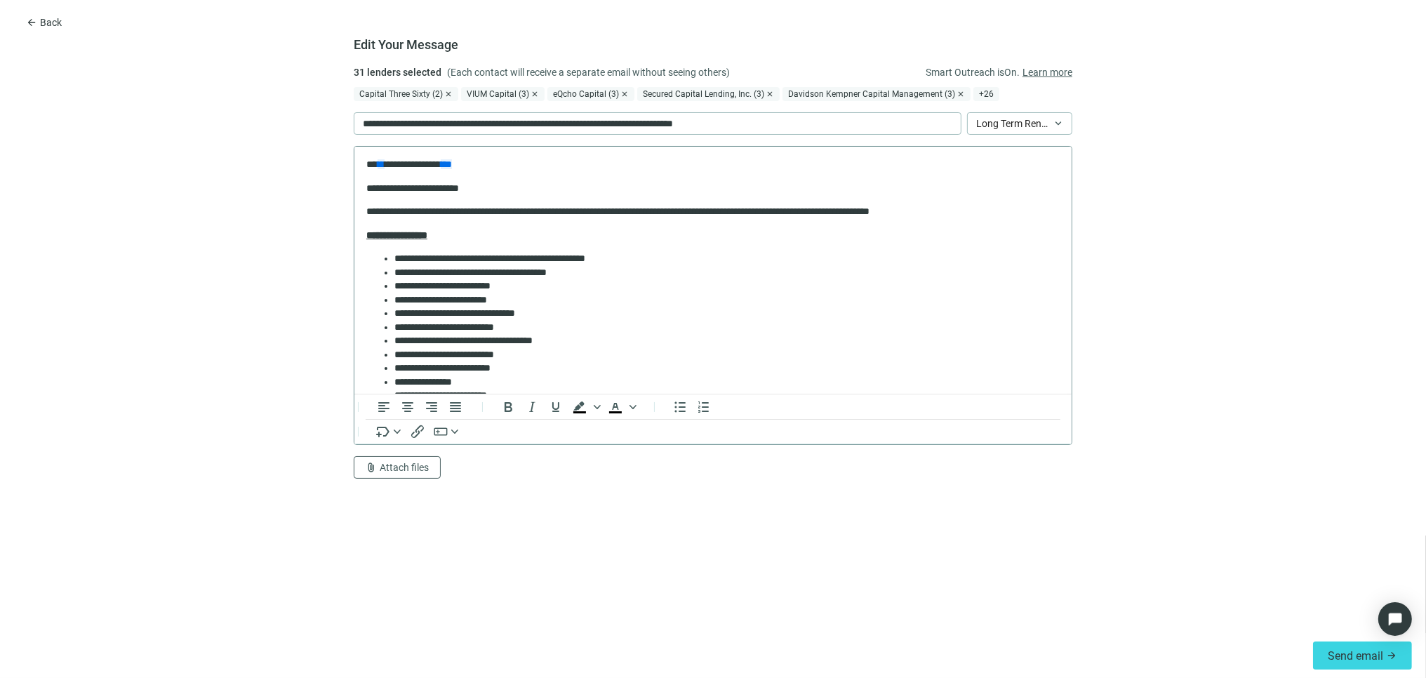
scroll to position [0, 0]
click at [579, 268] on li "**********" at bounding box center [721, 272] width 654 height 14
drag, startPoint x: 599, startPoint y: 273, endPoint x: 489, endPoint y: 274, distance: 110.2
click at [490, 274] on li "**********" at bounding box center [721, 272] width 654 height 14
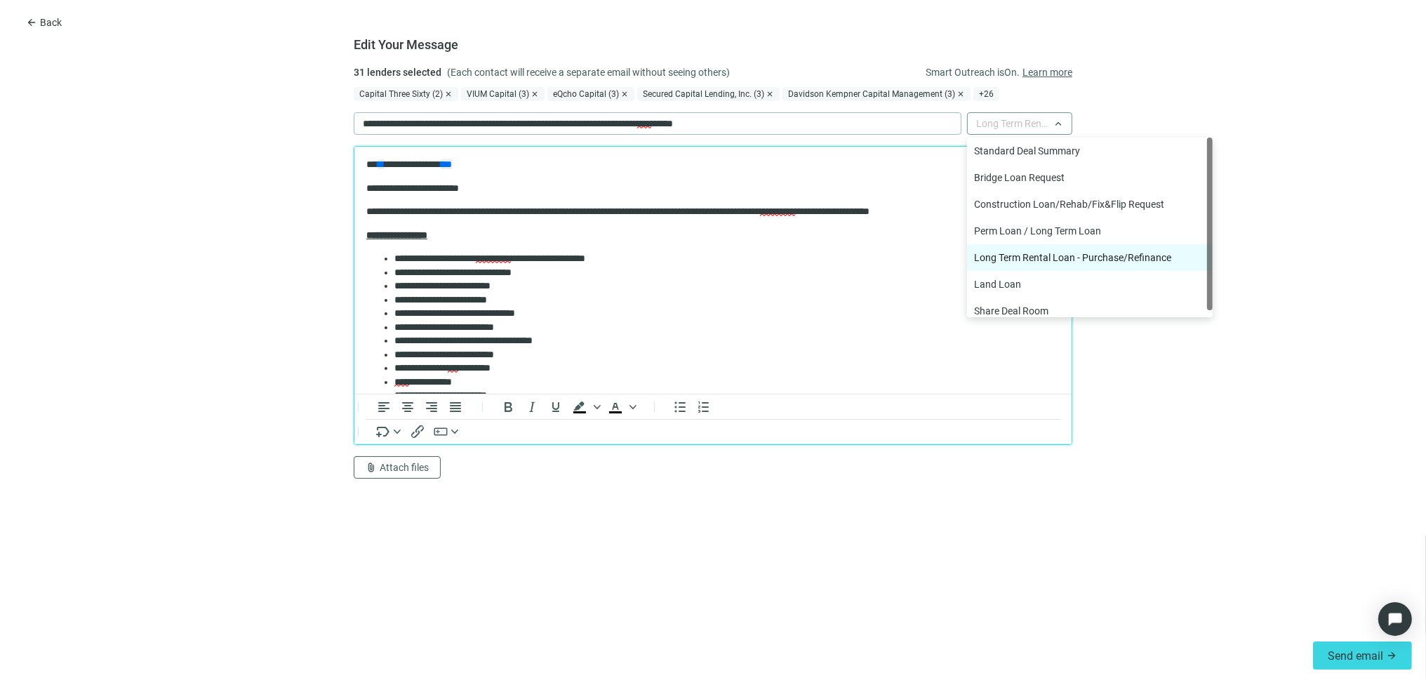
click at [1058, 123] on span "Long Term Rental Loan - Purchase/Refinance" at bounding box center [1019, 123] width 87 height 21
click at [1036, 180] on div "Bridge Loan Request" at bounding box center [1090, 177] width 232 height 15
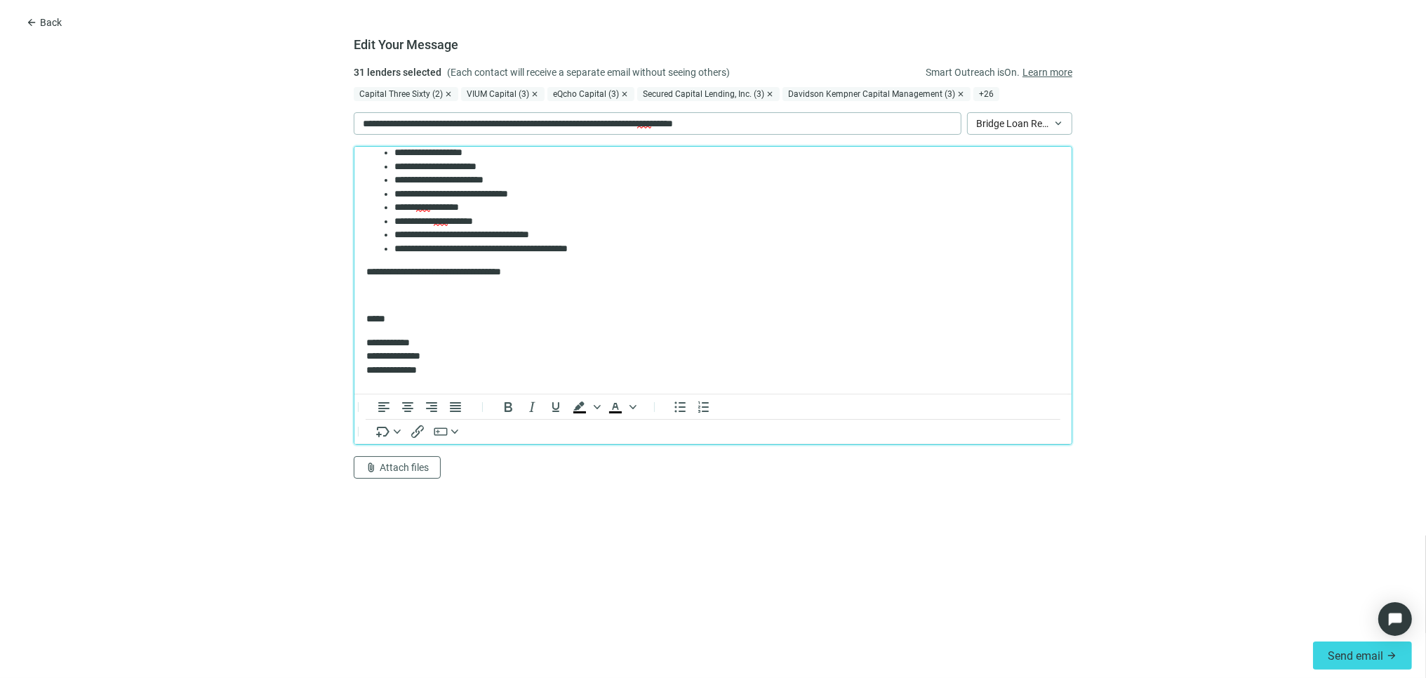
scroll to position [227, 0]
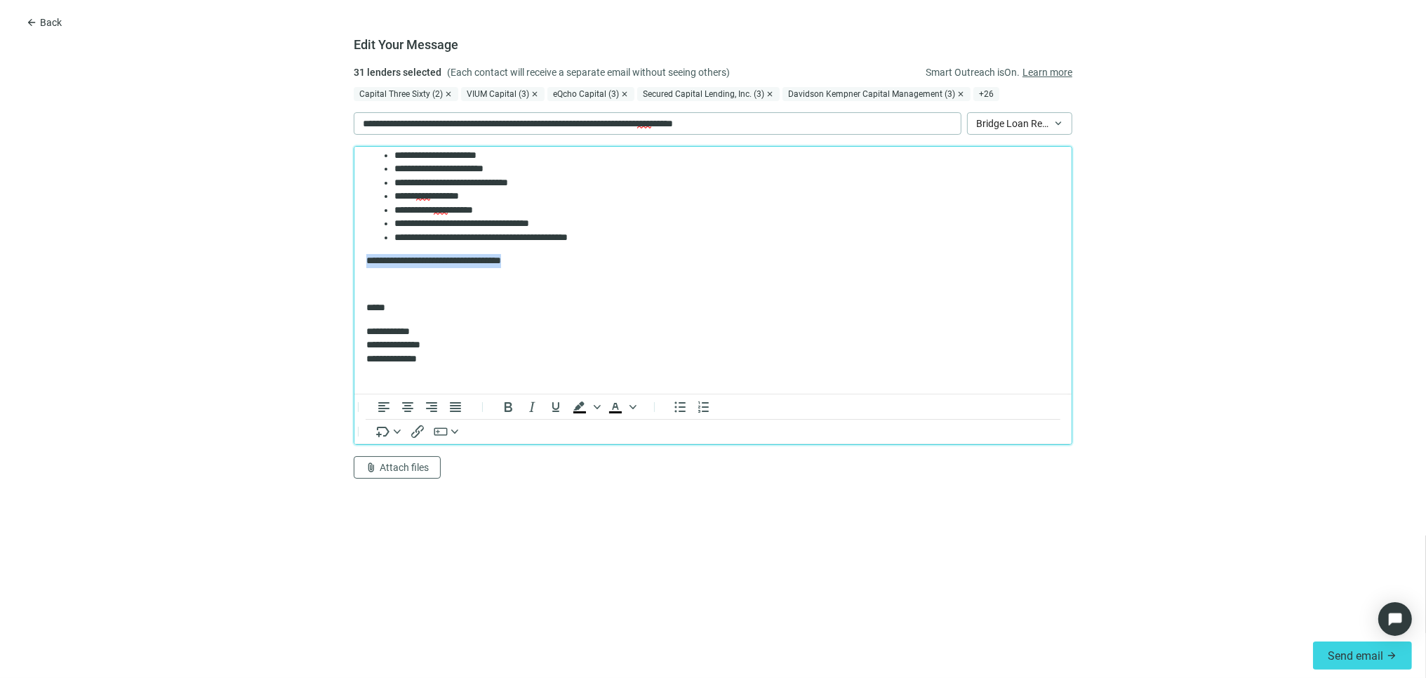
drag, startPoint x: 540, startPoint y: 259, endPoint x: 352, endPoint y: 259, distance: 188.0
click at [354, 259] on html "**********" at bounding box center [712, 159] width 717 height 481
drag, startPoint x: 394, startPoint y: 305, endPoint x: 349, endPoint y: 305, distance: 44.9
click at [354, 305] on html "**********" at bounding box center [712, 159] width 717 height 481
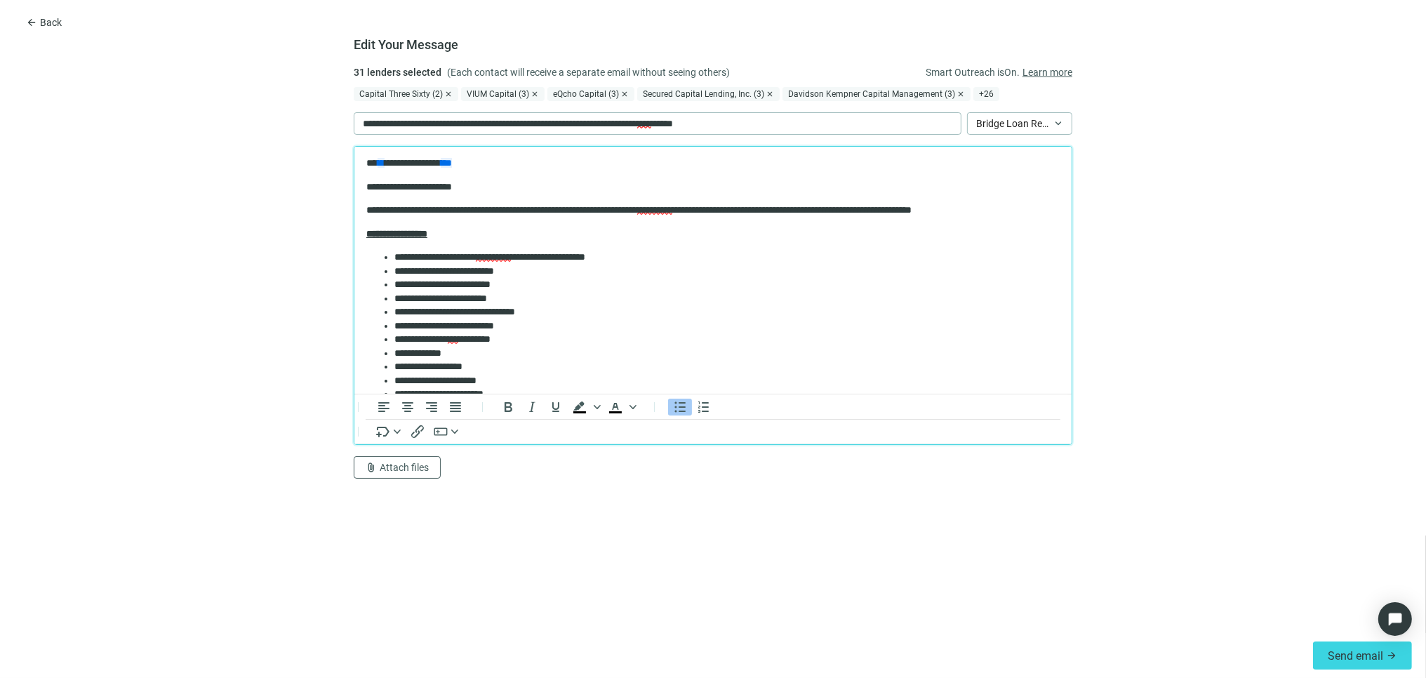
scroll to position [0, 0]
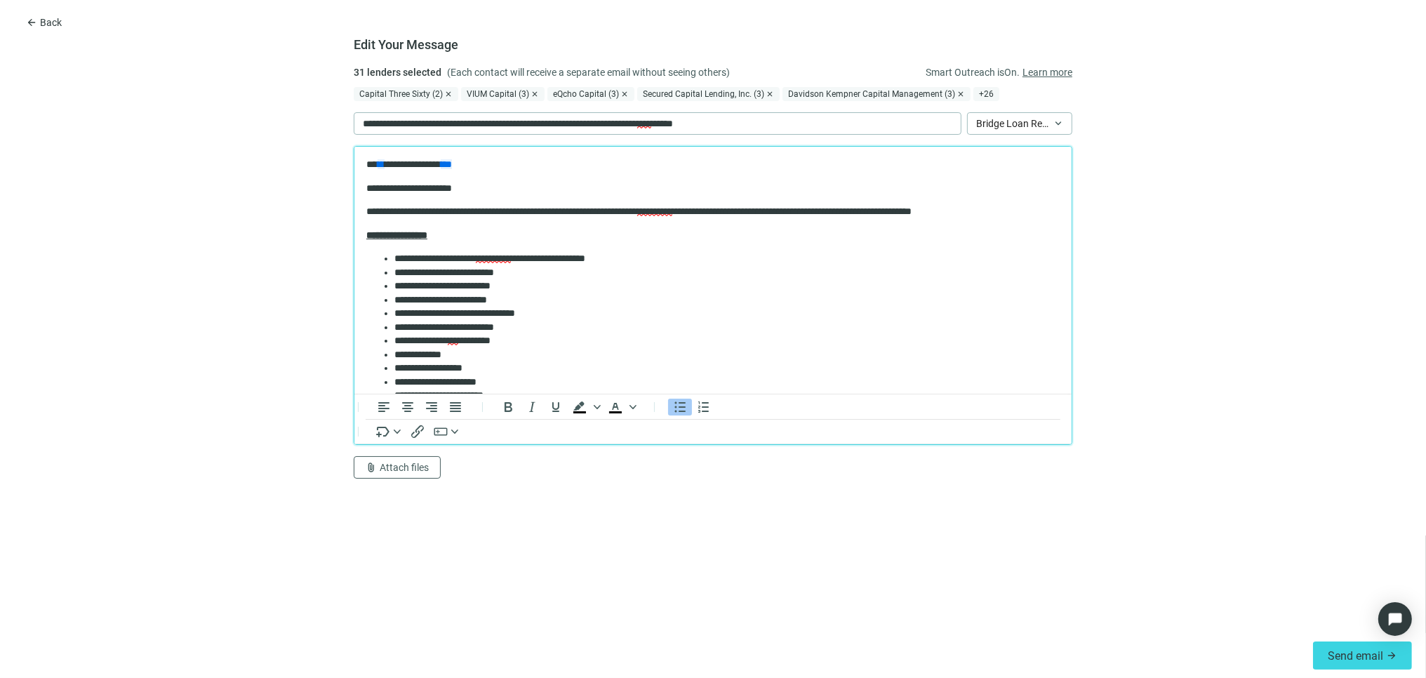
click at [497, 272] on li "**********" at bounding box center [721, 272] width 654 height 14
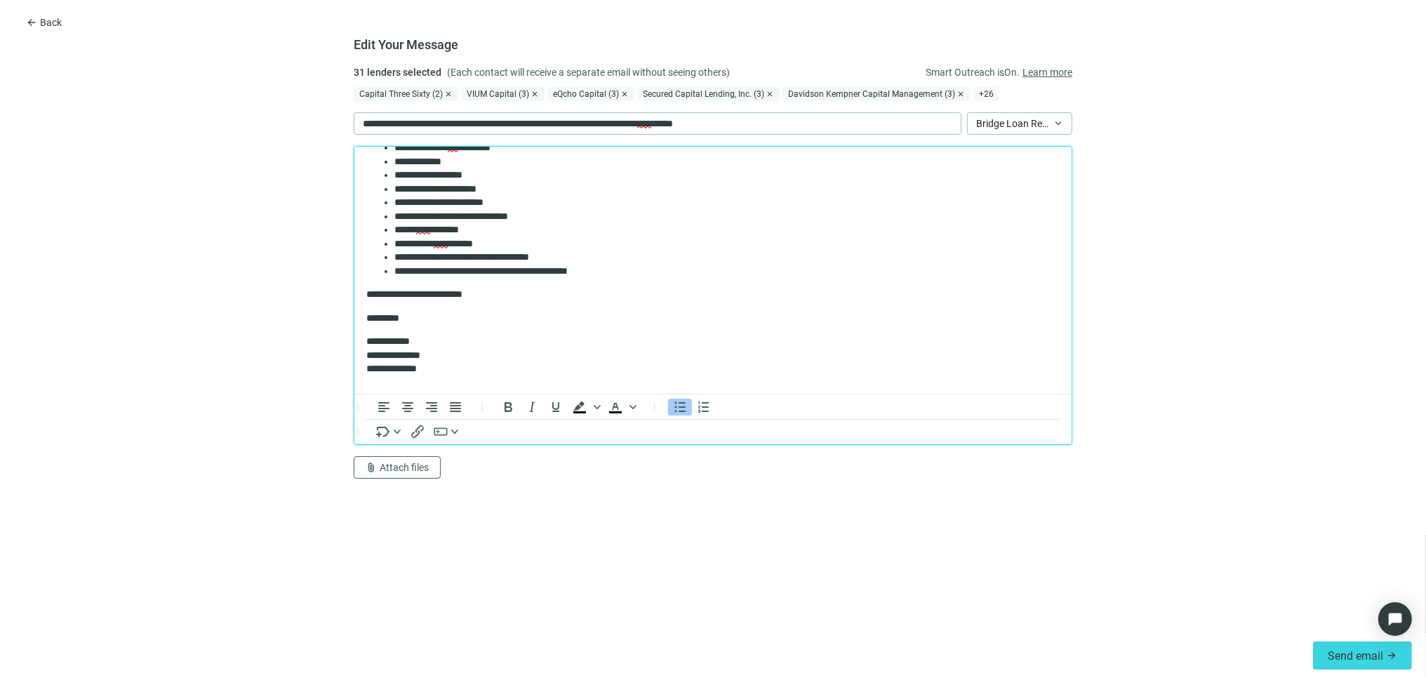
scroll to position [212, 0]
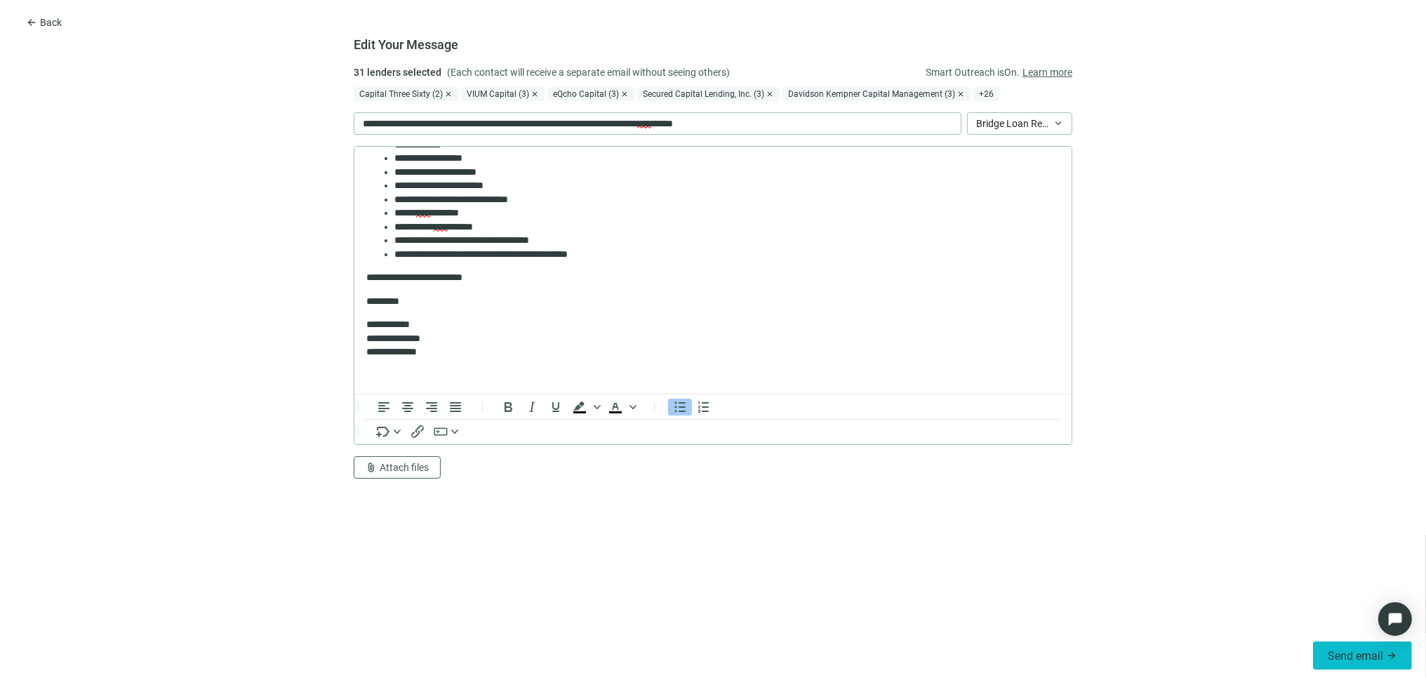
click at [1352, 650] on span "Send email" at bounding box center [1355, 655] width 55 height 13
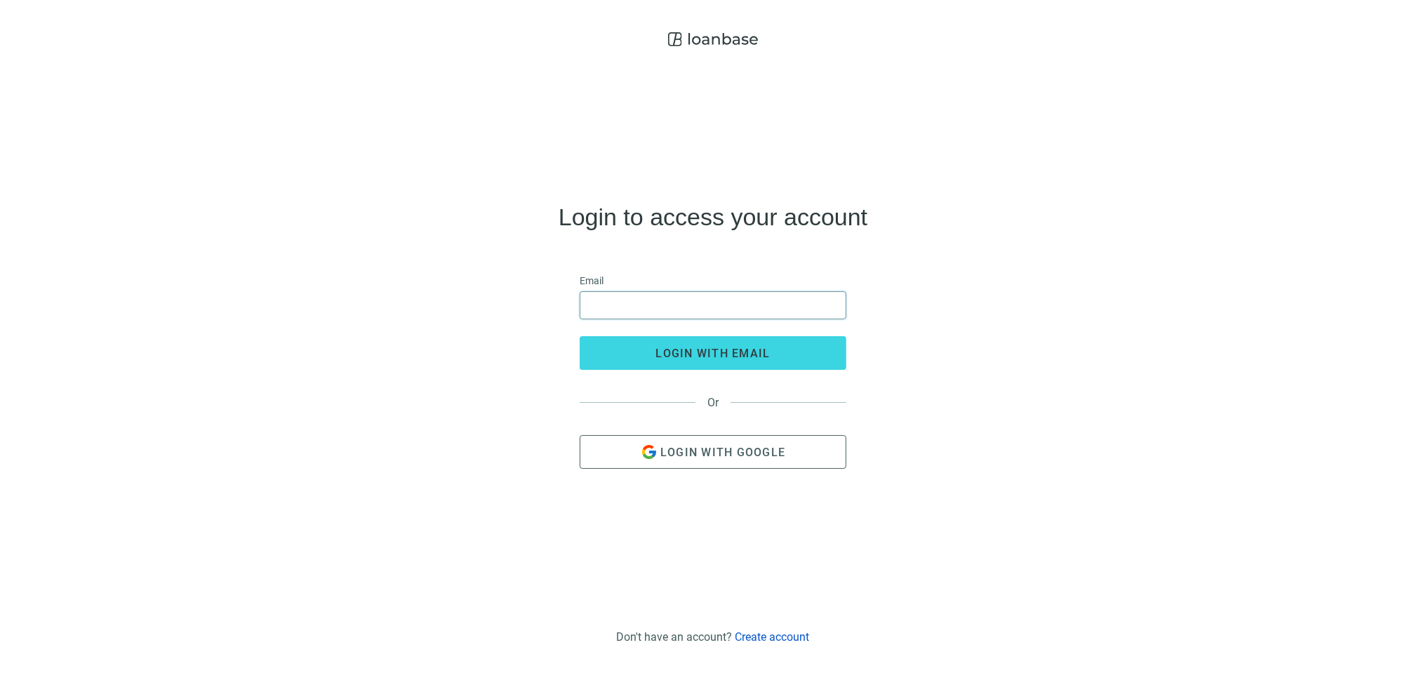
click at [707, 307] on input "email" at bounding box center [713, 305] width 248 height 27
type input "**********"
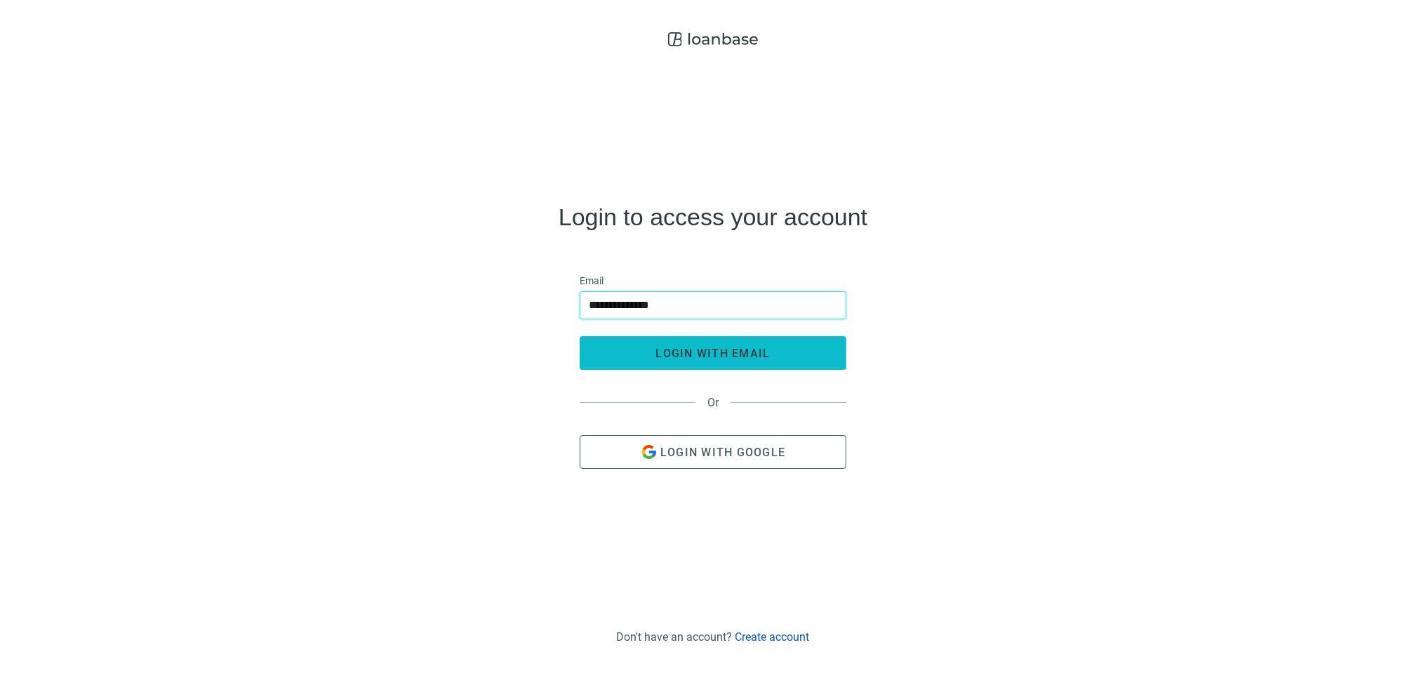
click at [705, 353] on span "login with email" at bounding box center [713, 353] width 114 height 13
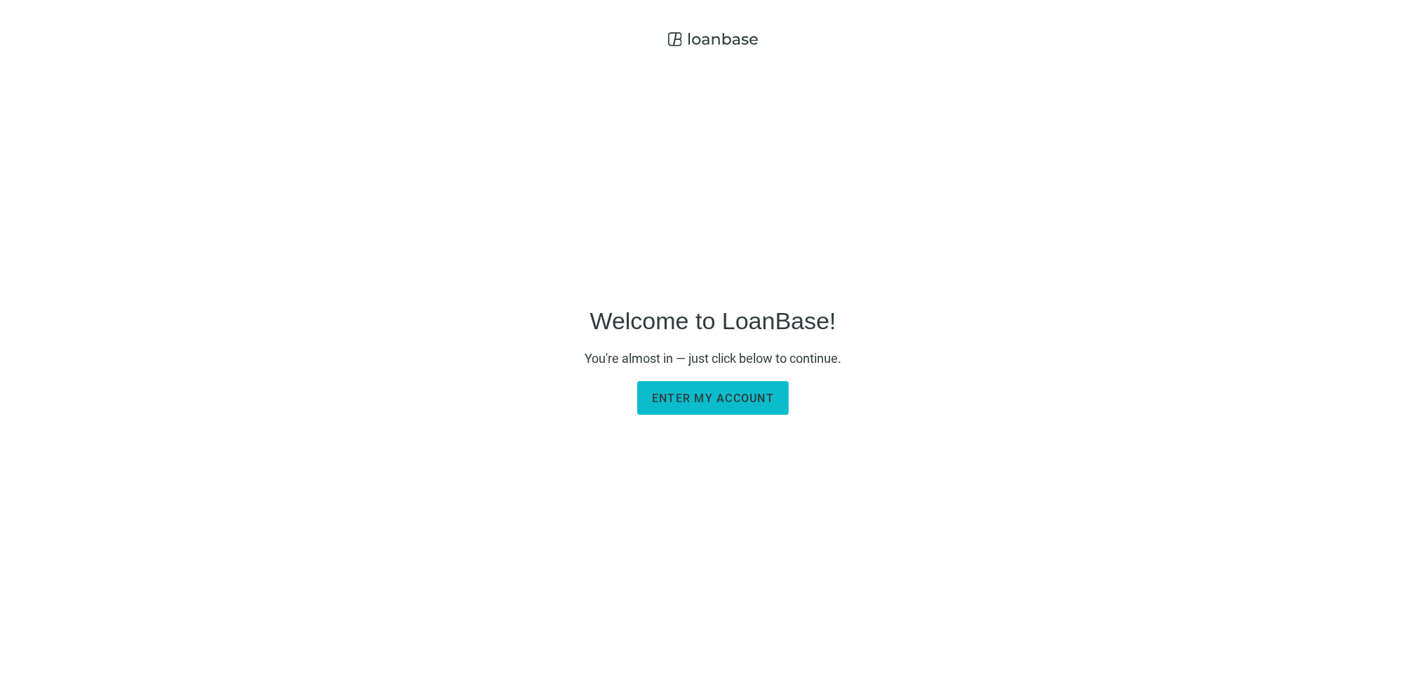
click at [704, 394] on span "Enter my account" at bounding box center [713, 398] width 122 height 13
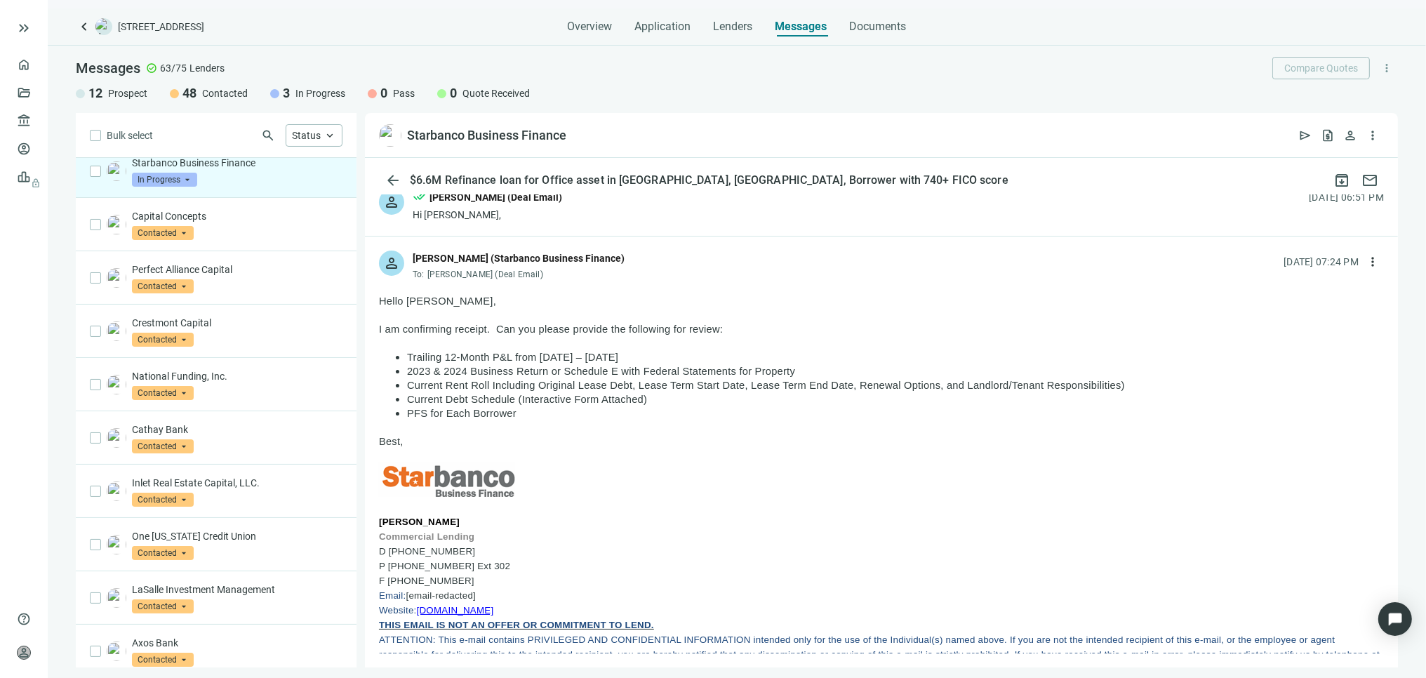
scroll to position [78, 0]
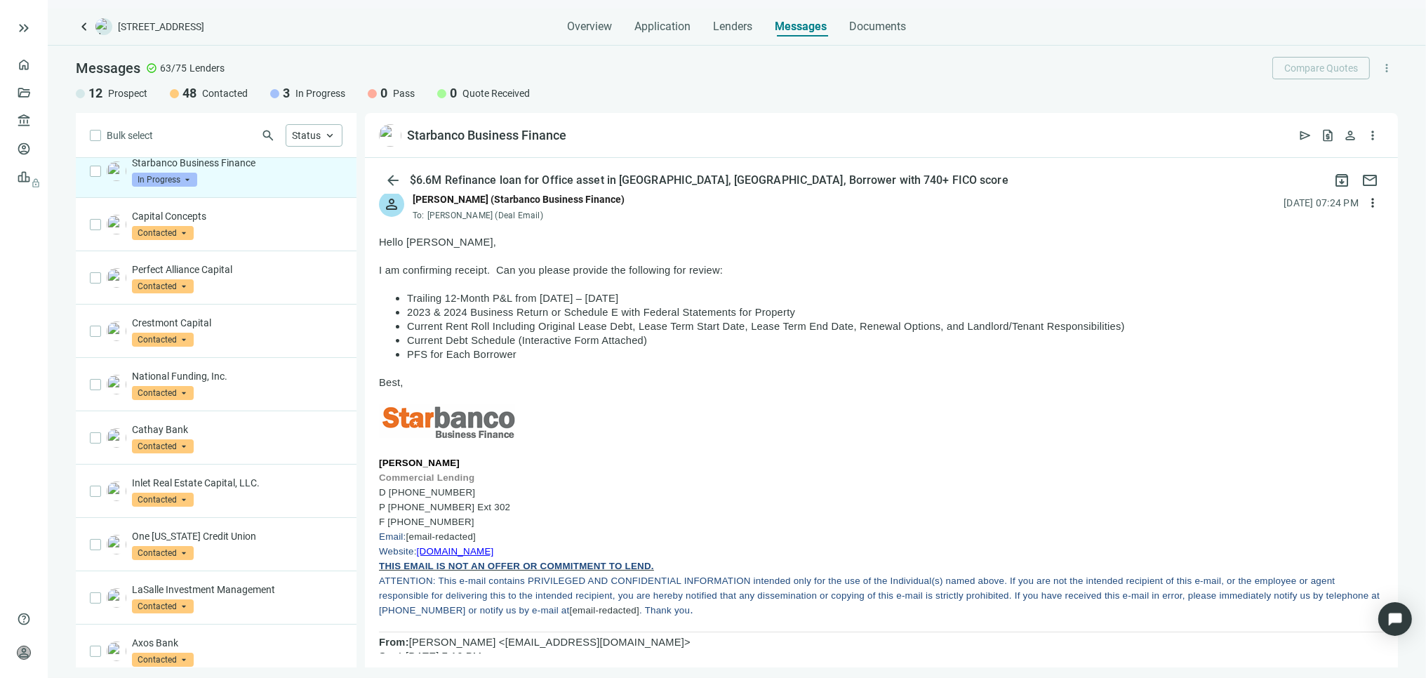
click at [487, 556] on span "[DOMAIN_NAME]" at bounding box center [455, 551] width 77 height 11
